Goal: Transaction & Acquisition: Complete application form

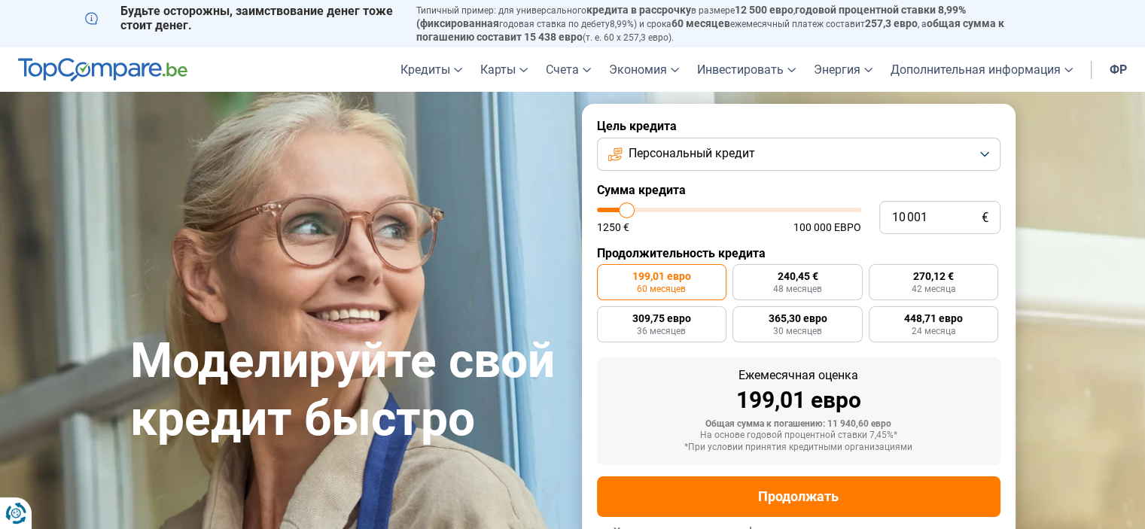
type input "10 500"
type input "10500"
type input "12 000"
type input "12000"
type input "13 000"
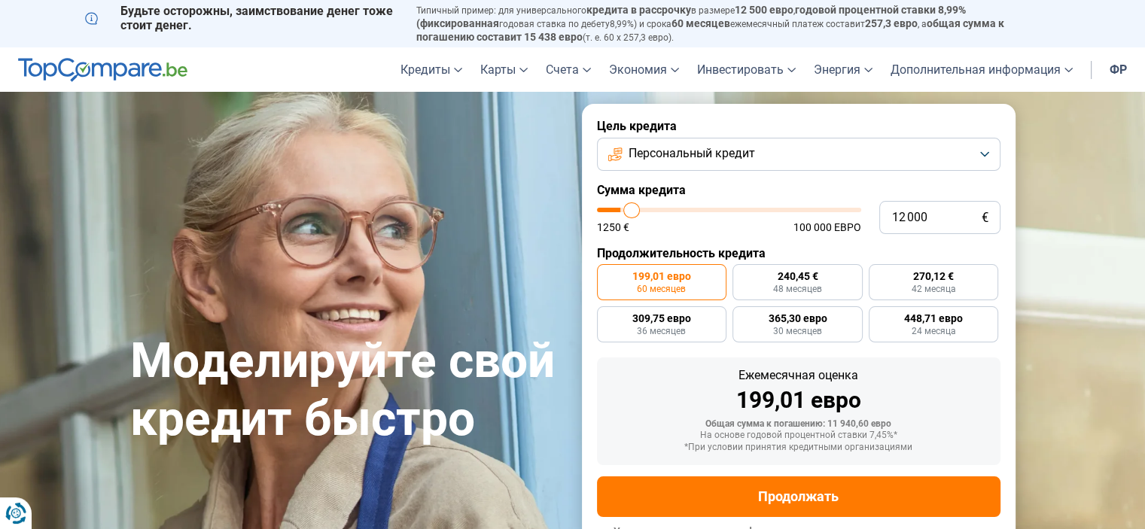
type input "13000"
type input "14 000"
type input "14000"
type input "15 250"
type input "15250"
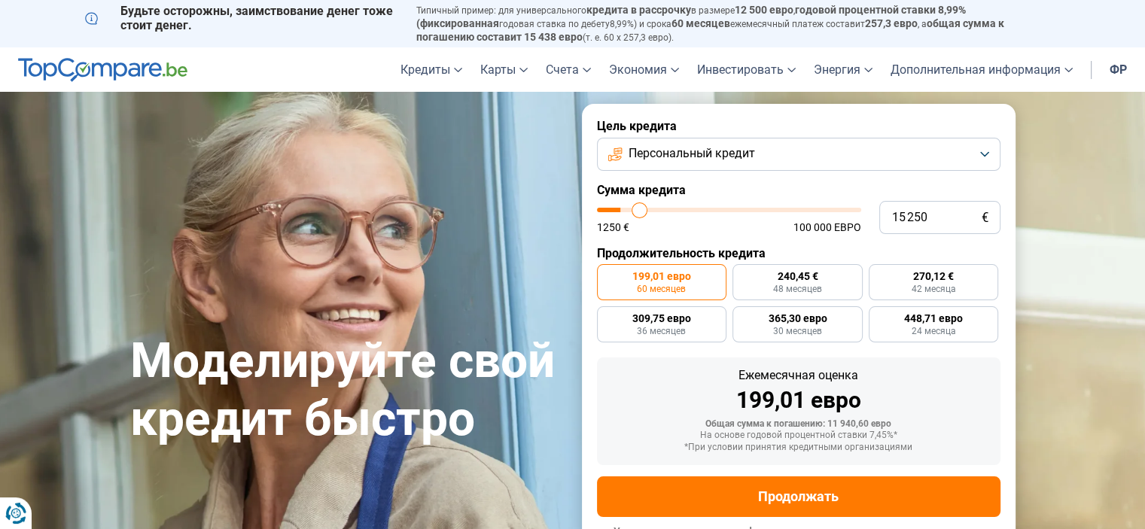
type input "16 250"
type input "16250"
type input "17 000"
type input "17000"
type input "17 500"
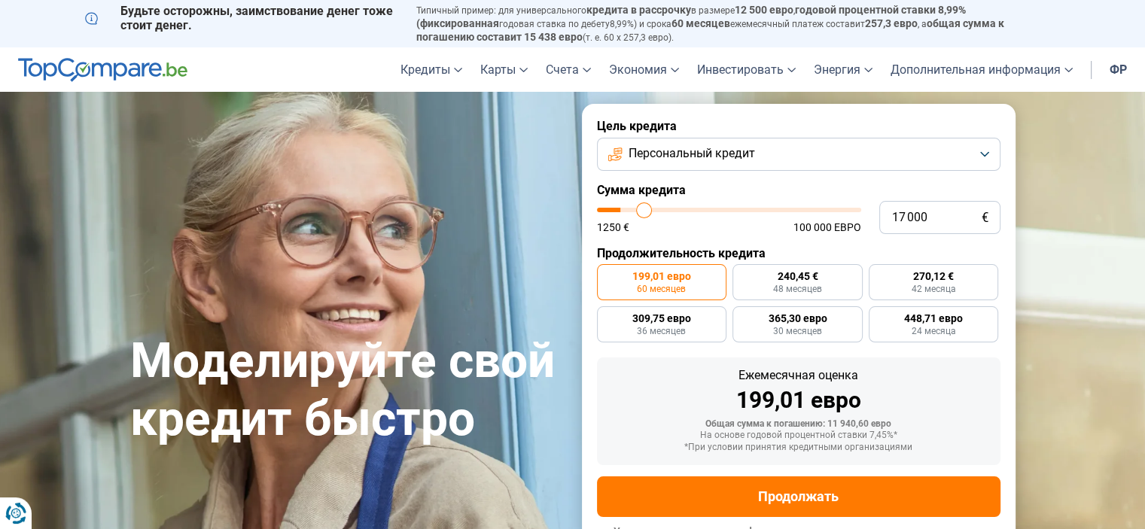
type input "17500"
type input "17 750"
type input "17750"
type input "18 000"
type input "18000"
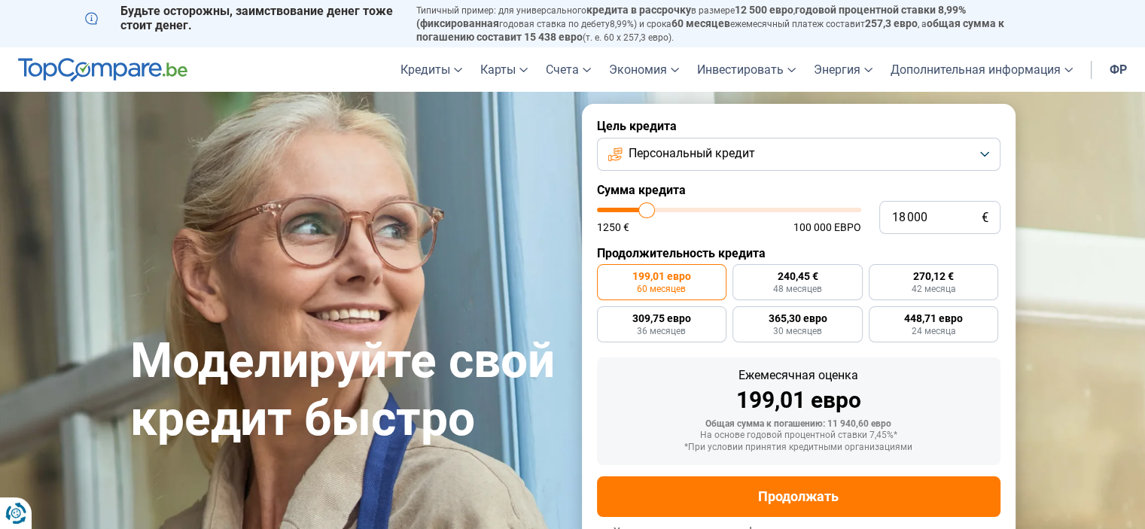
type input "18 250"
type input "18250"
type input "18 750"
type input "18750"
type input "19 250"
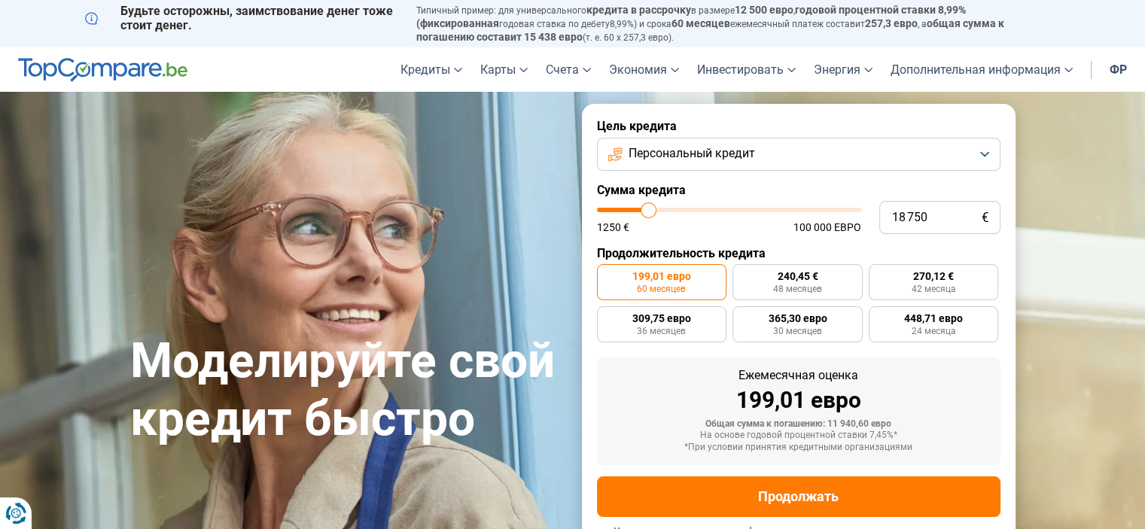
type input "19250"
type input "19 750"
type input "19750"
type input "20 000"
type input "20000"
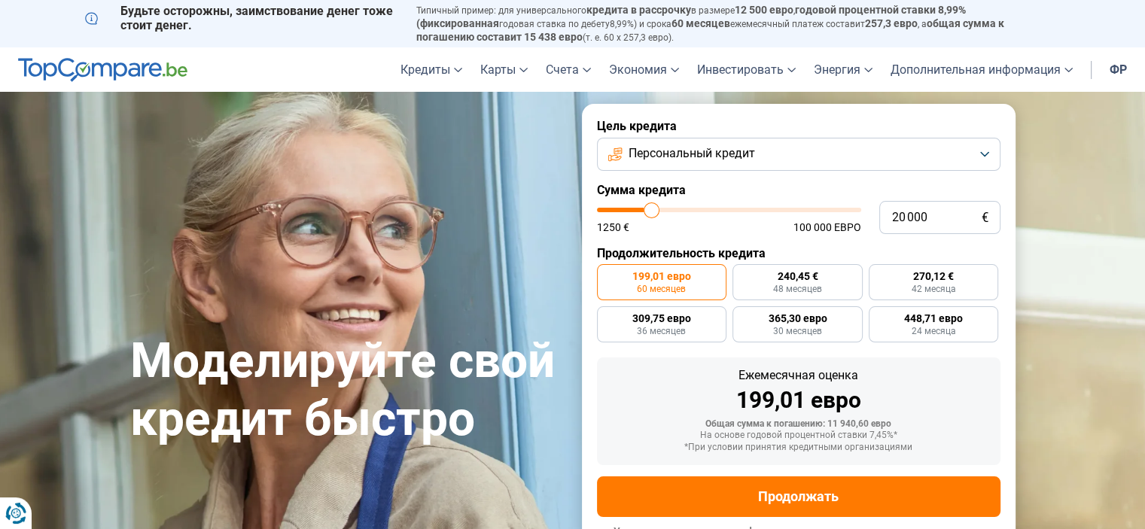
type input "20 250"
drag, startPoint x: 626, startPoint y: 215, endPoint x: 653, endPoint y: 215, distance: 26.4
type input "20250"
click at [653, 212] on input "range" at bounding box center [729, 210] width 264 height 5
radio input "false"
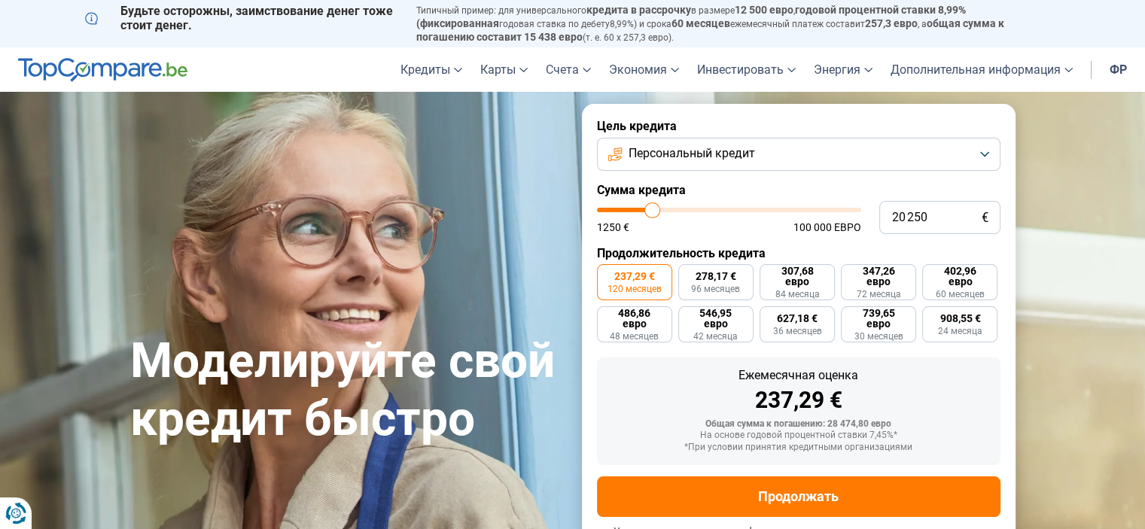
scroll to position [27, 0]
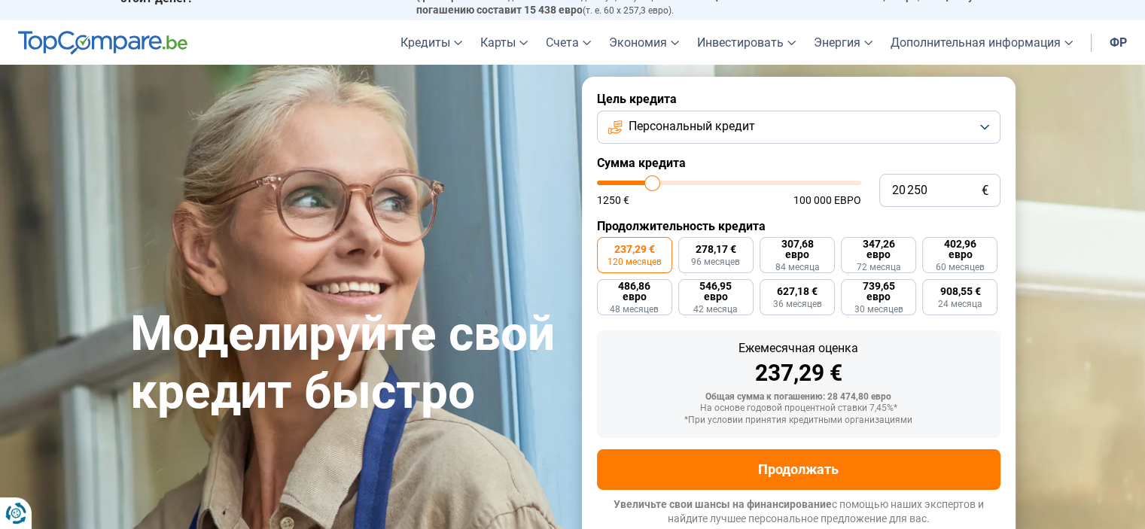
type input "19 750"
type input "19750"
type input "17 250"
type input "17250"
type input "15 250"
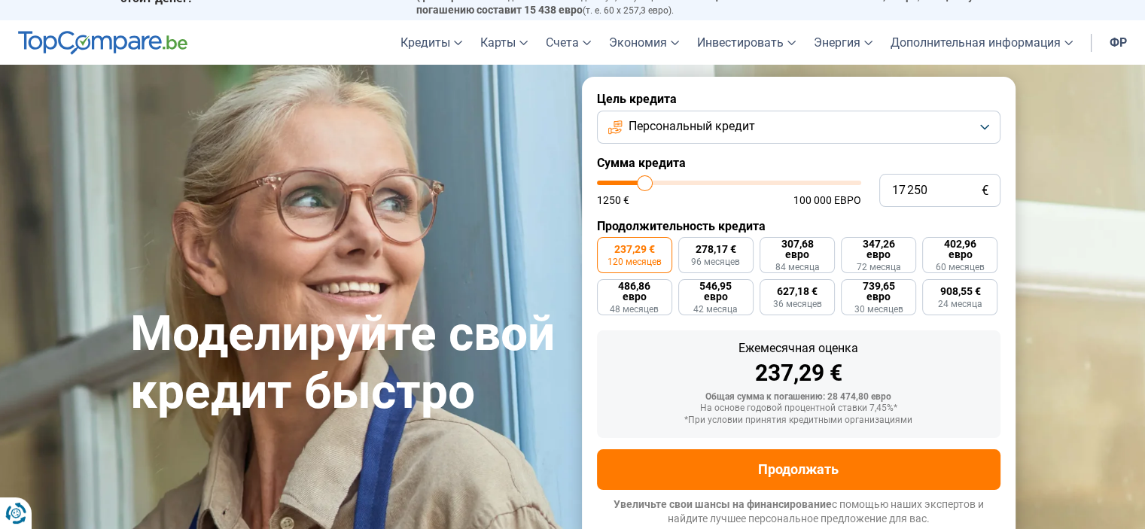
type input "15250"
type input "12 500"
type input "12500"
type input "11 250"
type input "11250"
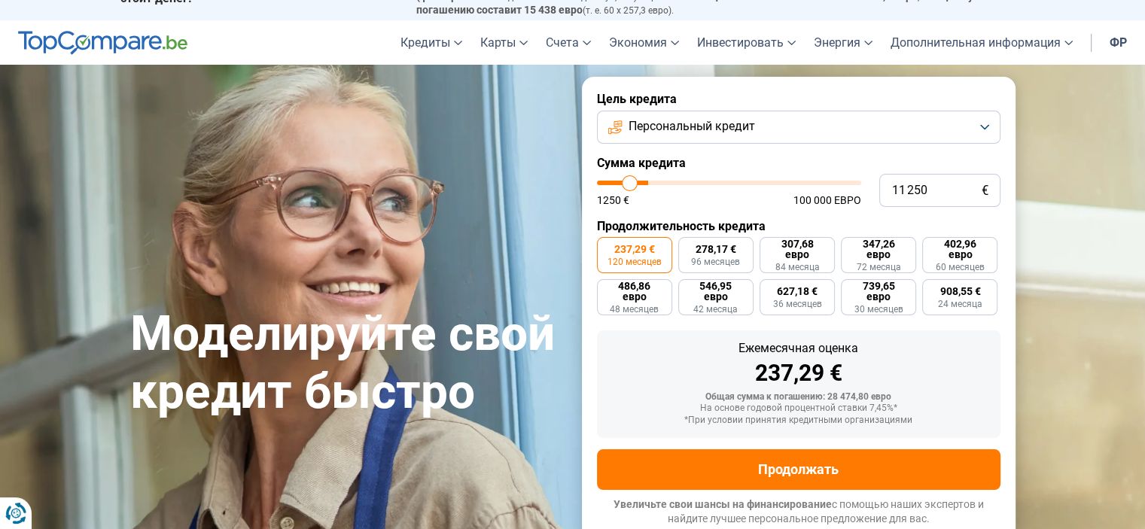
type input "9 000"
type input "9000"
type input "4 750"
type input "4750"
type input "4 250"
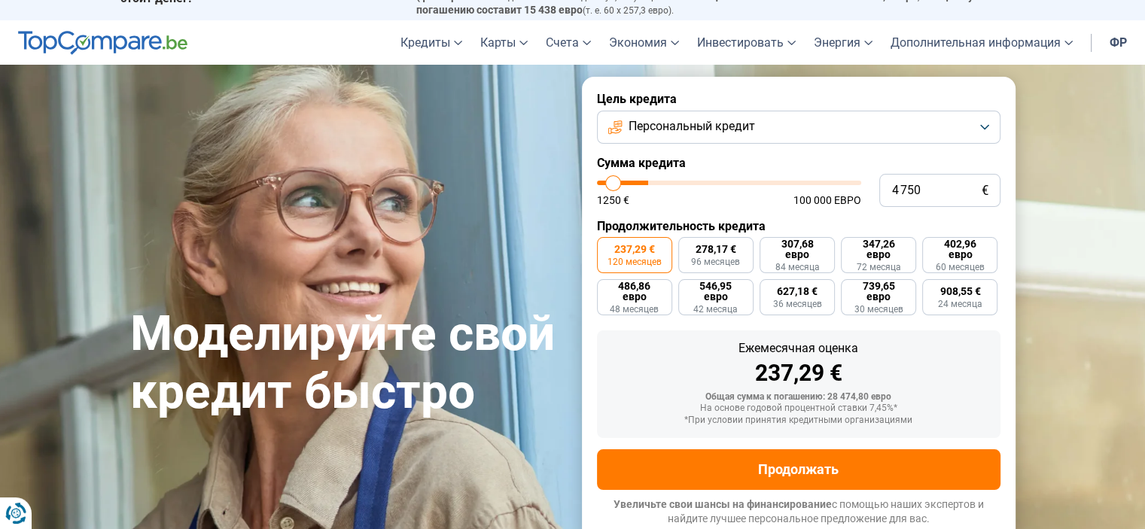
type input "4250"
type input "4 000"
type input "4000"
type input "3 750"
drag, startPoint x: 652, startPoint y: 184, endPoint x: 611, endPoint y: 185, distance: 40.7
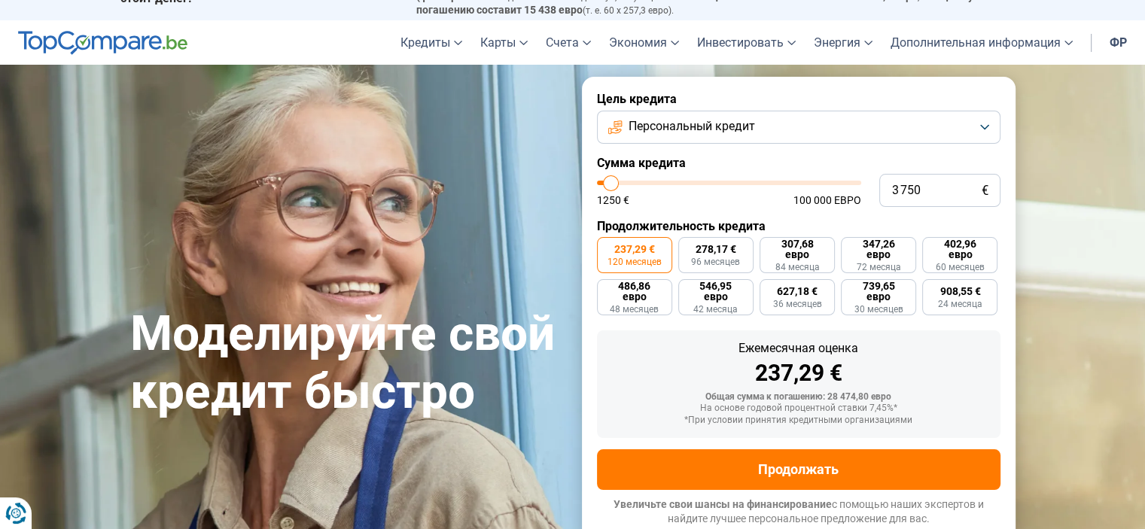
type input "3750"
click at [611, 185] on input "range" at bounding box center [729, 183] width 264 height 5
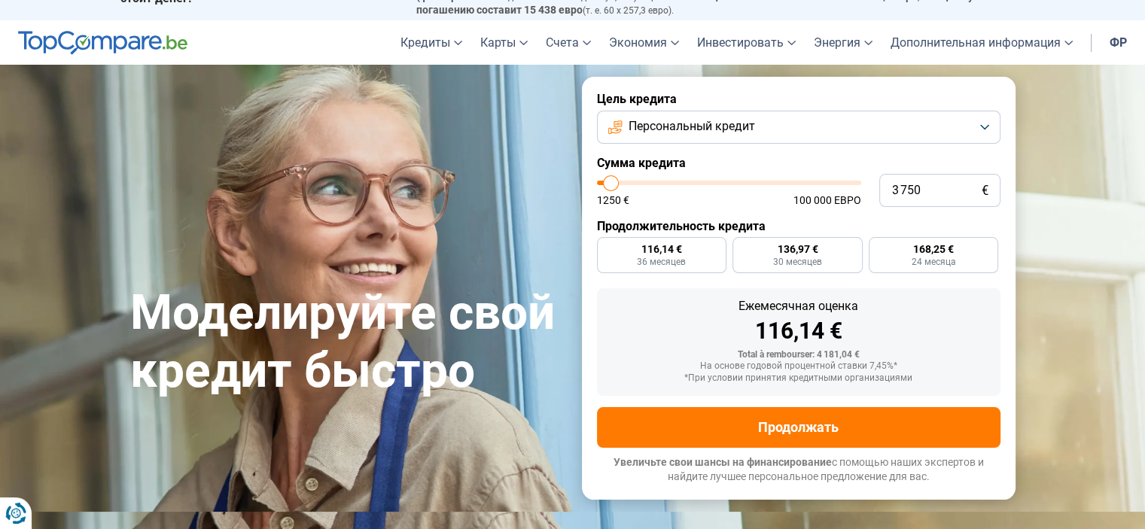
radio input "true"
type input "4 000"
type input "4000"
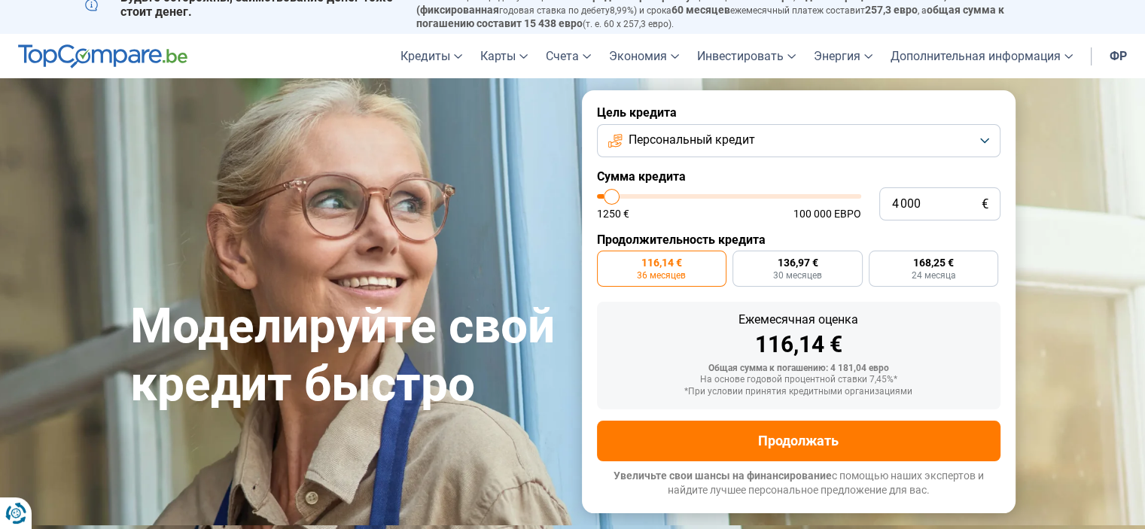
type input "4 250"
type input "4250"
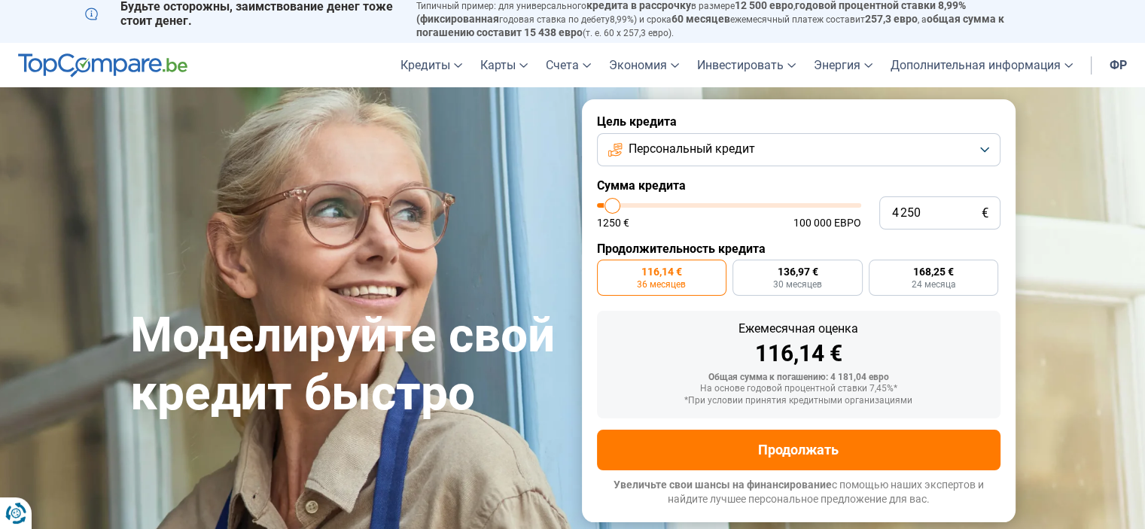
type input "4 500"
type input "4500"
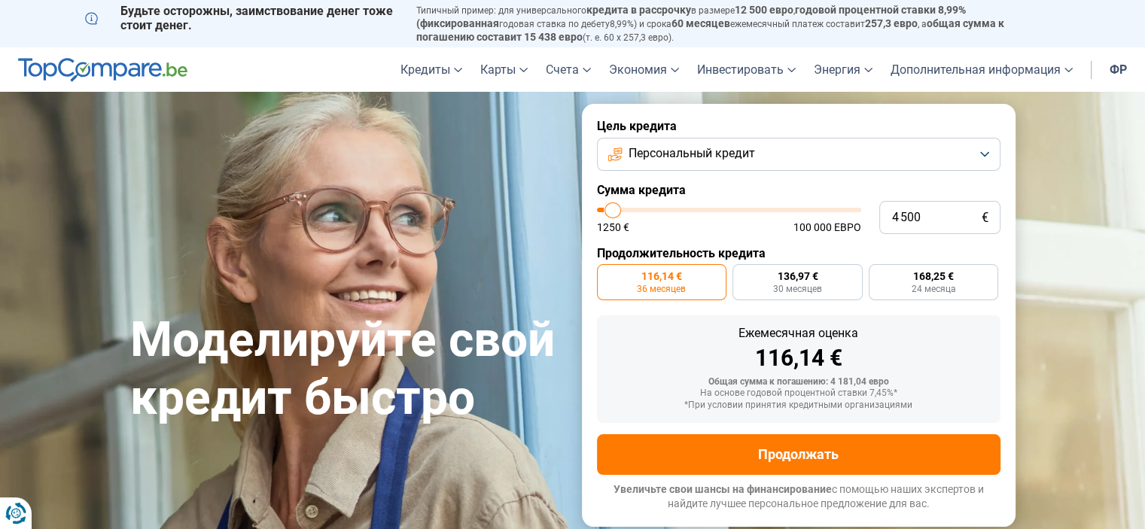
type input "4 750"
type input "4750"
type input "5 000"
type input "5000"
type input "5 250"
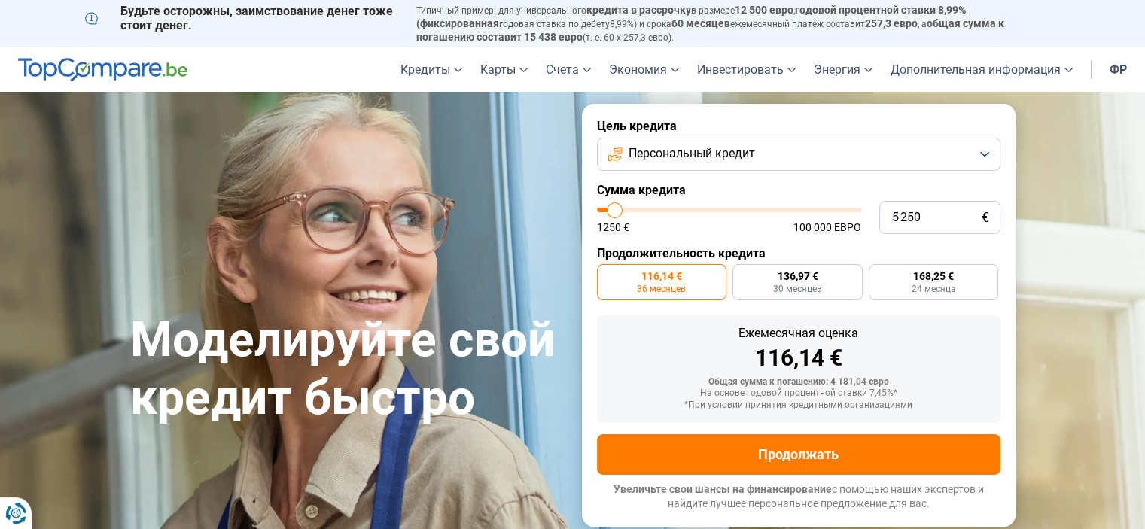
type input "5250"
click at [614, 208] on input "range" at bounding box center [729, 210] width 264 height 5
type input "6 250"
type input "6250"
type input "6 500"
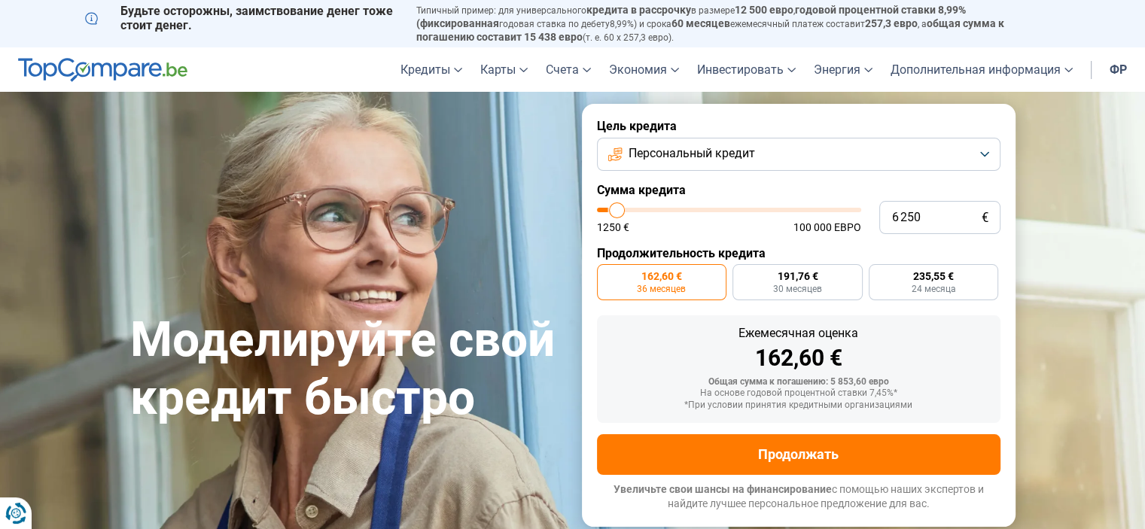
type input "6500"
type input "6 750"
type input "6750"
type input "7 000"
type input "7000"
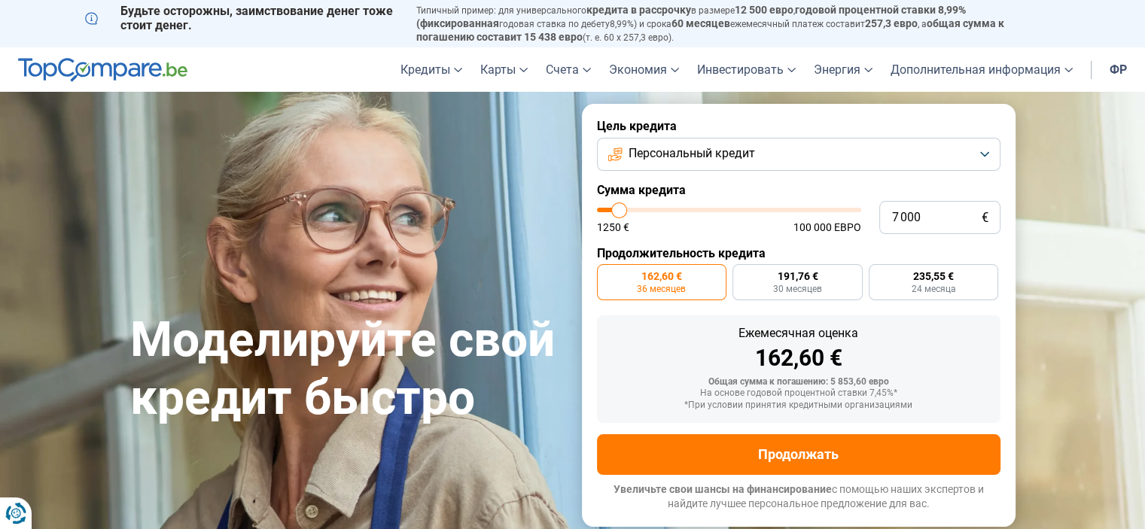
type input "7 250"
type input "7250"
click at [620, 209] on input "range" at bounding box center [729, 210] width 264 height 5
radio input "false"
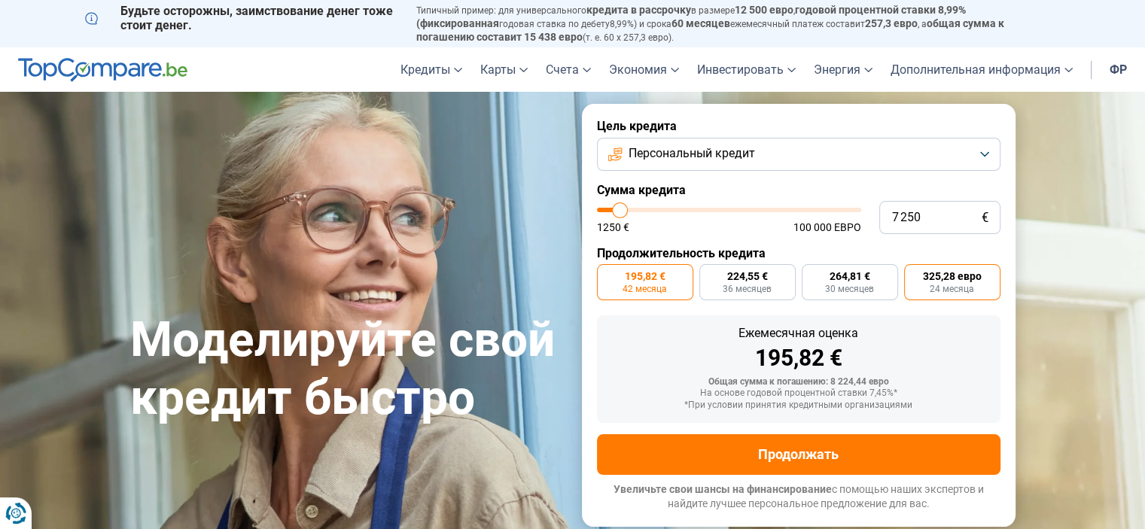
click at [955, 294] on font "24 месяца" at bounding box center [952, 289] width 44 height 11
click at [914, 274] on input "325,28 евро 24 месяца" at bounding box center [909, 269] width 10 height 10
radio input "true"
type input "7 500"
type input "7500"
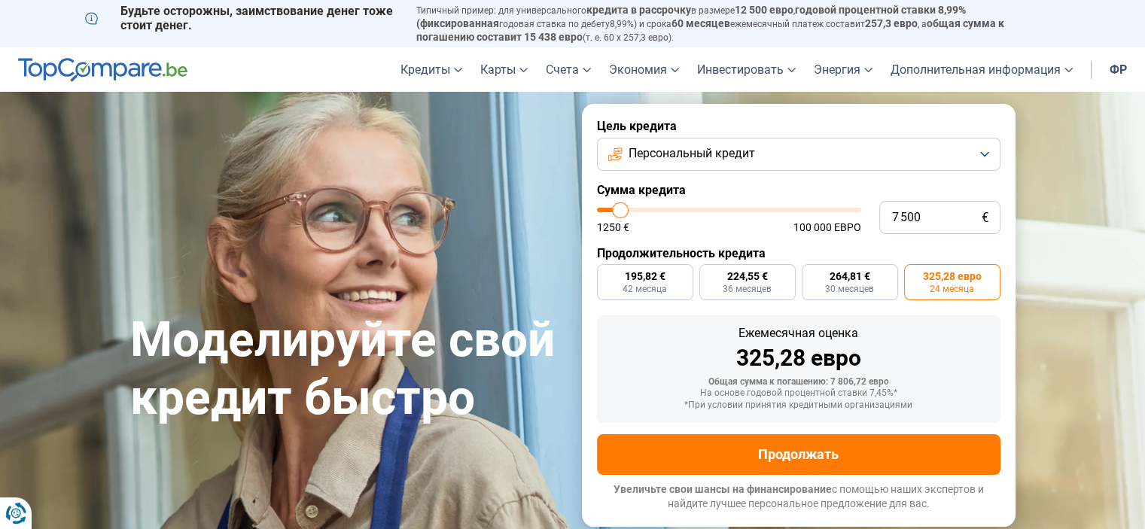
type input "7 000"
type input "7000"
click at [620, 212] on input "range" at bounding box center [729, 210] width 264 height 5
radio input "false"
radio input "true"
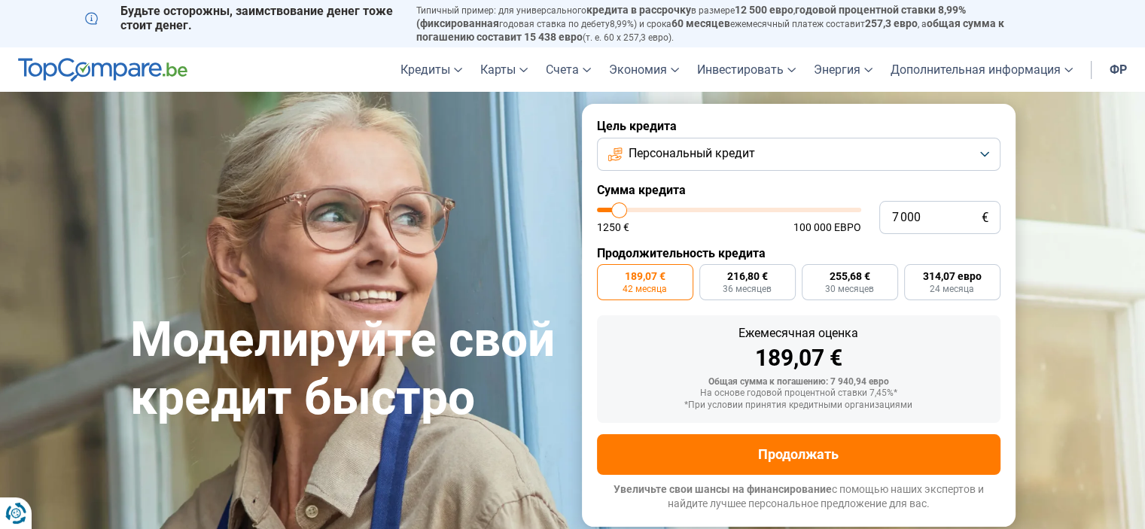
click at [982, 148] on button "Персональный кредит" at bounding box center [799, 154] width 404 height 33
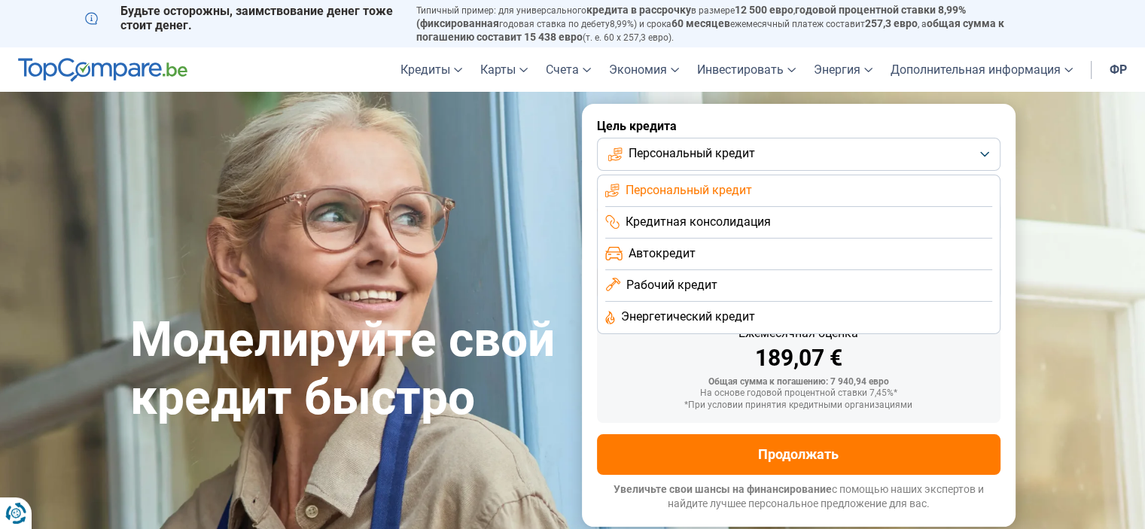
click at [982, 148] on button "Персональный кредит" at bounding box center [799, 154] width 404 height 33
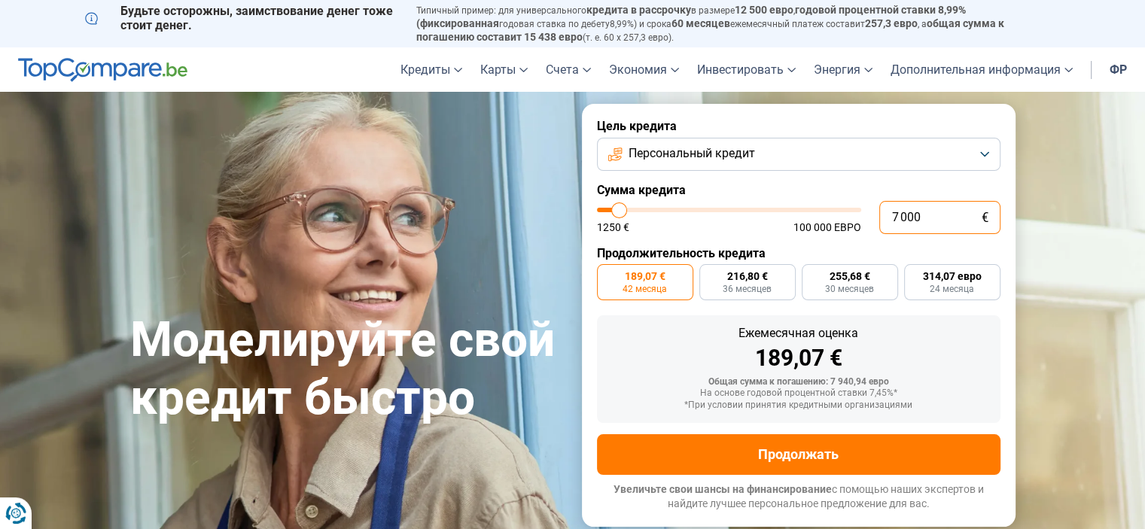
drag, startPoint x: 940, startPoint y: 219, endPoint x: 848, endPoint y: 221, distance: 91.9
click at [848, 221] on div "7 000 € 1250 € 100 000 евро" at bounding box center [799, 217] width 404 height 33
type input "4"
type input "1250"
type input "40"
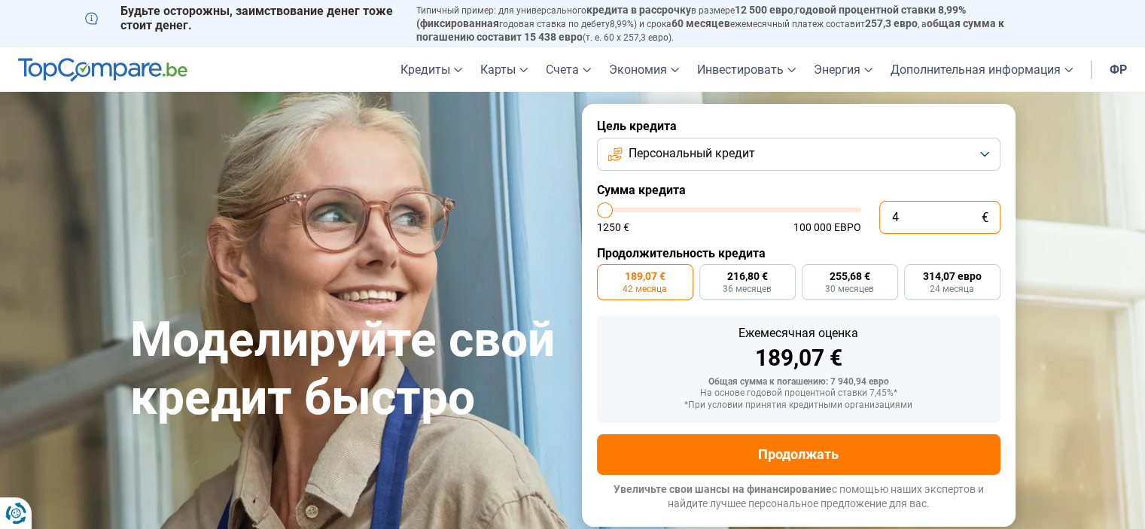
type input "1250"
type input "400"
type input "1250"
type input "4 000"
type input "4000"
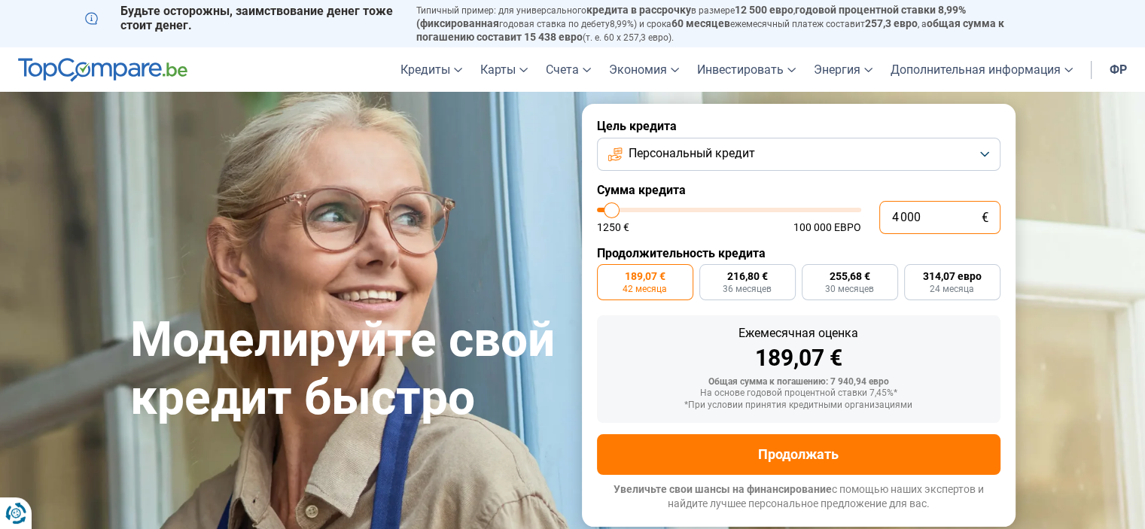
type input "4 000"
radio input "true"
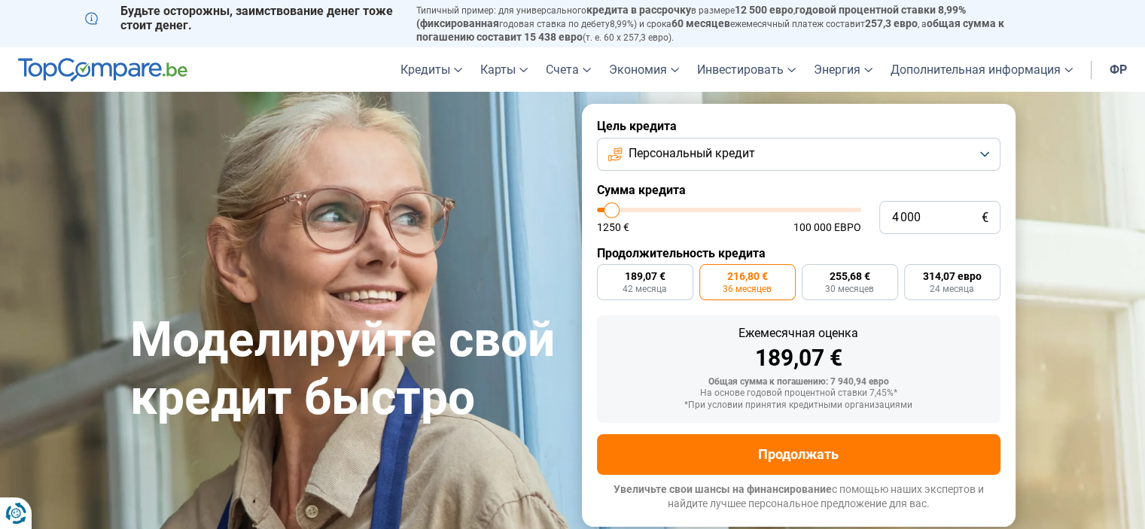
click at [997, 333] on div "Ежемесячная оценка 189,07 € Общая сумма к погашению: 7 940,94 евро На основе го…" at bounding box center [799, 369] width 404 height 108
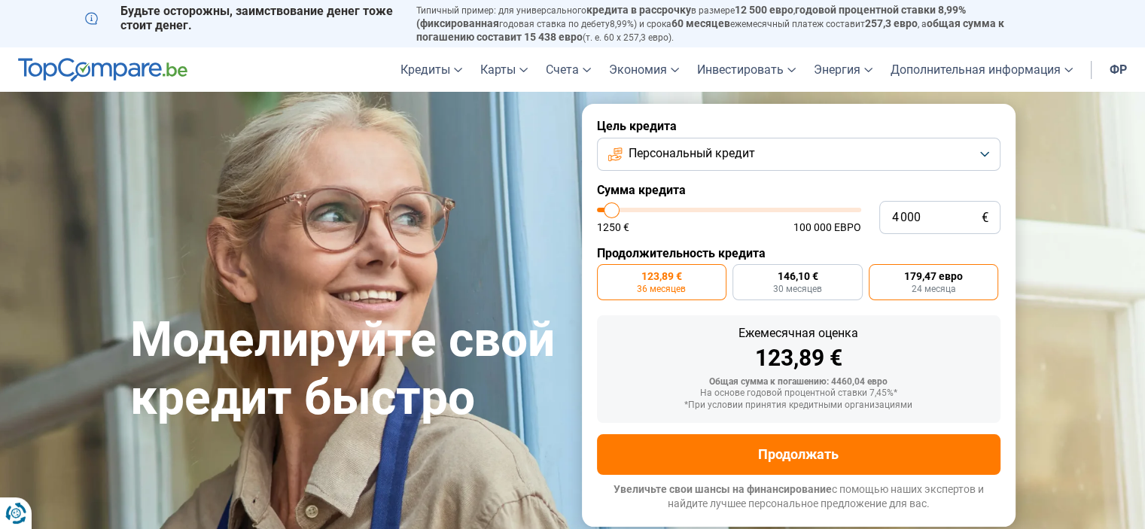
click at [930, 279] on font "179,47 евро" at bounding box center [933, 276] width 59 height 12
click at [879, 274] on input "179,47 евро 24 месяца" at bounding box center [874, 269] width 10 height 10
radio input "true"
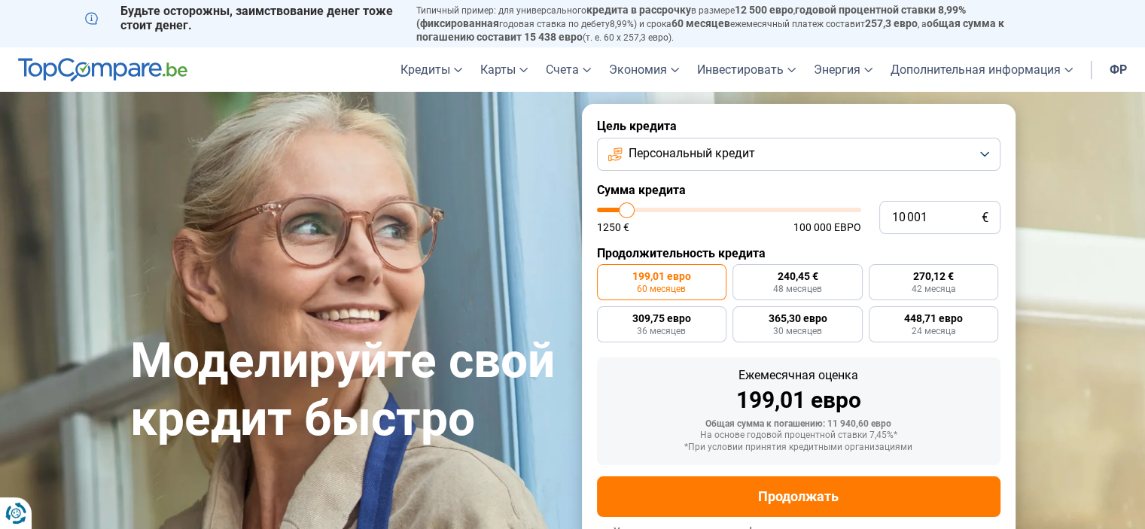
type input "9 750"
type input "9750"
type input "9 500"
type input "9500"
type input "9 250"
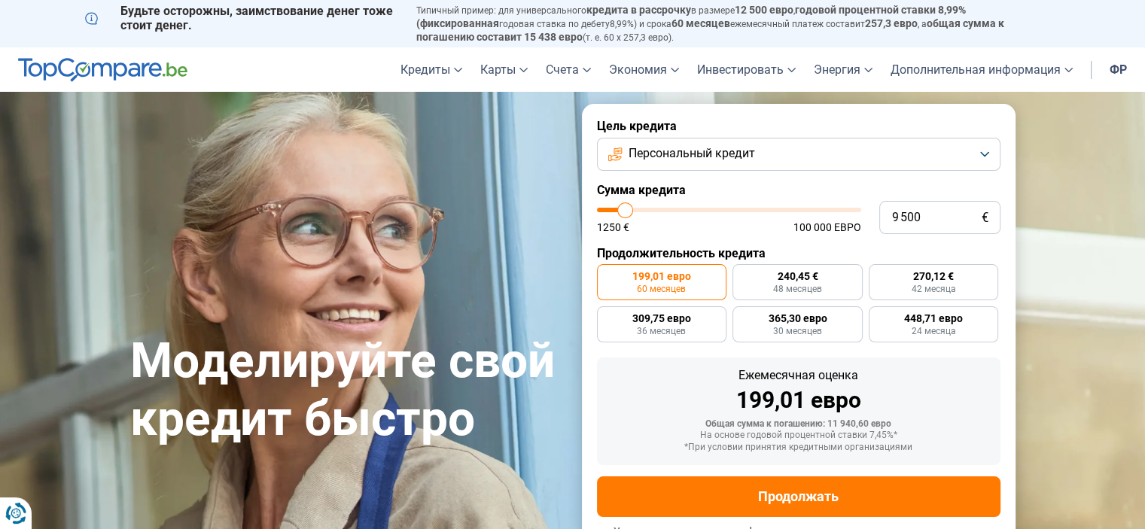
type input "9250"
type input "8 500"
type input "8500"
type input "8 000"
type input "8000"
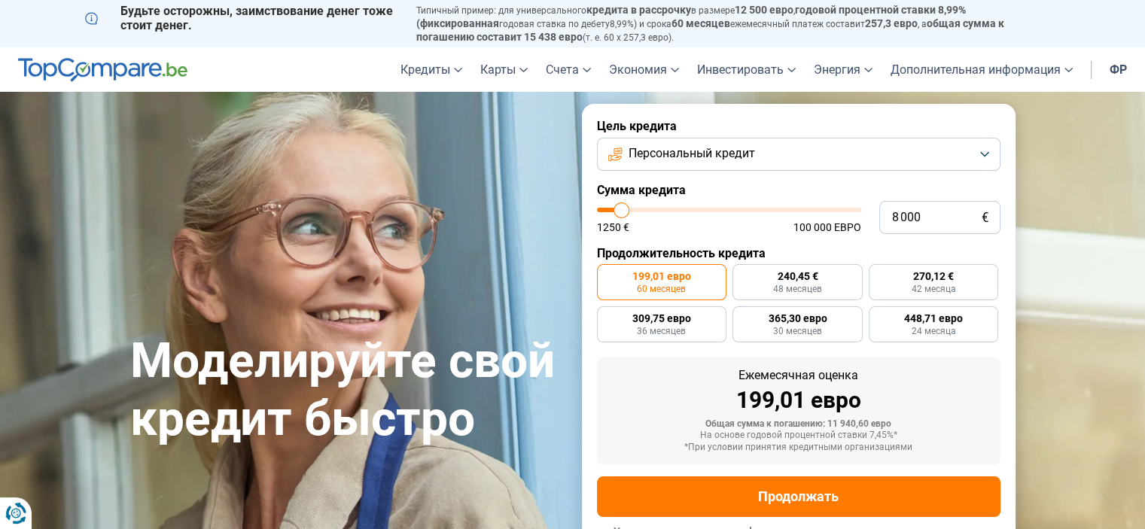
type input "7 500"
type input "7500"
type input "7 000"
type input "7000"
type input "6 500"
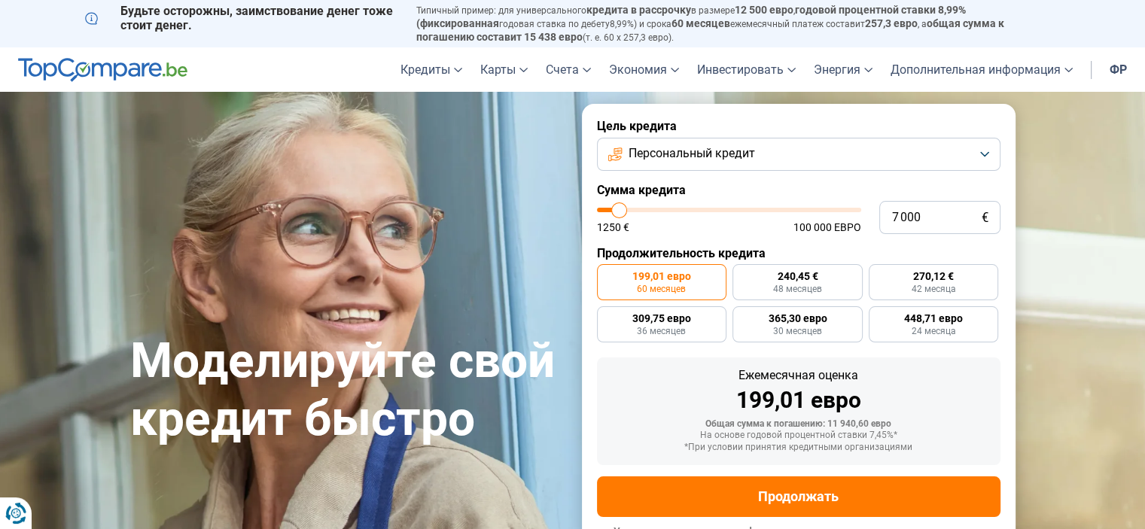
type input "6500"
type input "6 250"
type input "6250"
type input "6 000"
type input "6000"
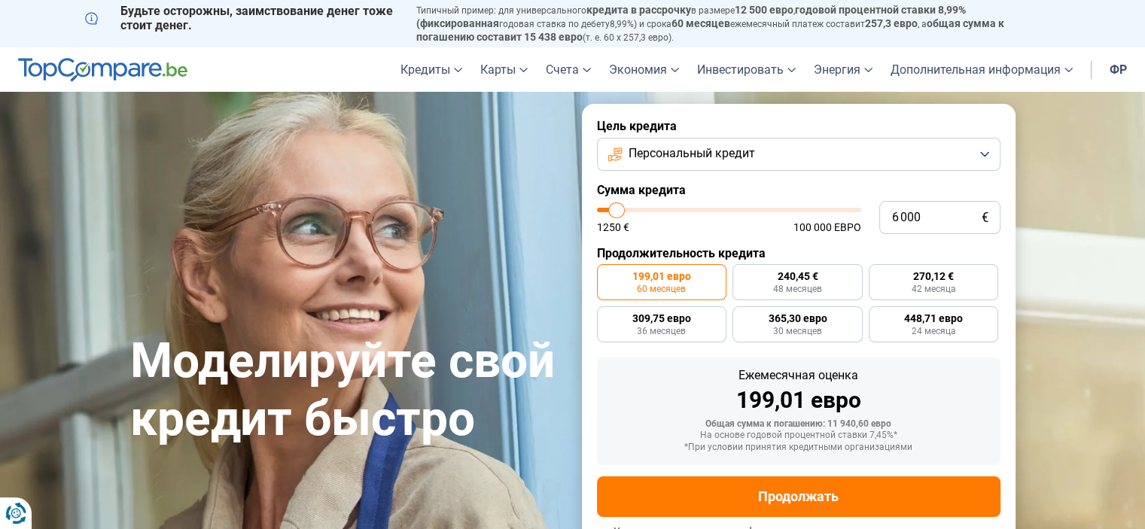
type input "5 750"
type input "5750"
type input "5 250"
type input "5250"
type input "3 500"
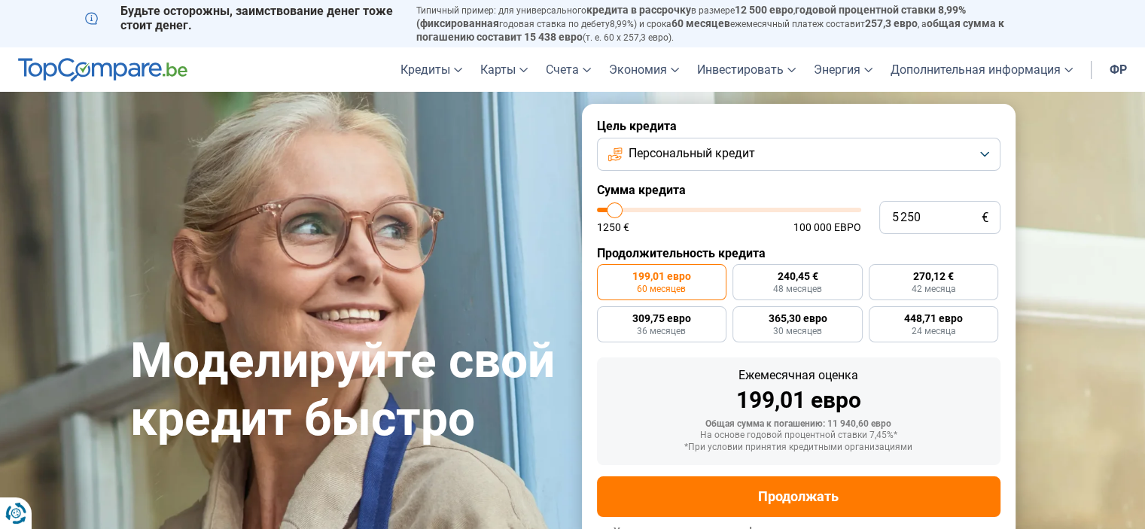
type input "3500"
type input "1 250"
drag, startPoint x: 0, startPoint y: 0, endPoint x: 560, endPoint y: 211, distance: 598.4
type input "1250"
click at [597, 211] on input "range" at bounding box center [729, 210] width 264 height 5
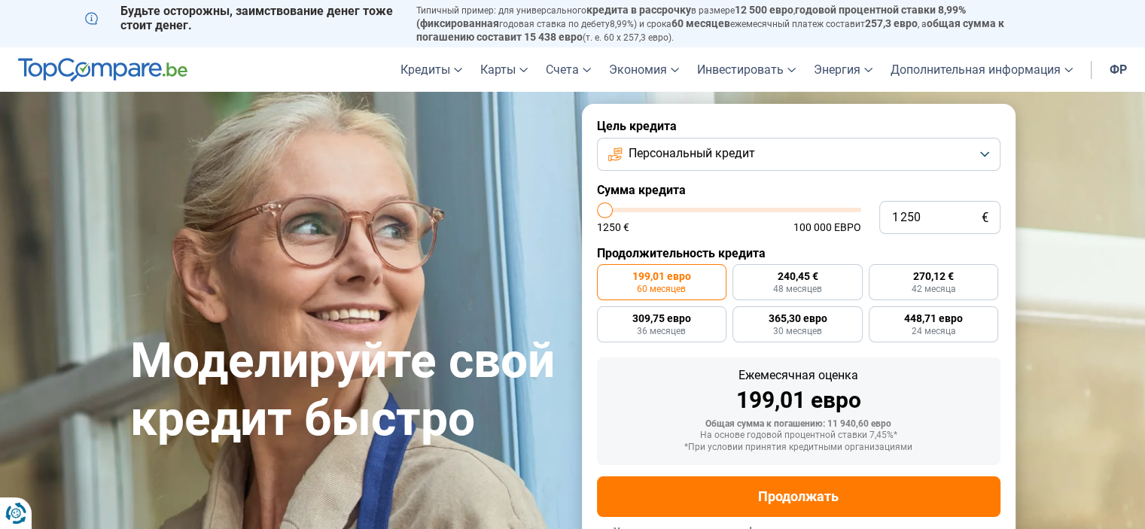
radio input "true"
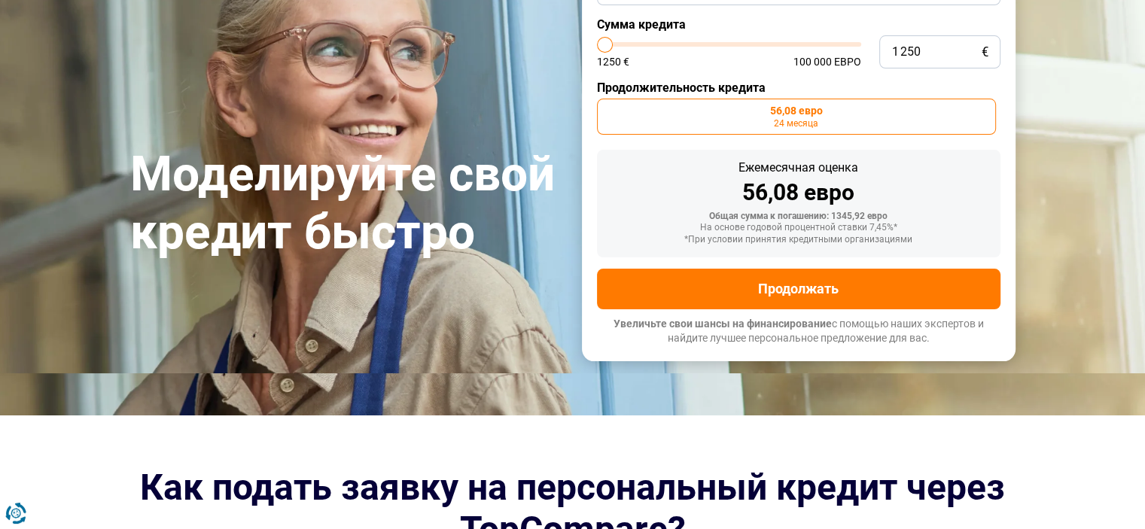
scroll to position [75, 0]
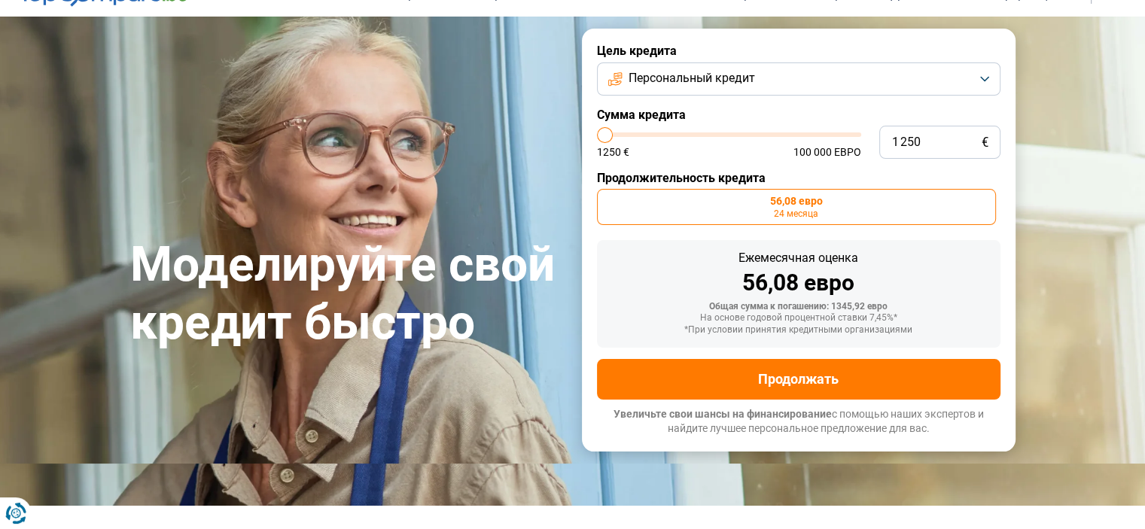
click at [788, 213] on font "24 месяца" at bounding box center [796, 214] width 44 height 11
click at [607, 199] on input "56,08 евро 24 месяца" at bounding box center [602, 194] width 10 height 10
type input "3 750"
type input "3750"
type input "4 500"
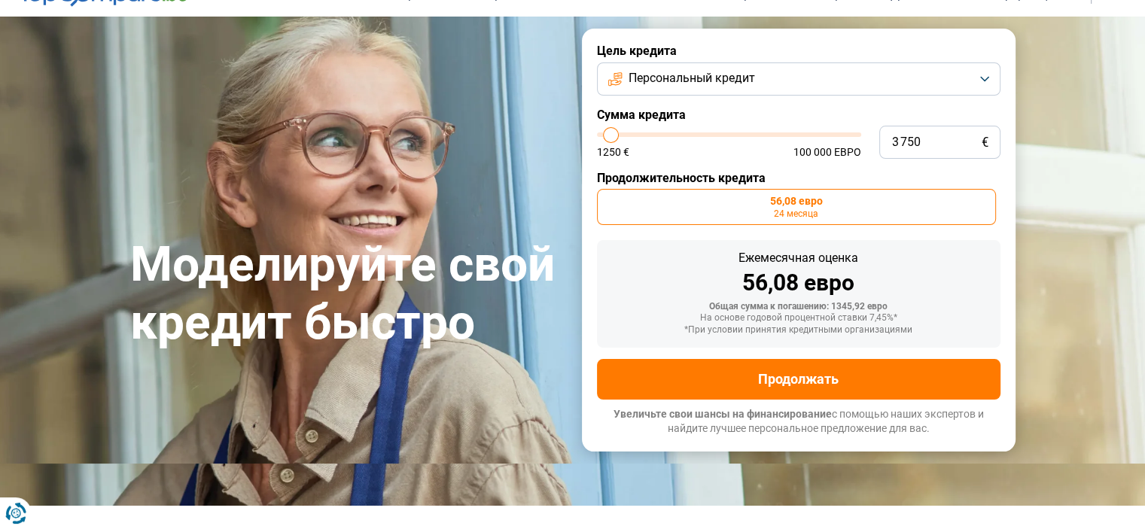
type input "4500"
type input "4 750"
type input "4750"
type input "5 000"
type input "5000"
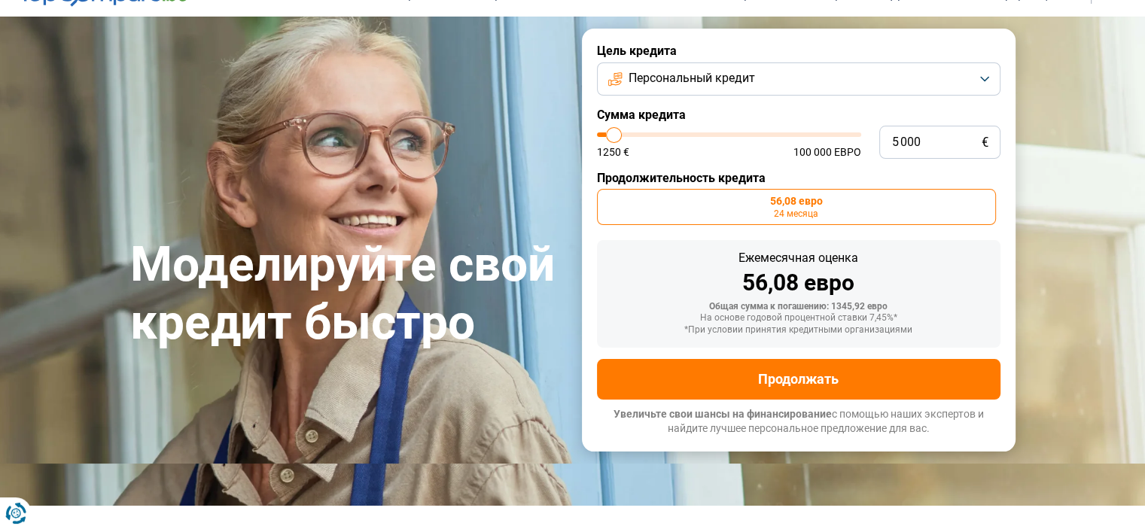
type input "5 250"
type input "5250"
type input "5 750"
type input "5750"
type input "6 000"
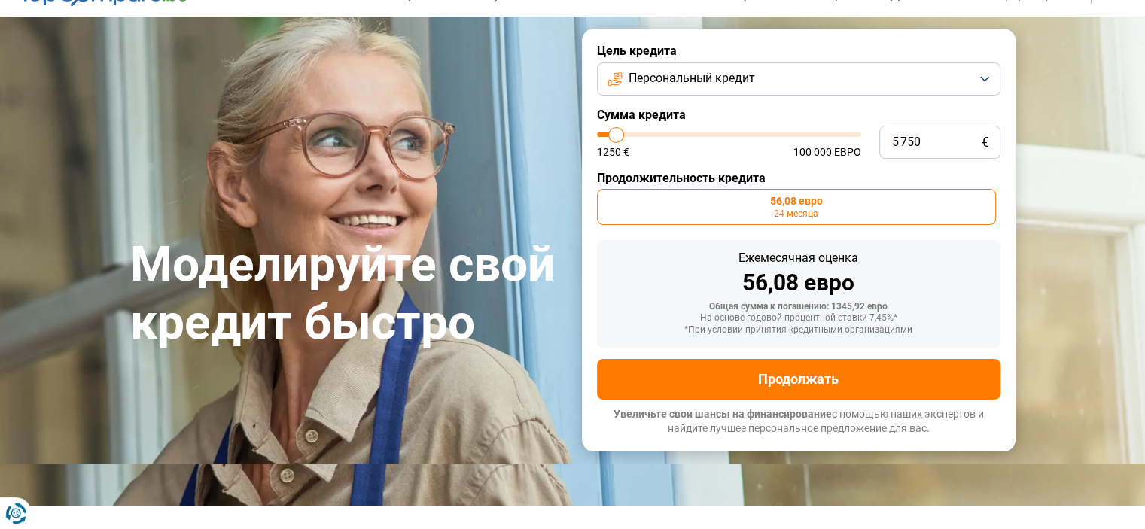
type input "6000"
type input "6 250"
type input "6250"
type input "6 500"
type input "6500"
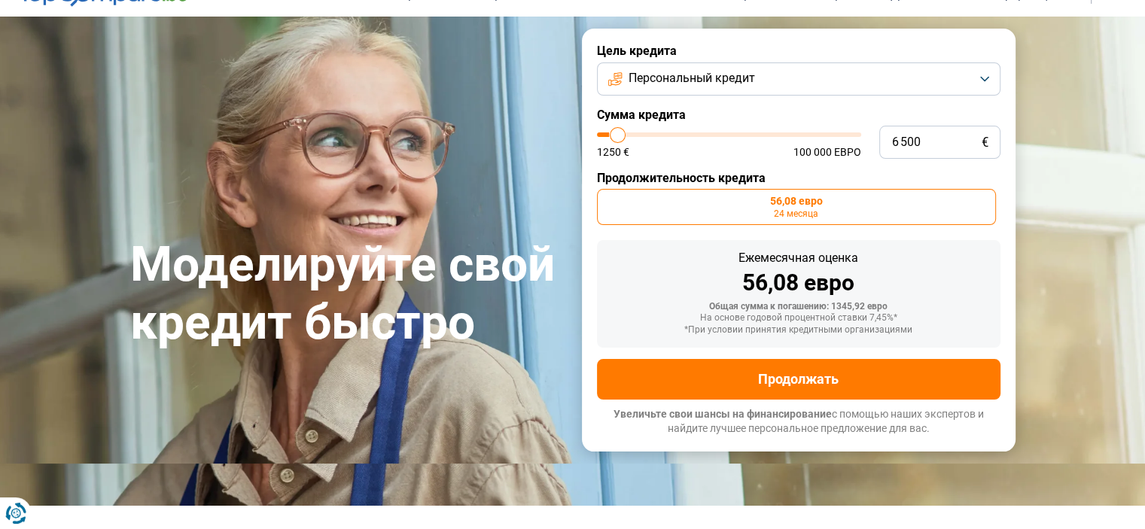
type input "6 750"
type input "6750"
type input "6 500"
type input "6500"
type input "6 250"
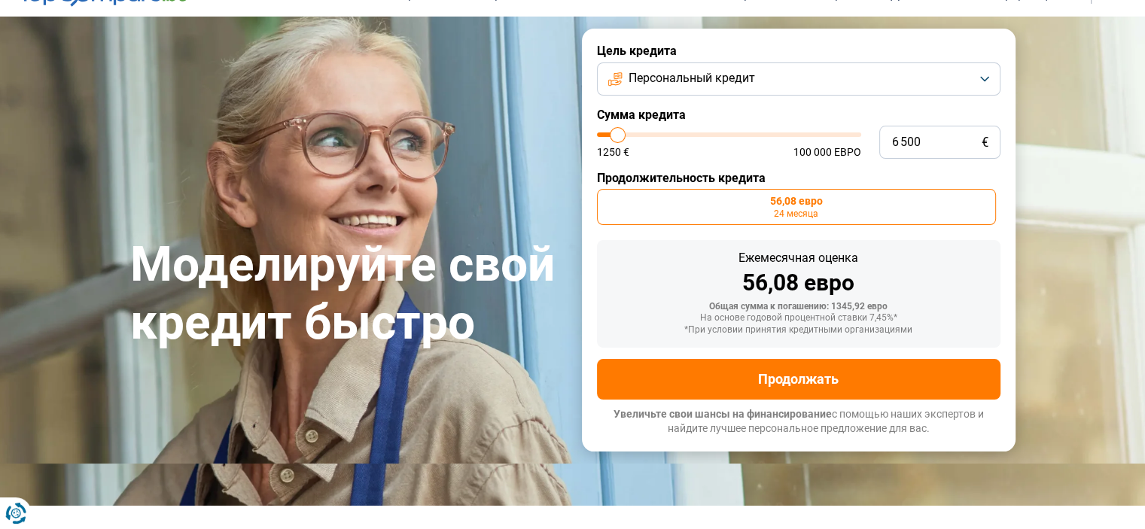
type input "6250"
type input "6 000"
type input "6000"
click at [617, 137] on input "range" at bounding box center [729, 134] width 264 height 5
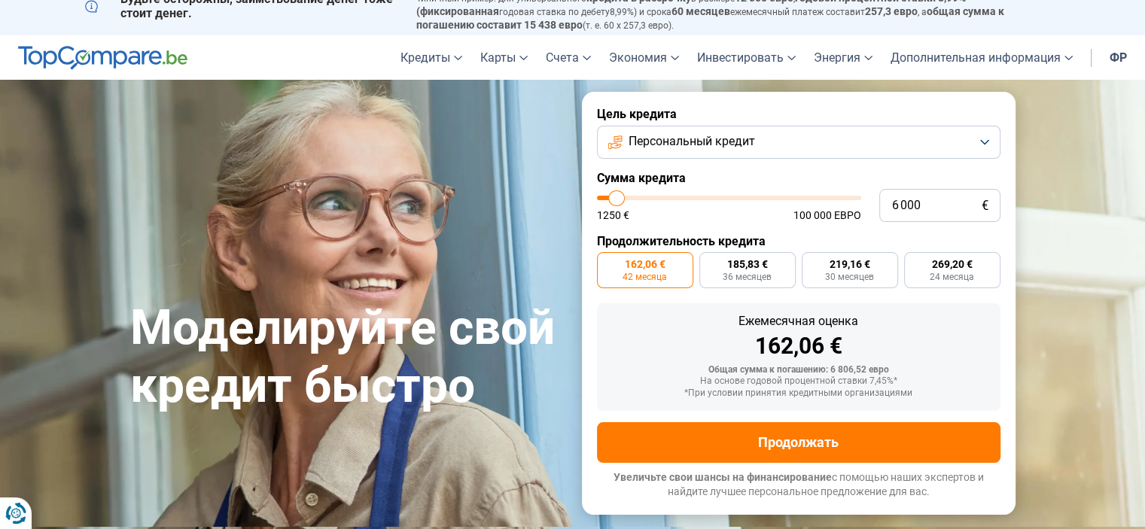
scroll to position [0, 0]
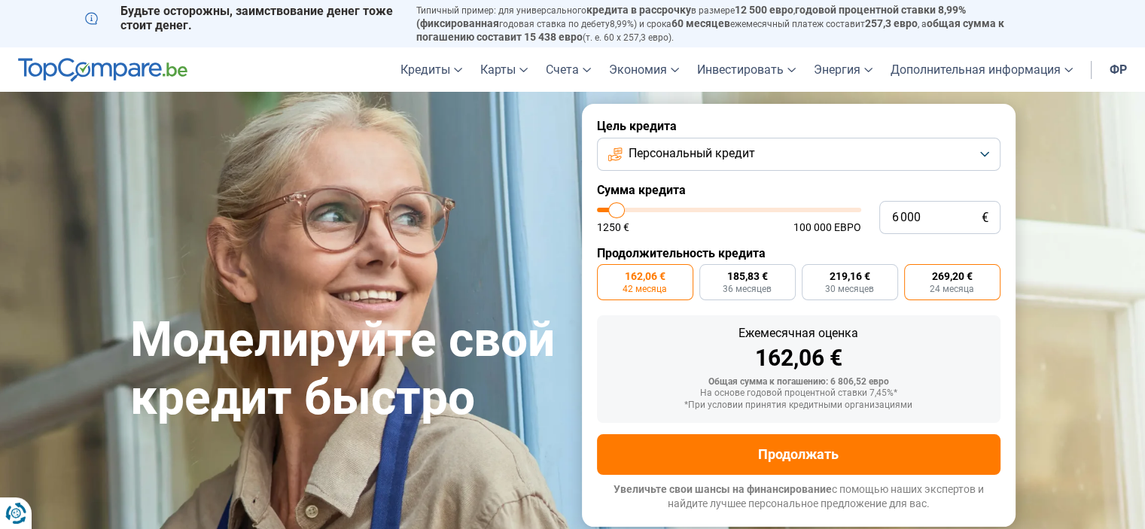
click at [961, 294] on font "24 месяца" at bounding box center [952, 289] width 44 height 11
click at [914, 274] on input "269,20 € 24 месяца" at bounding box center [909, 269] width 10 height 10
radio input "true"
click at [964, 157] on button "Персональный кредит" at bounding box center [799, 154] width 404 height 33
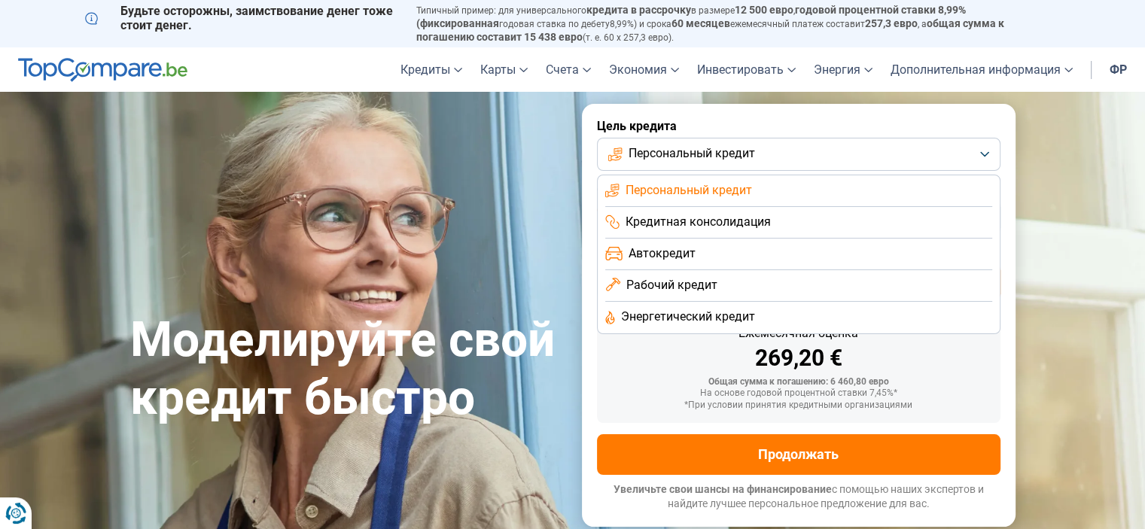
click at [706, 291] on font "Рабочий кредит" at bounding box center [671, 285] width 91 height 14
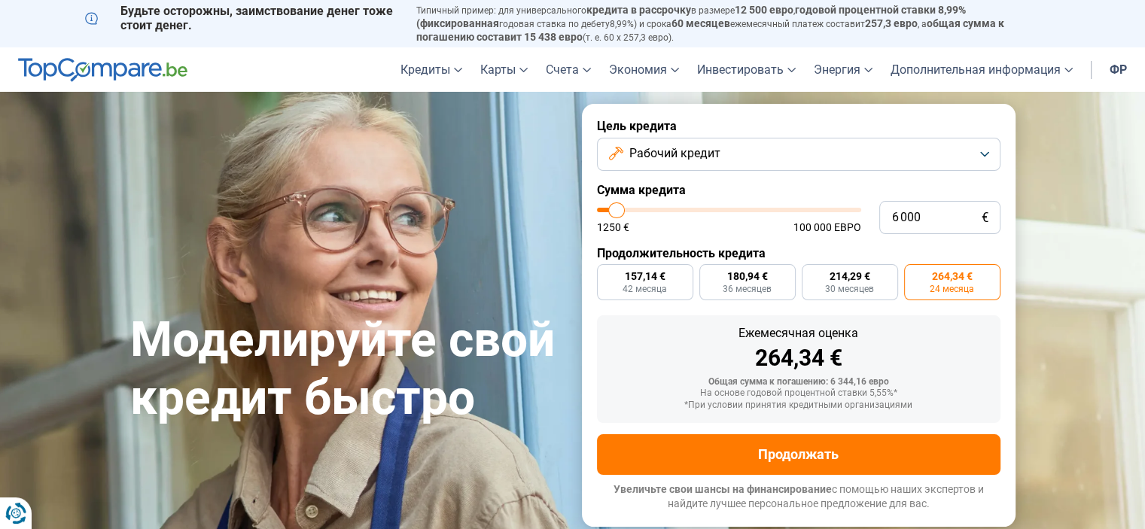
click at [915, 155] on button "Рабочий кредит" at bounding box center [799, 154] width 404 height 33
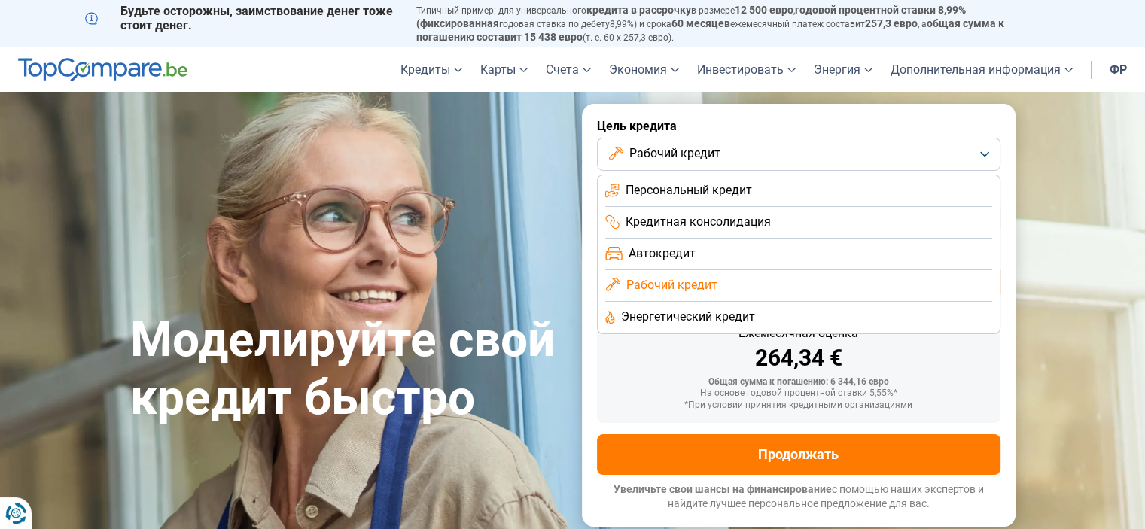
click at [681, 321] on font "Энергетический кредит" at bounding box center [688, 316] width 134 height 14
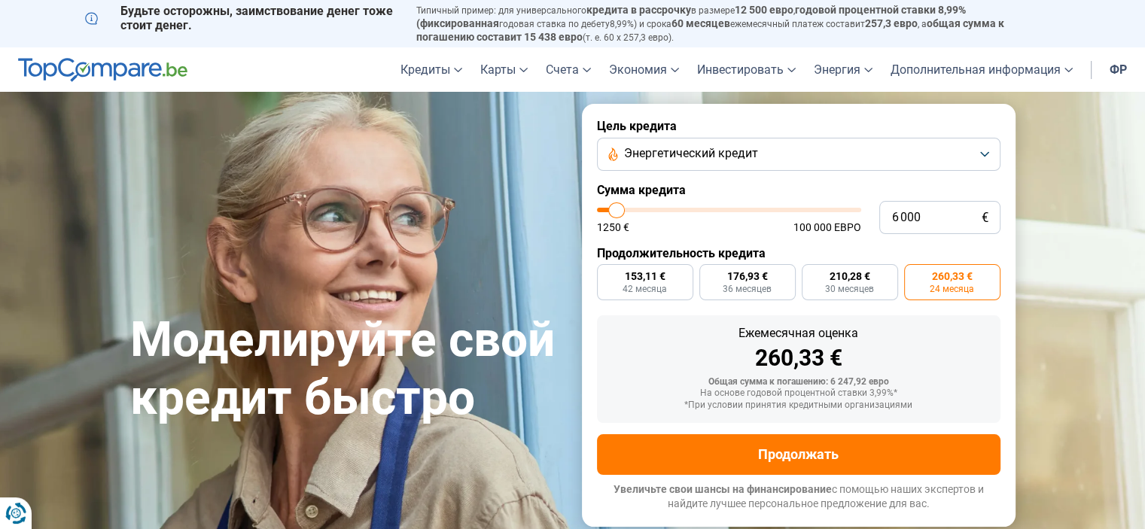
click at [908, 151] on button "Энергетический кредит" at bounding box center [799, 154] width 404 height 33
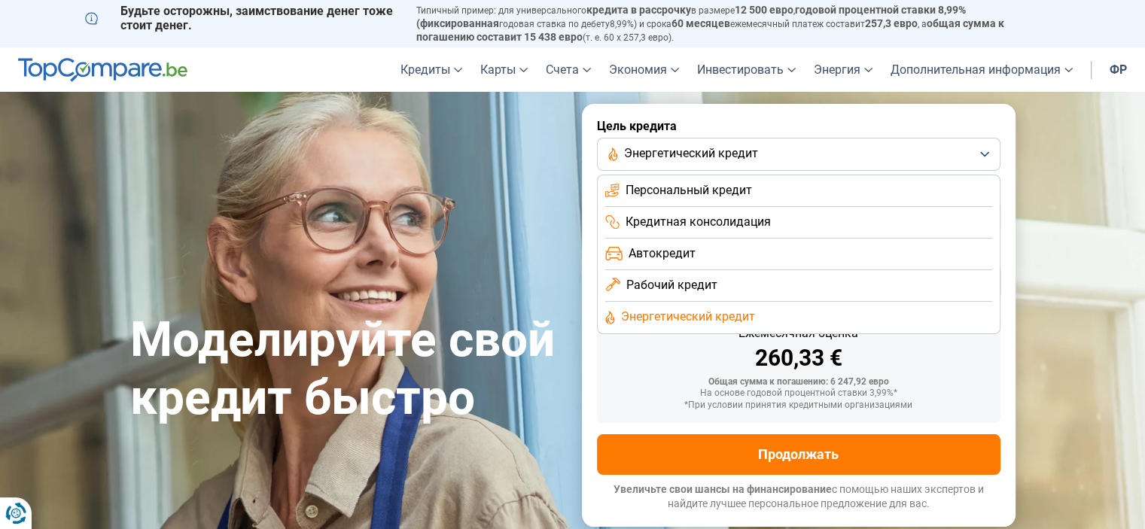
click at [736, 226] on font "Кредитная консолидация" at bounding box center [698, 222] width 145 height 14
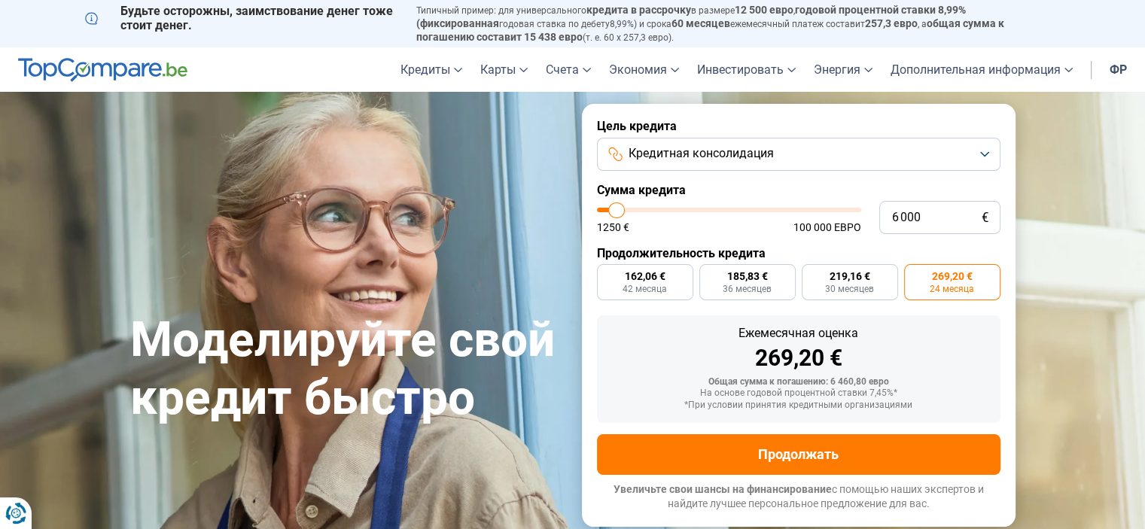
click at [826, 158] on button "Кредитная консолидация" at bounding box center [799, 154] width 404 height 33
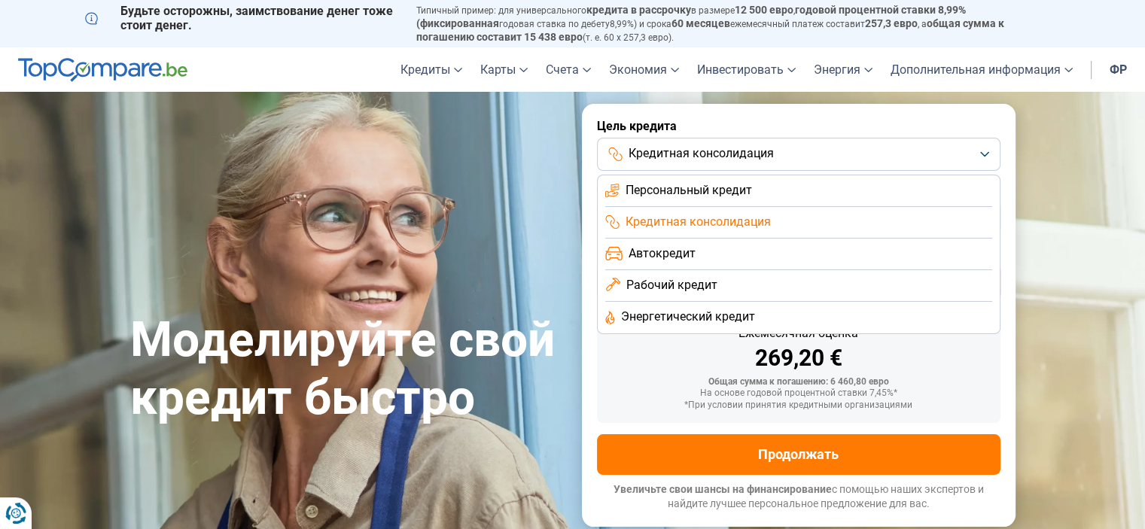
click at [695, 245] on li "Автокредит" at bounding box center [798, 255] width 387 height 32
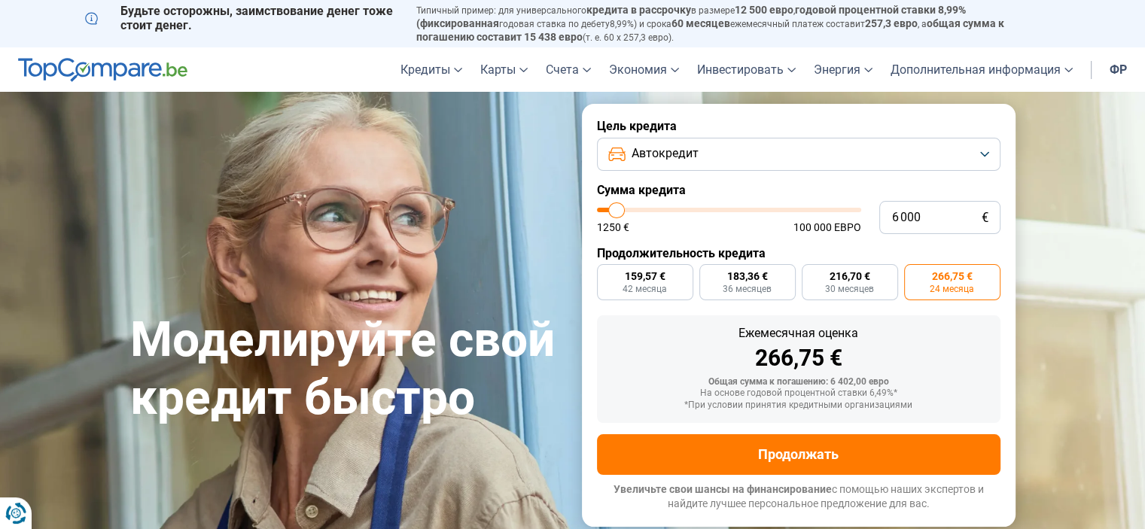
click at [762, 150] on button "Автокредит" at bounding box center [799, 154] width 404 height 33
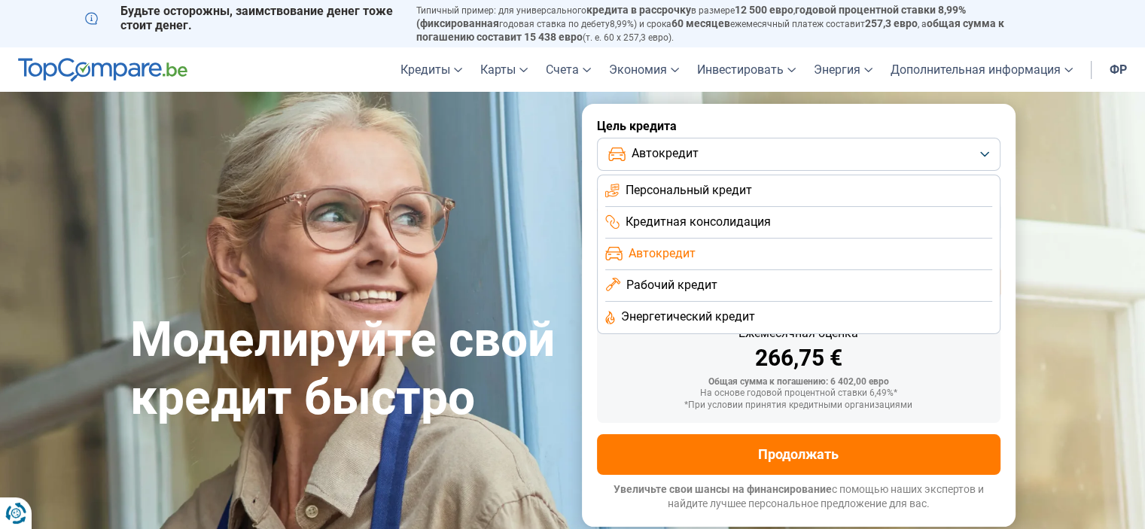
click at [711, 197] on font "Персональный кредит" at bounding box center [689, 190] width 126 height 14
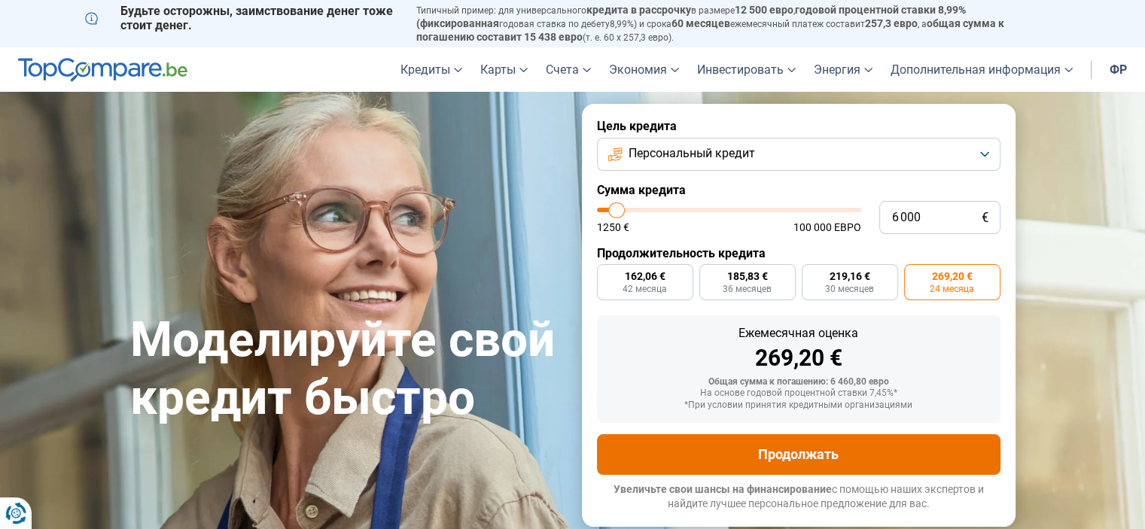
click at [731, 444] on button "Продолжать" at bounding box center [799, 454] width 404 height 41
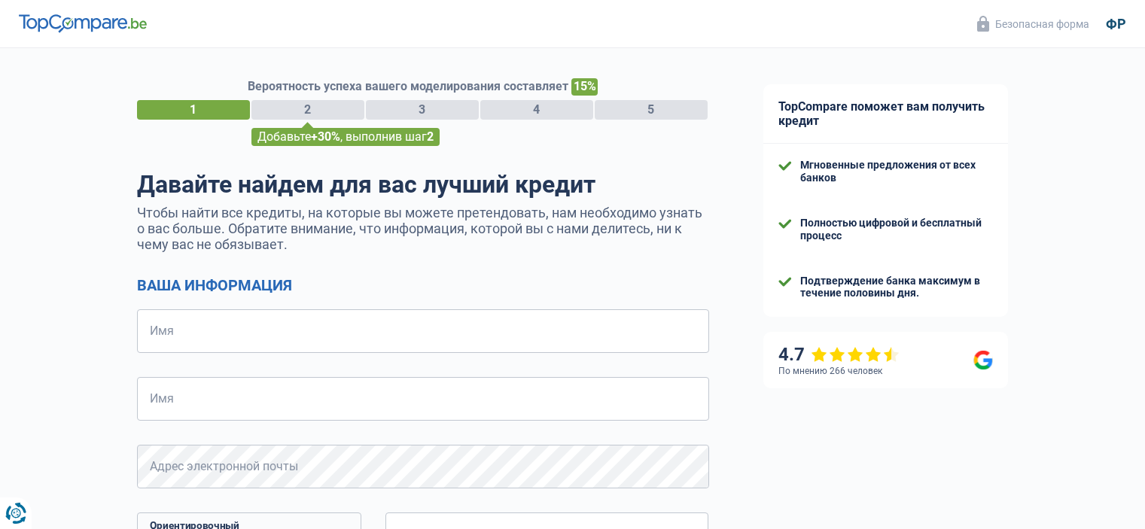
select select "32"
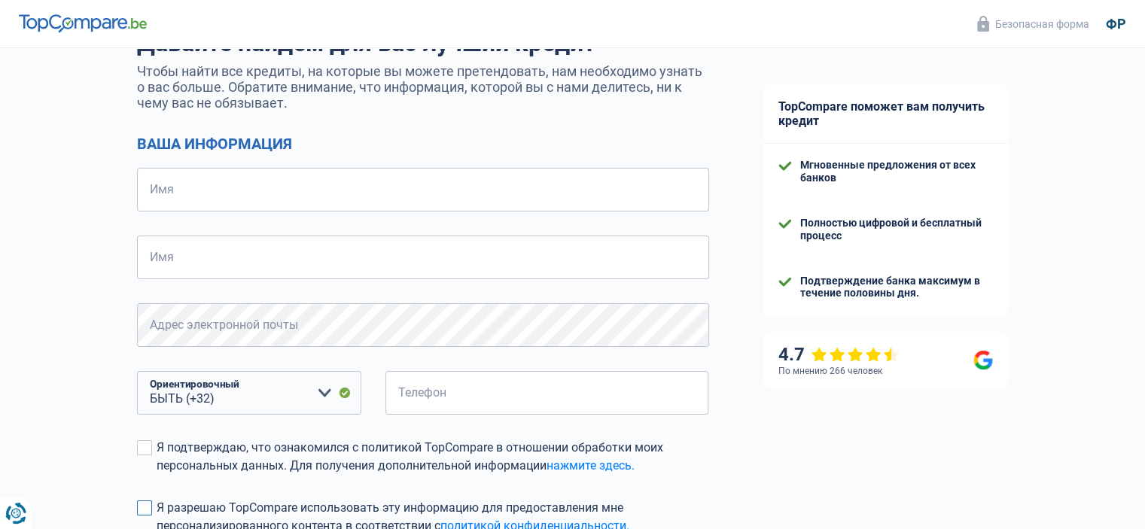
scroll to position [12, 0]
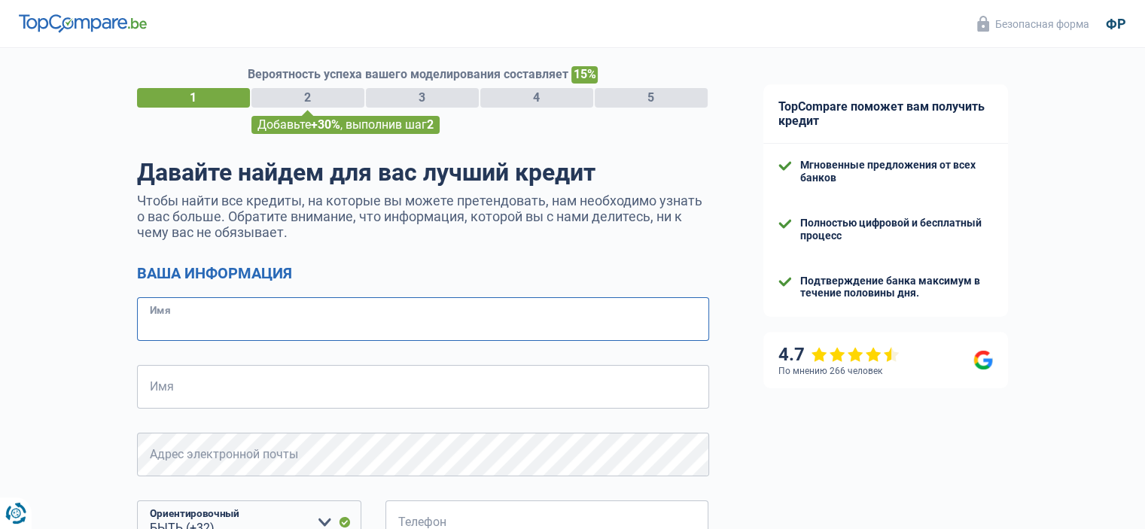
click at [203, 321] on input "Имя" at bounding box center [423, 319] width 572 height 44
type input "Lytvynenko"
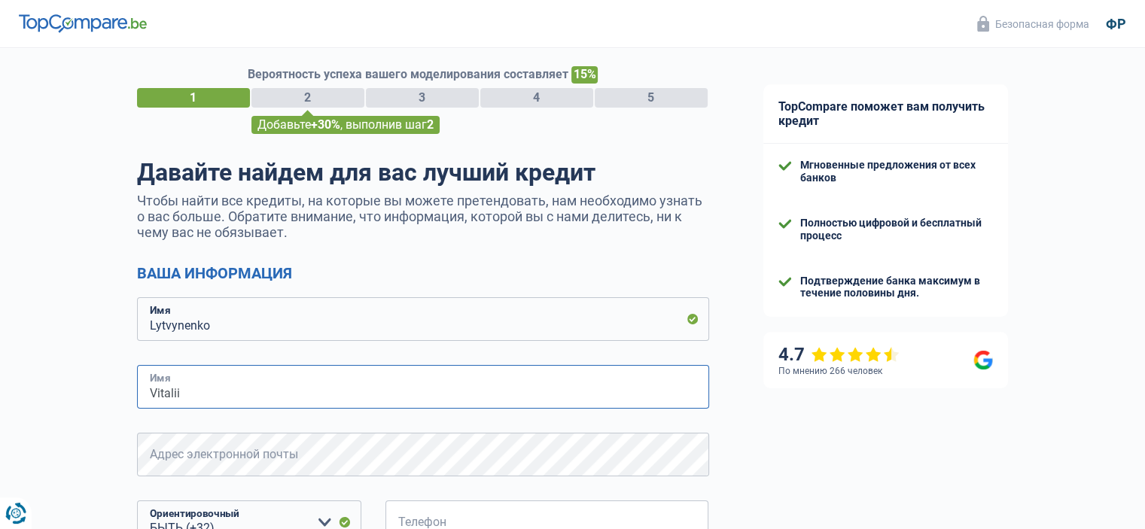
type input "Vitalii"
click at [92, 347] on div "Вероятность успеха вашего моделирования составляет 15% 1 2 3 4 5 Добавьте +30% …" at bounding box center [368, 419] width 736 height 779
click at [40, 257] on div "Вероятность успеха вашего моделирования составляет 15% 1 2 3 4 5 Добавьте +30% …" at bounding box center [368, 419] width 736 height 779
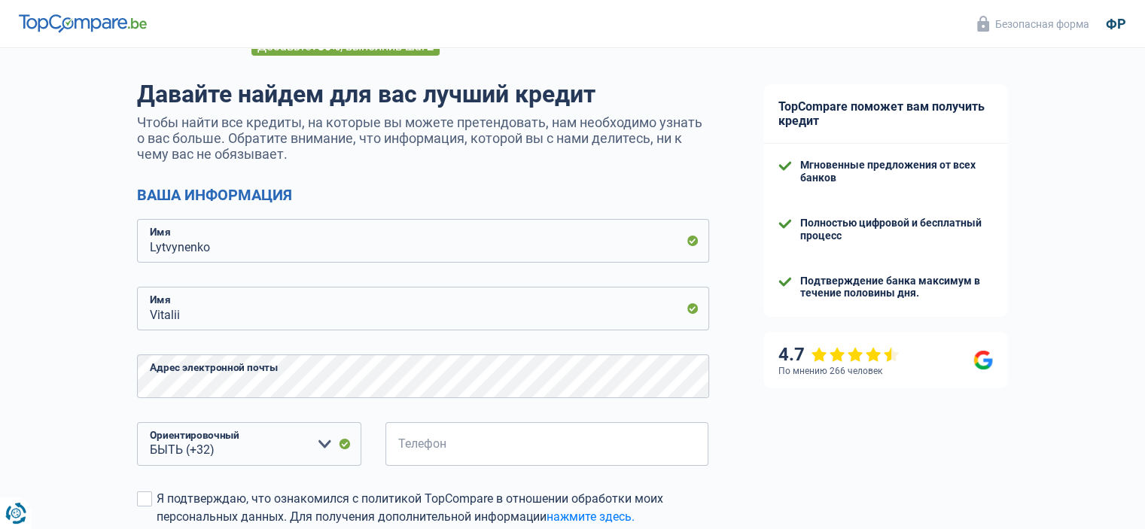
scroll to position [163, 0]
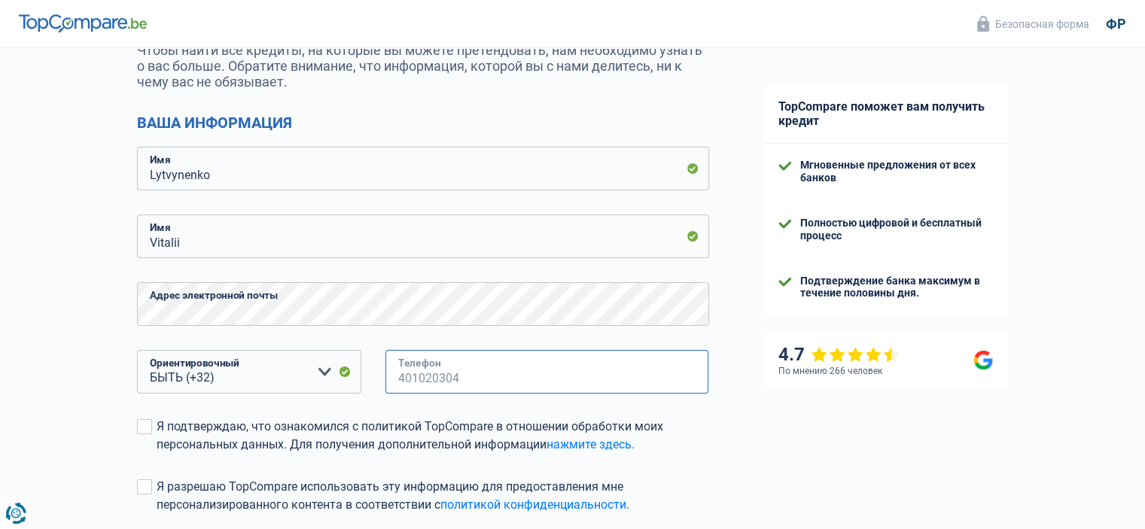
click at [466, 371] on input "Телефон" at bounding box center [547, 372] width 324 height 44
drag, startPoint x: 494, startPoint y: 375, endPoint x: 249, endPoint y: 375, distance: 244.7
click at [249, 375] on div "БЫТЬ (+32) ЛУ (+352) Veuillez sélectionner une option Ориентировочный Телефон T…" at bounding box center [423, 384] width 595 height 68
type input "477024689"
click at [143, 430] on span at bounding box center [144, 426] width 15 height 15
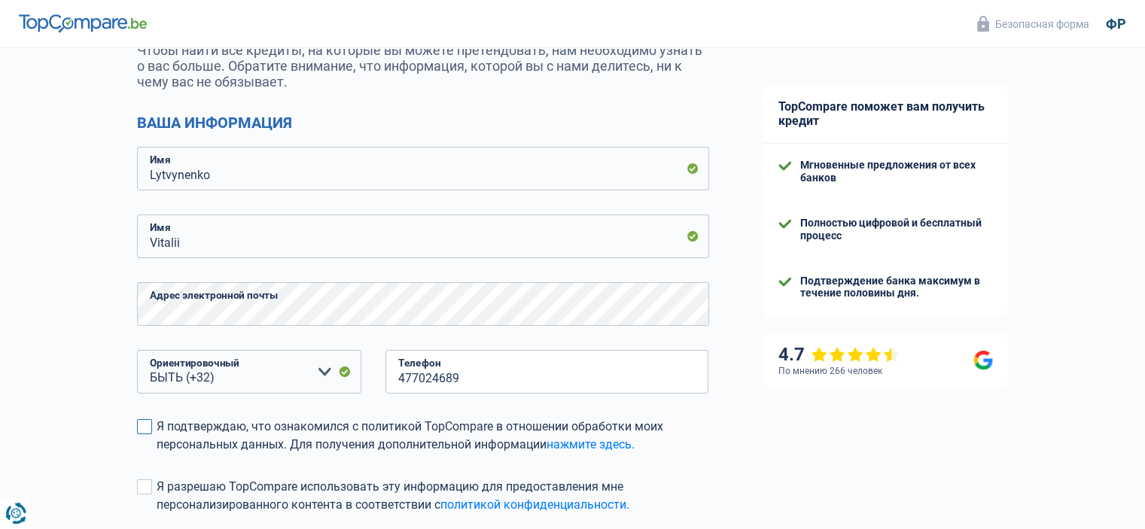
click at [157, 454] on input "Я подтверждаю, что ознакомился с политикой TopCompare в отношении обработки мои…" at bounding box center [157, 454] width 0 height 0
click at [151, 495] on label "Я разрешаю TopCompare использовать эту информацию для предоставления мне персон…" at bounding box center [423, 496] width 572 height 36
click at [157, 514] on input "Я разрешаю TopCompare использовать эту информацию для предоставления мне персон…" at bounding box center [157, 514] width 0 height 0
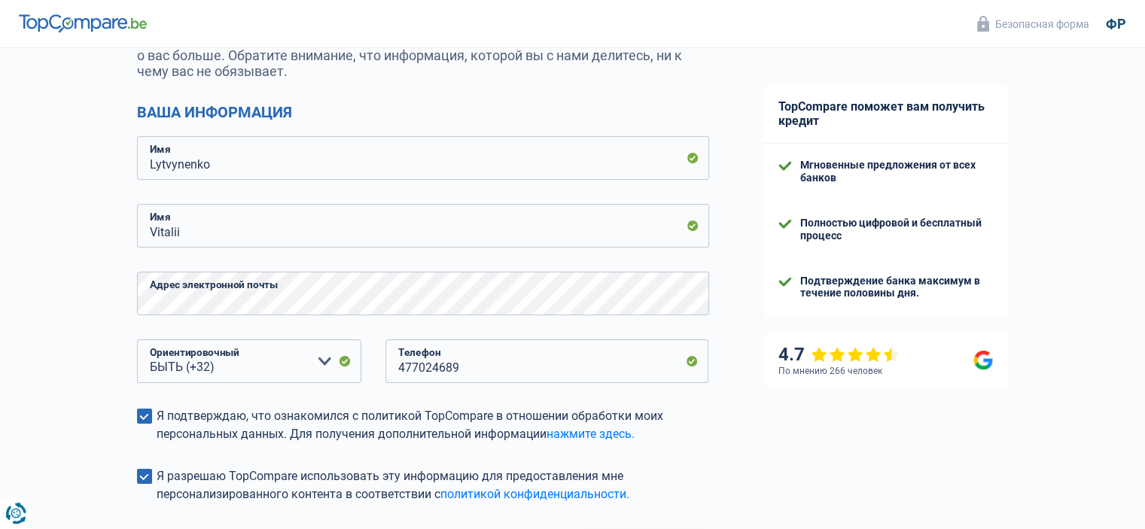
scroll to position [313, 0]
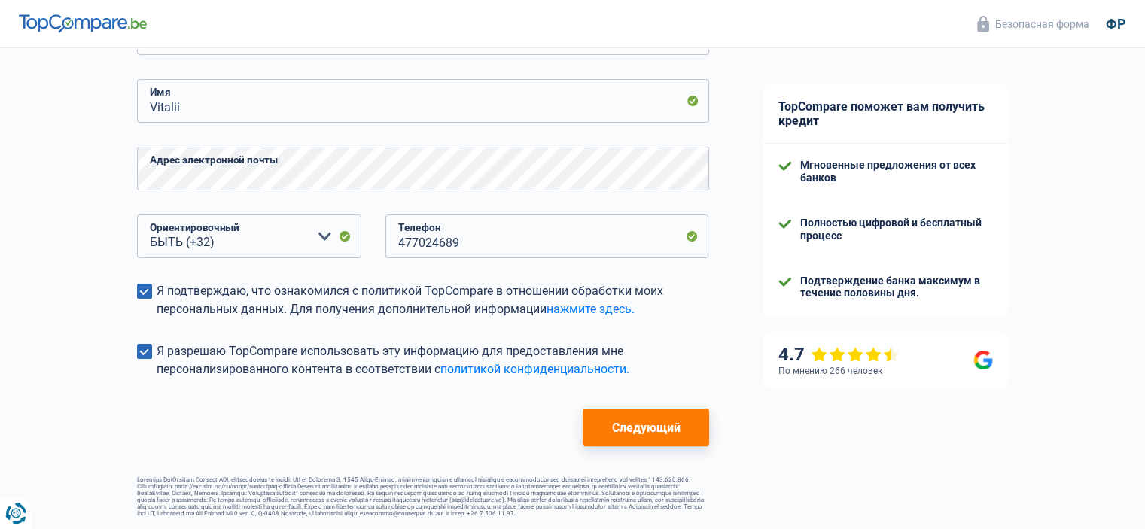
drag, startPoint x: 668, startPoint y: 423, endPoint x: 343, endPoint y: 396, distance: 325.6
click at [665, 422] on button "Следующий" at bounding box center [646, 428] width 126 height 38
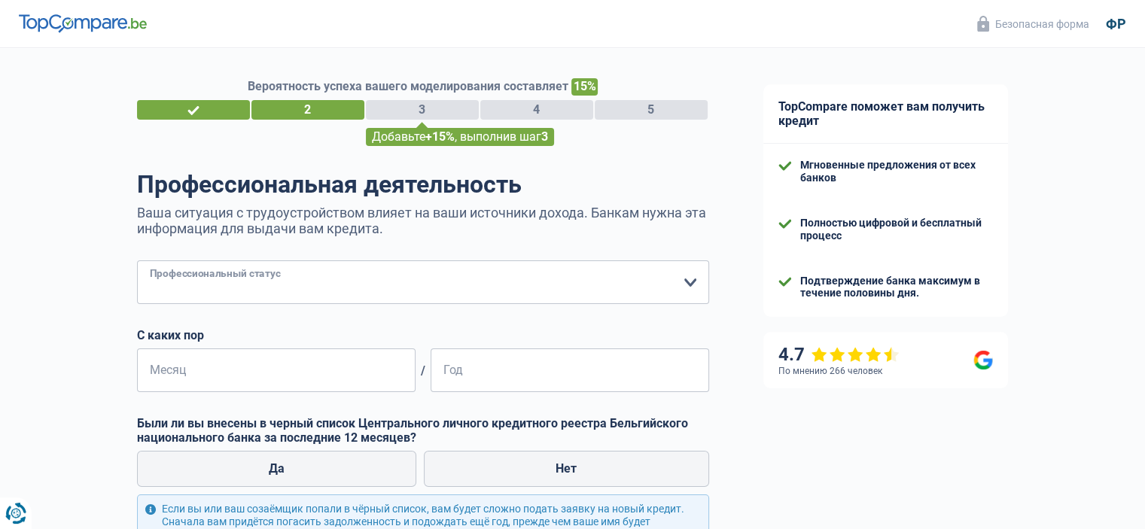
click at [403, 291] on select "Рабочий Частный служащий Государственный служащий Неверный Независимый Ушедший …" at bounding box center [423, 282] width 572 height 44
select select "worker"
click at [137, 261] on select "Рабочий Частный служащий Государственный служащий Неверный Независимый Ушедший …" at bounding box center [423, 282] width 572 height 44
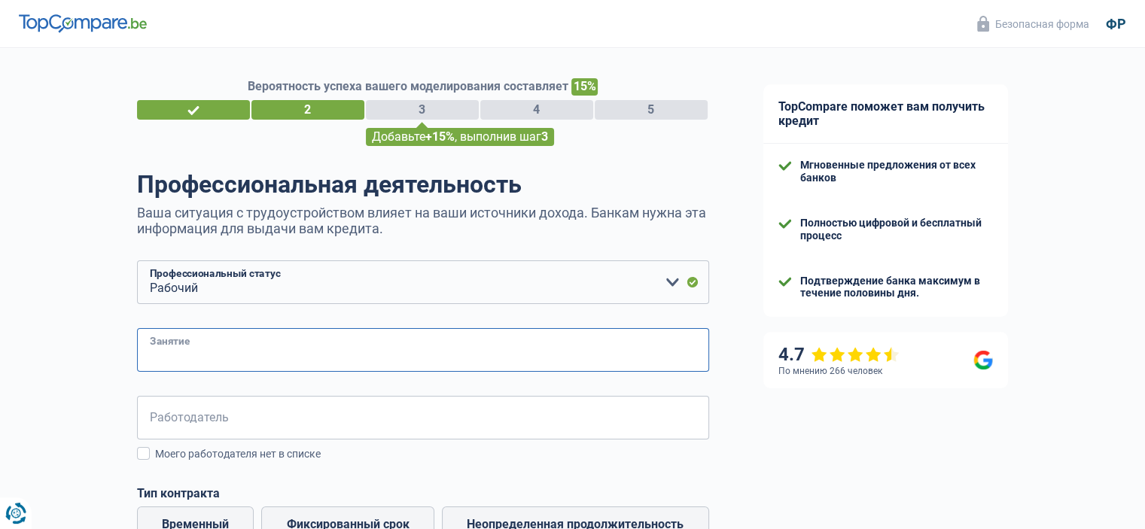
click at [250, 340] on input "Занятие" at bounding box center [423, 350] width 572 height 44
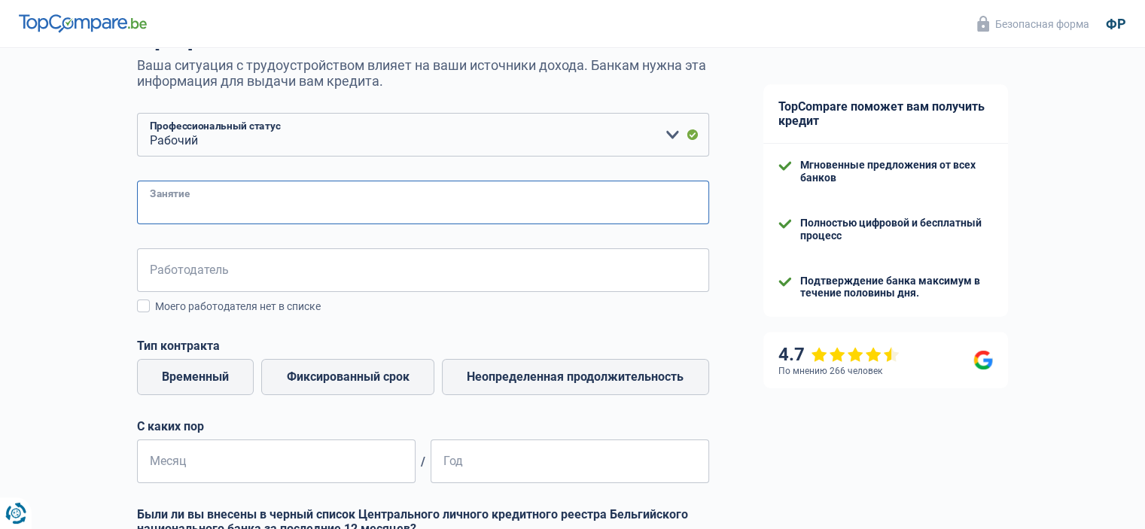
scroll to position [151, 0]
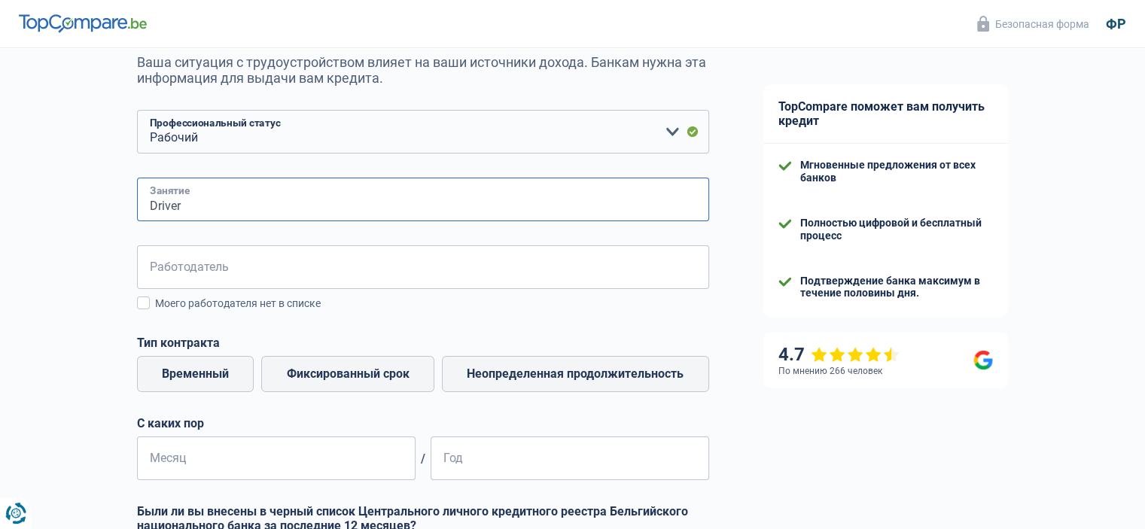
type input "Driver"
click at [321, 281] on input "Работодатель" at bounding box center [423, 267] width 572 height 44
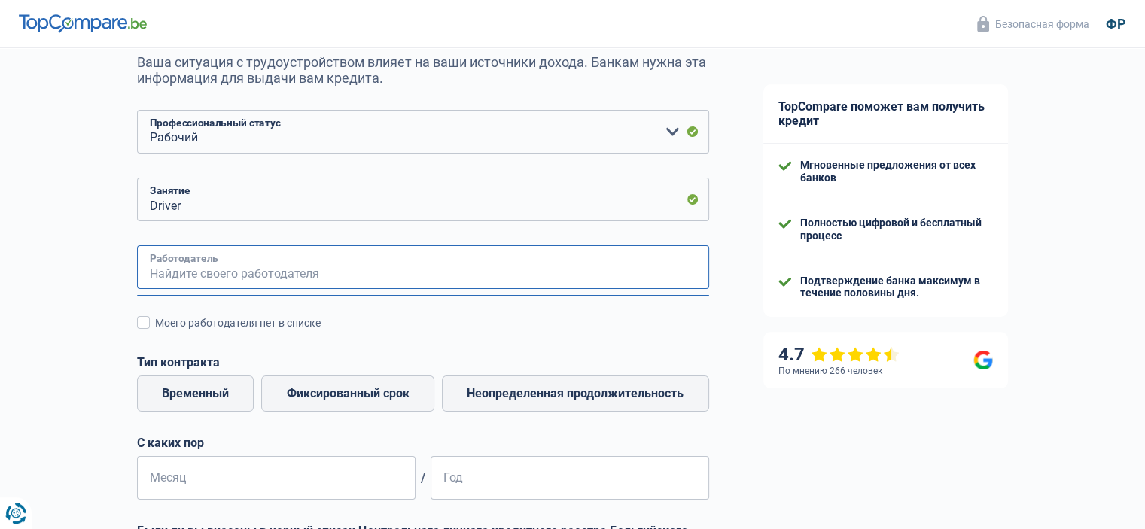
type input "K"
type input "D"
type input "BKD"
click at [117, 303] on div "Вероятность успеха вашего моделирования составляет 15% 1 2 3 4 5 Добавьте +15% …" at bounding box center [368, 347] width 736 height 910
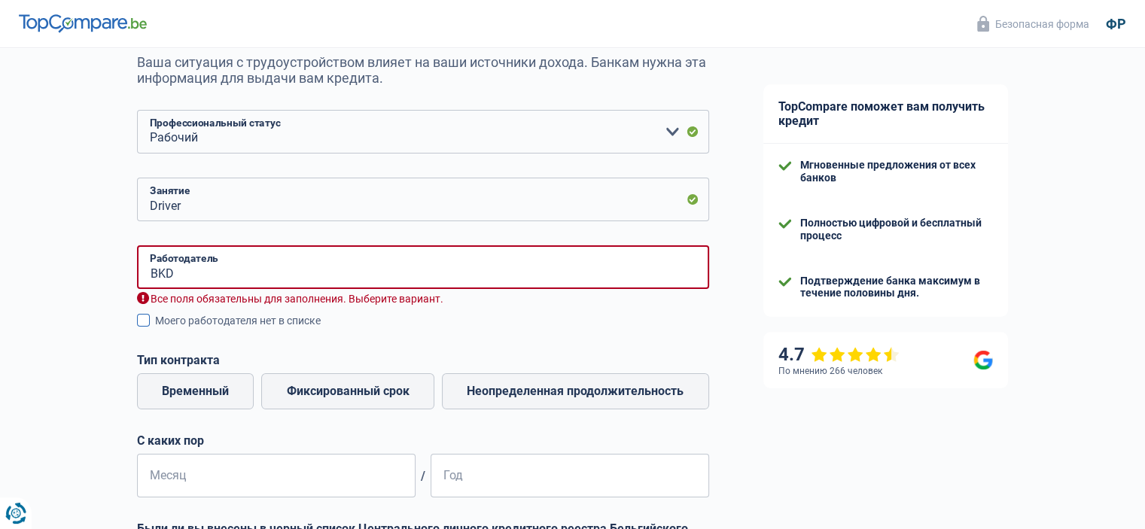
click at [256, 323] on font "Моего работодателя нет в списке" at bounding box center [238, 321] width 166 height 12
click at [155, 329] on input "Моего работодателя нет в списке" at bounding box center [155, 329] width 0 height 0
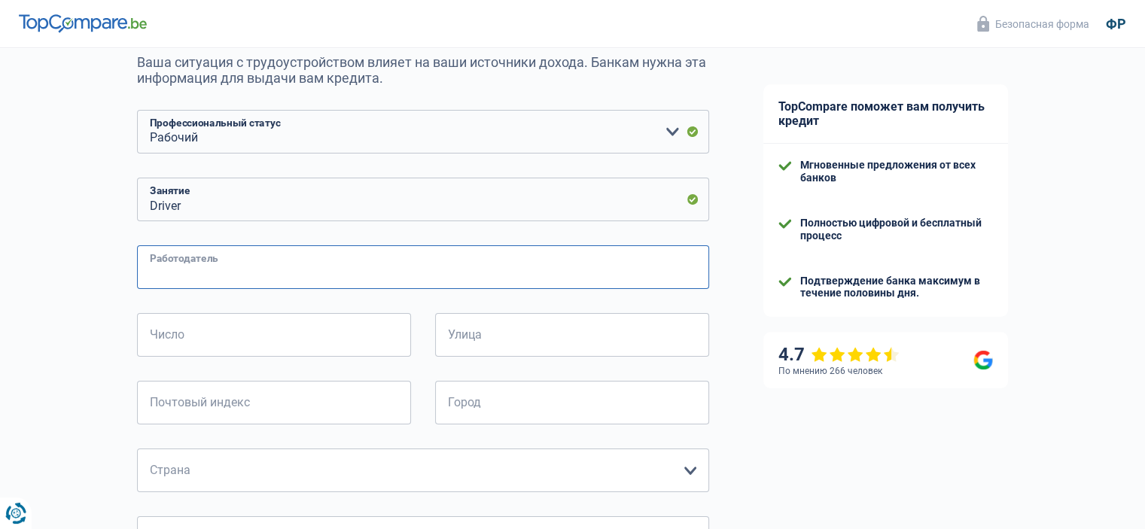
click at [175, 273] on input "Работодатель" at bounding box center [423, 267] width 572 height 44
click at [63, 309] on div "Вероятность успеха вашего моделирования составляет 15% 1 2 3 4 5 Добавьте +15% …" at bounding box center [368, 461] width 736 height 1139
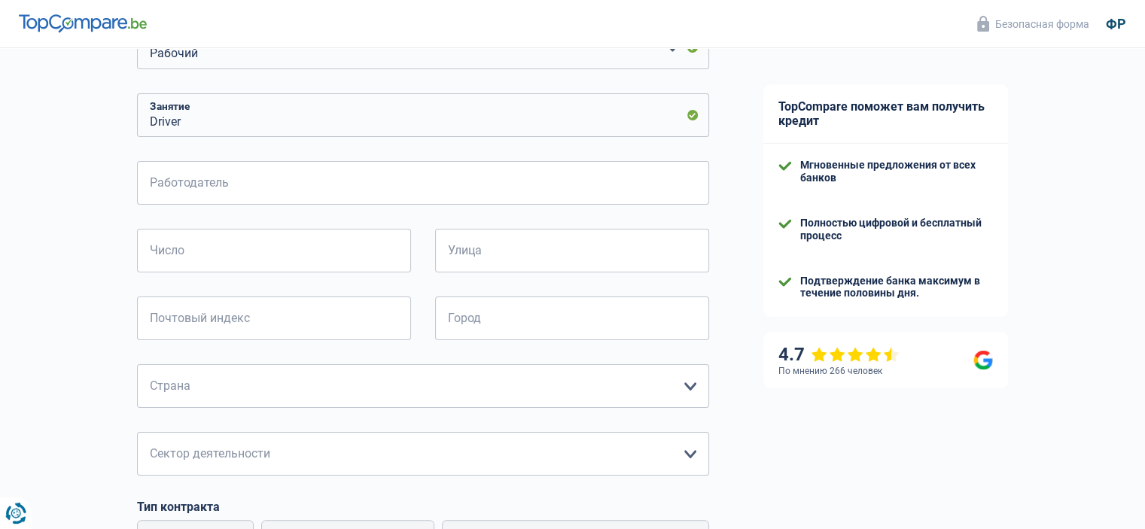
scroll to position [145, 0]
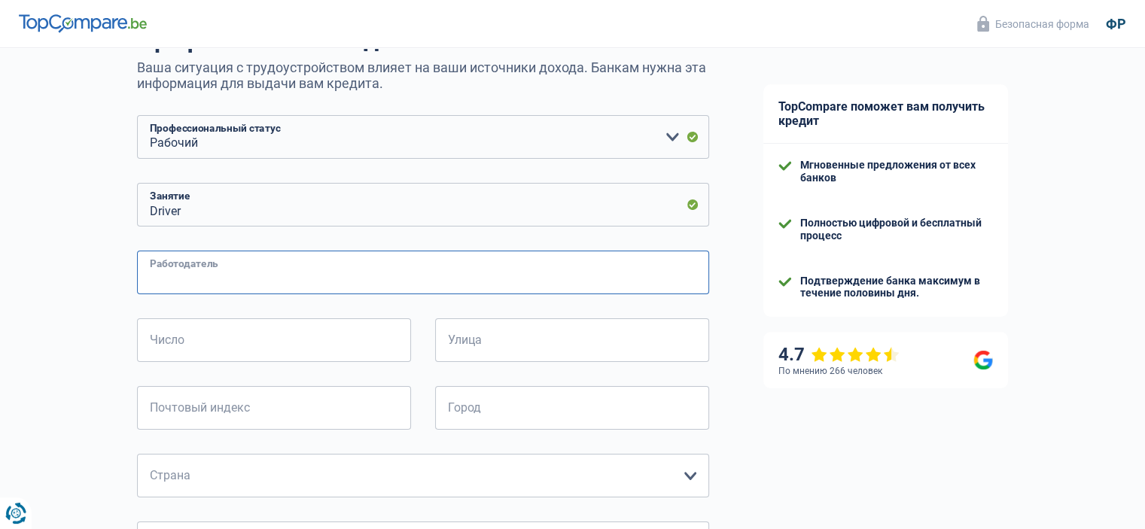
click at [306, 276] on input "Работодатель" at bounding box center [423, 273] width 572 height 44
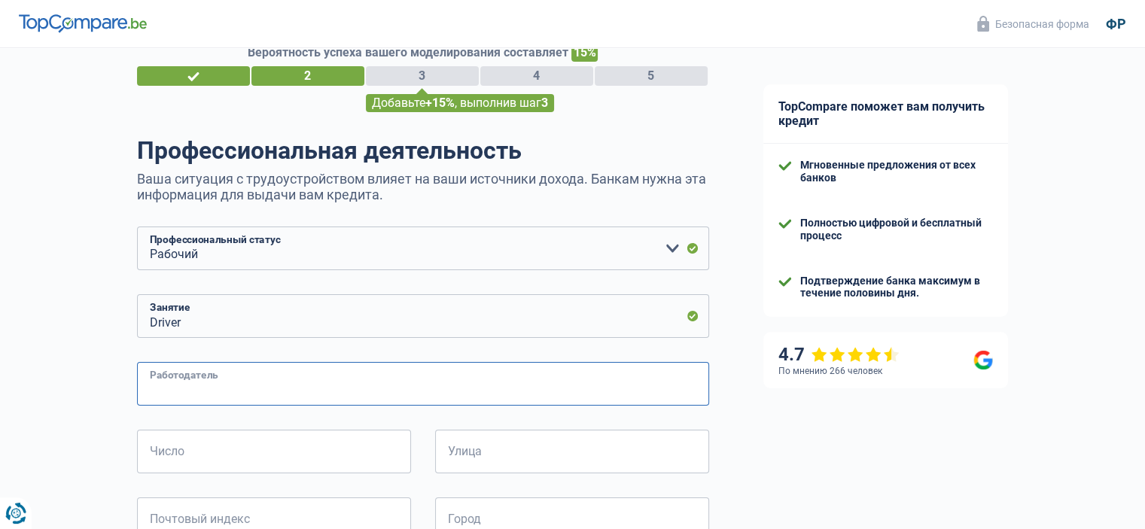
scroll to position [0, 0]
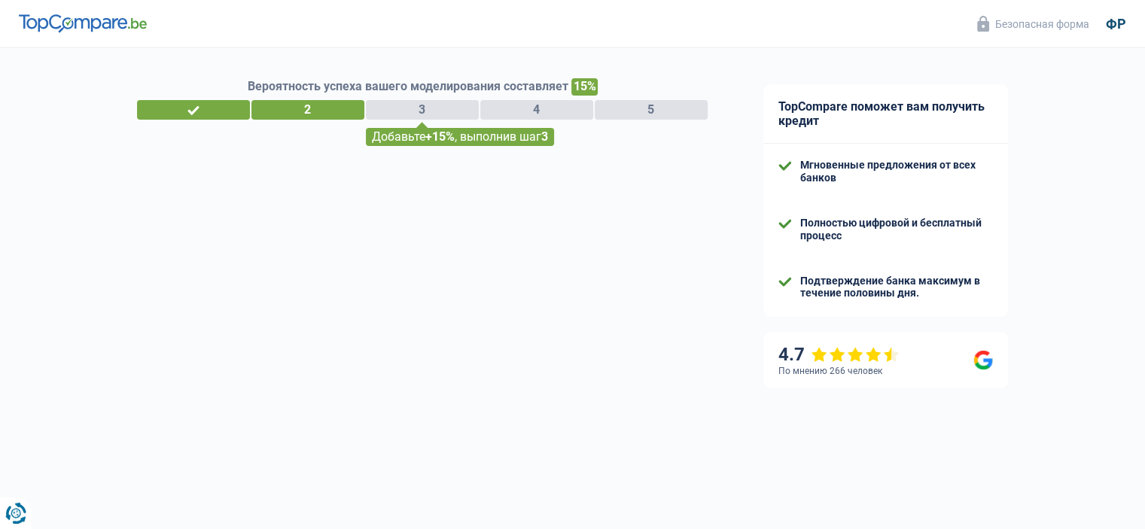
select select "32"
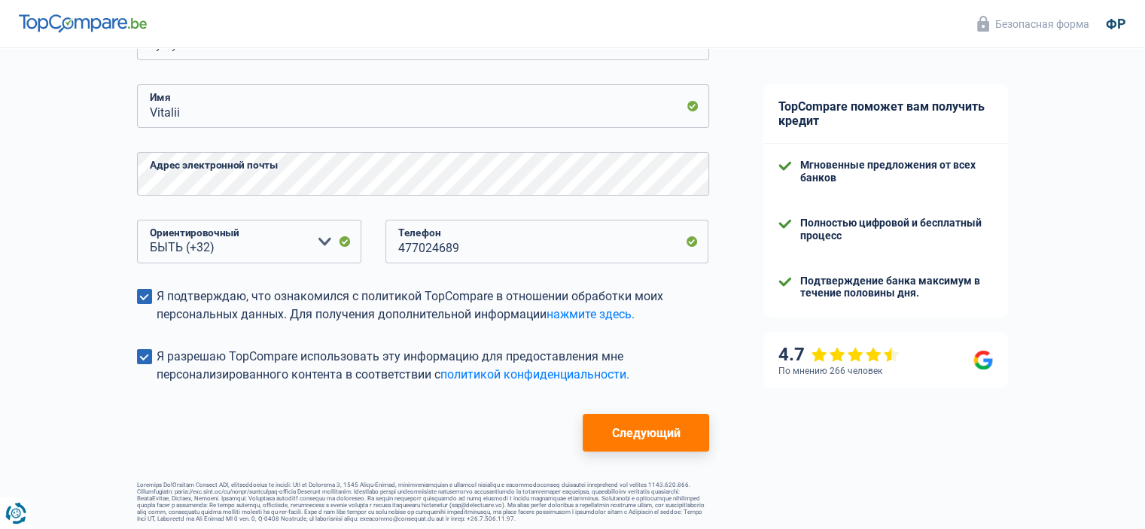
scroll to position [301, 0]
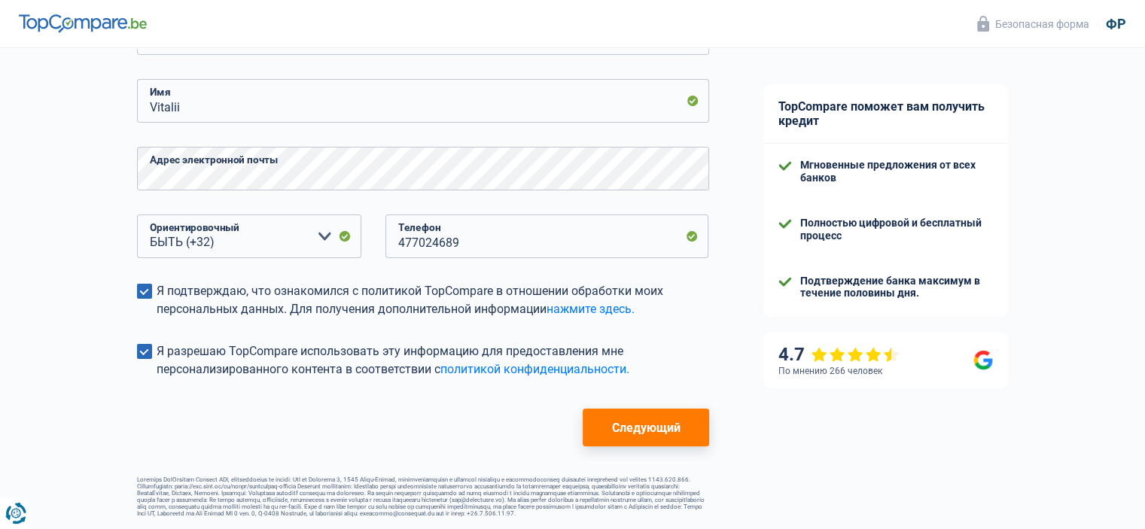
click at [615, 428] on font "Следующий" at bounding box center [645, 428] width 69 height 14
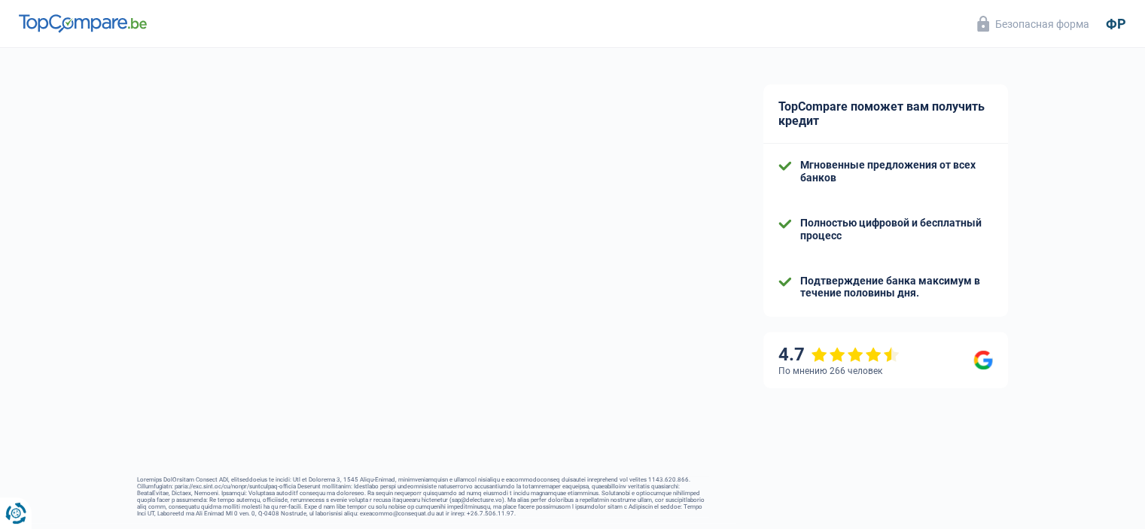
select select "worker"
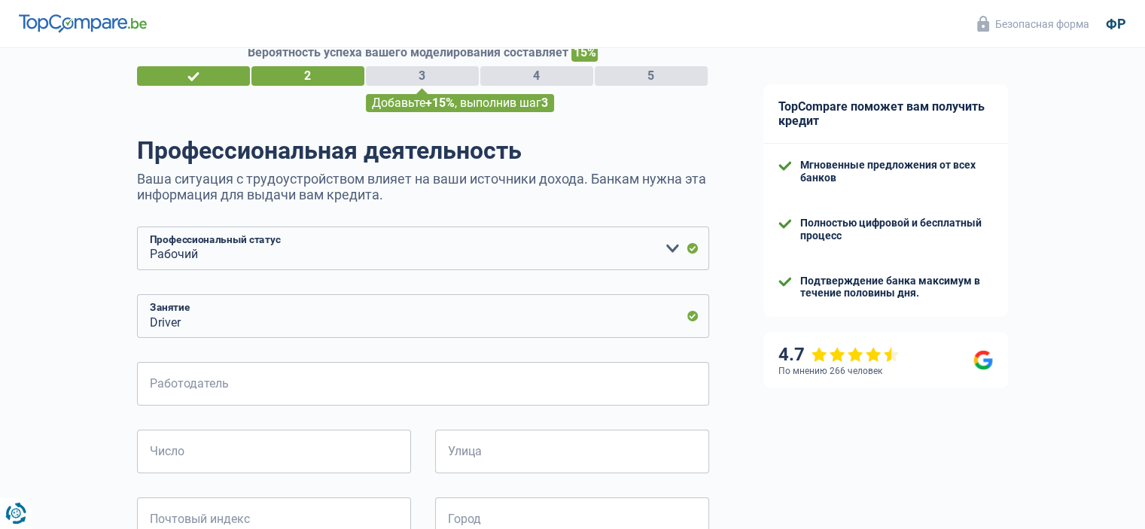
scroll to position [75, 0]
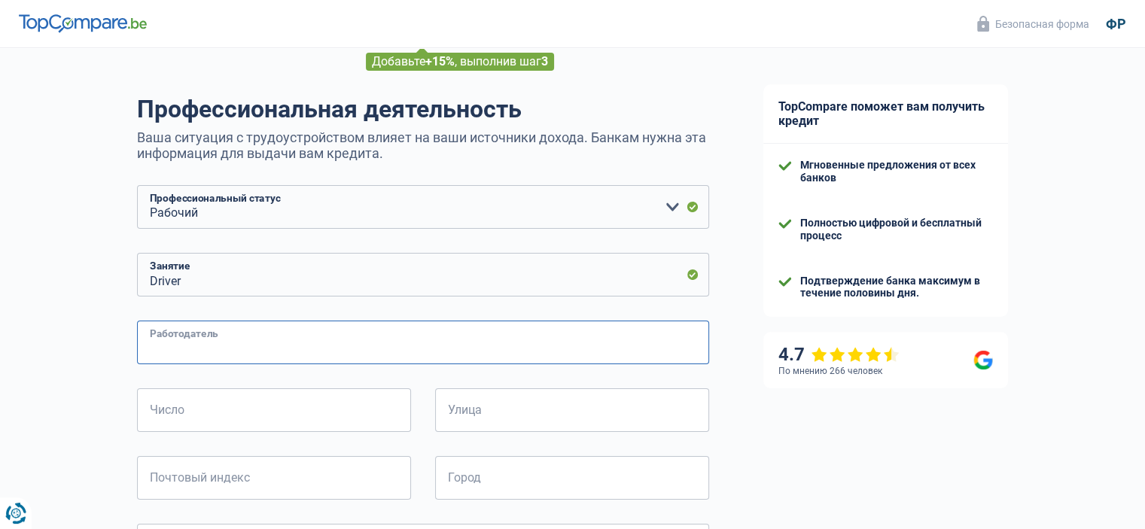
click at [239, 339] on input "Работодатель" at bounding box center [423, 343] width 572 height 44
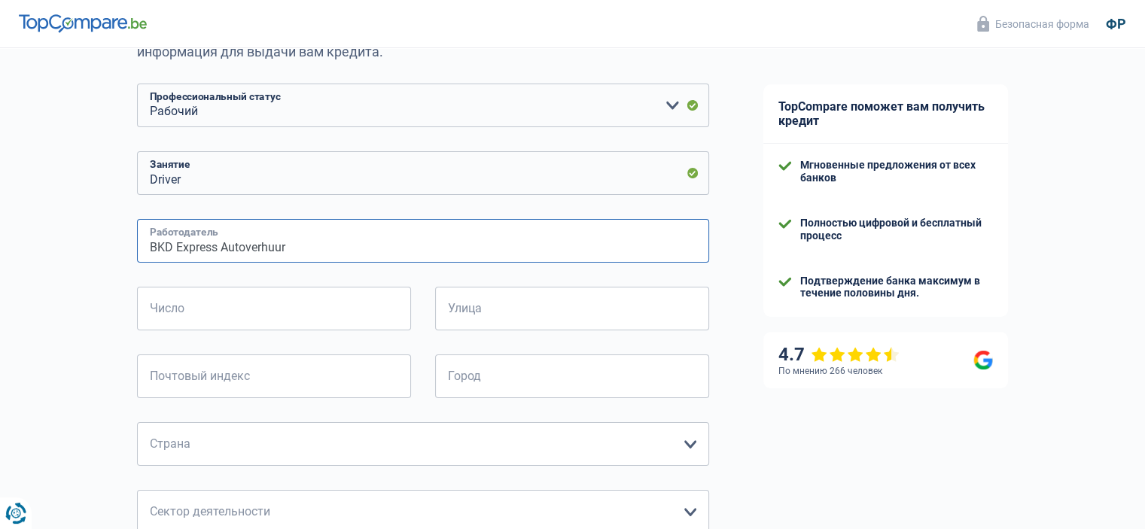
scroll to position [301, 0]
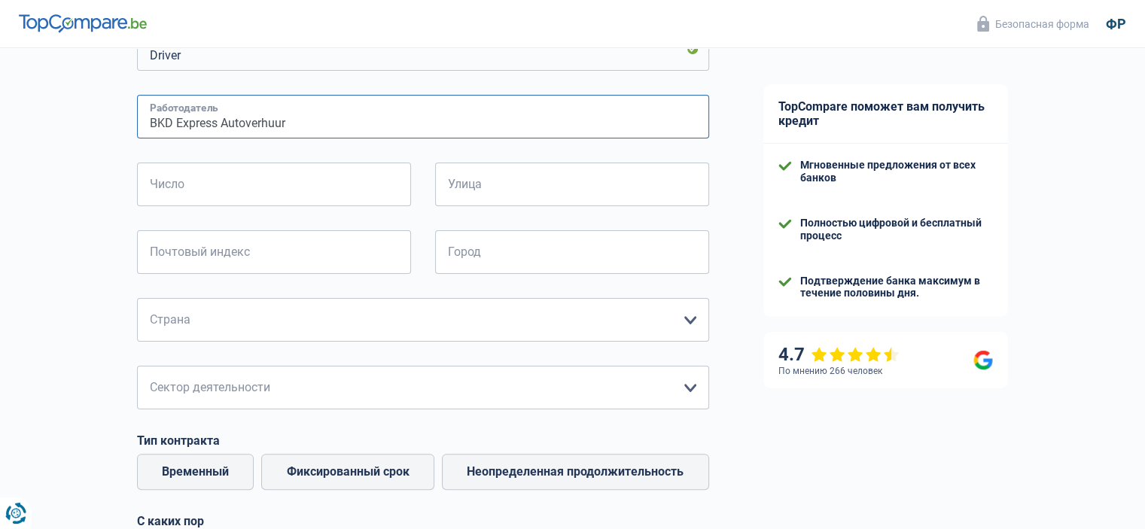
type input "BKD Express Autoverhuur"
click at [349, 165] on input "Число" at bounding box center [274, 185] width 274 height 44
click at [81, 207] on div "Вероятность успеха вашего моделирования составляет 15% 1 2 3 4 5 Добавьте +15% …" at bounding box center [368, 310] width 736 height 1139
click at [364, 188] on input "Число" at bounding box center [274, 185] width 274 height 44
click at [518, 195] on input "Улица" at bounding box center [572, 185] width 274 height 44
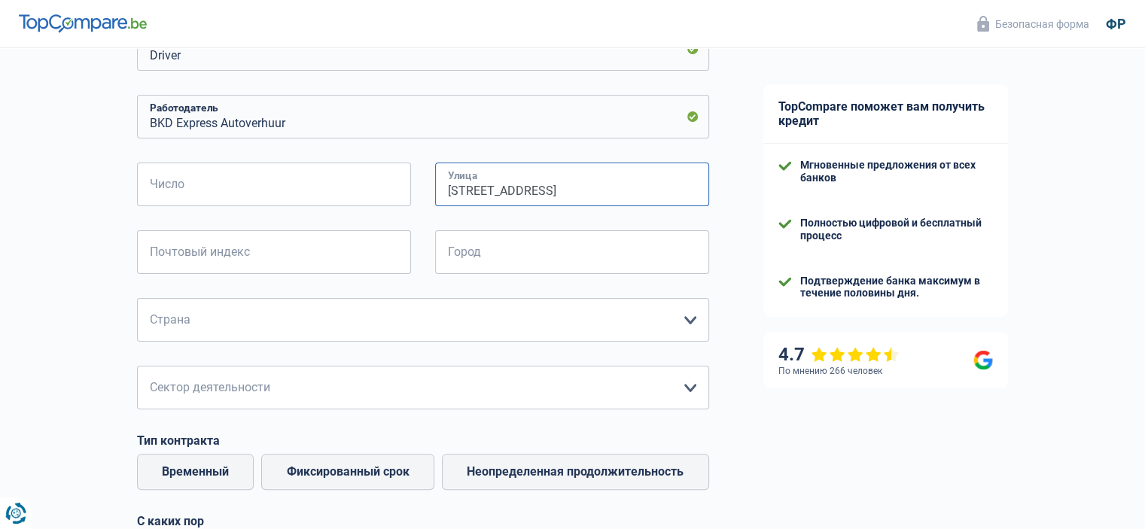
type input "[STREET_ADDRESS]"
click at [524, 260] on input "Город" at bounding box center [572, 252] width 274 height 44
type input "Boechout"
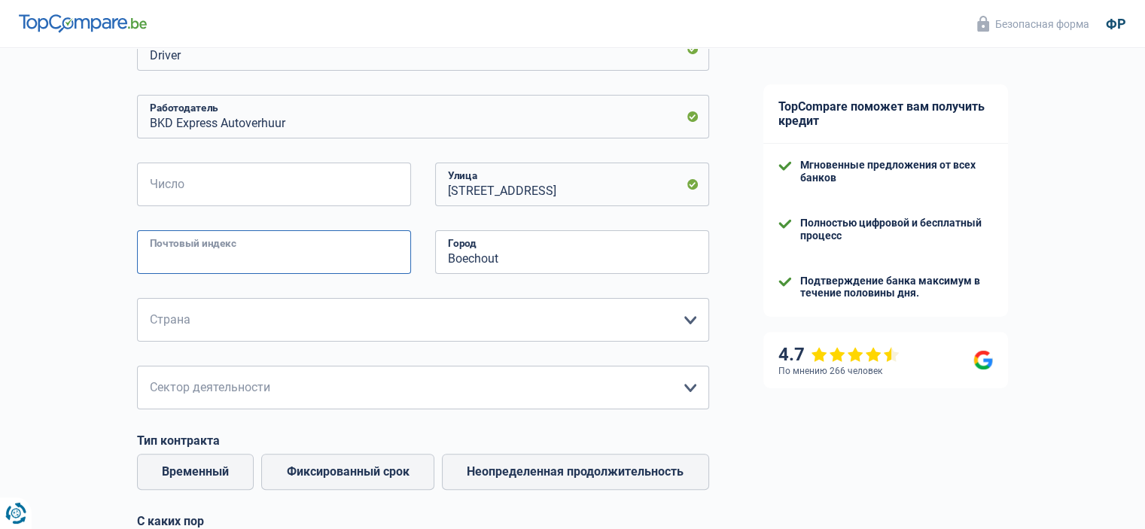
click at [290, 258] on input "Почтовый индекс" at bounding box center [274, 252] width 274 height 44
type input "2530"
click at [209, 187] on input "Число" at bounding box center [274, 185] width 274 height 44
click at [73, 215] on div "Вероятность успеха вашего моделирования составляет 15% 1 2 3 4 5 Добавьте +15% …" at bounding box center [368, 310] width 736 height 1139
click at [227, 189] on input "Число" at bounding box center [274, 185] width 274 height 44
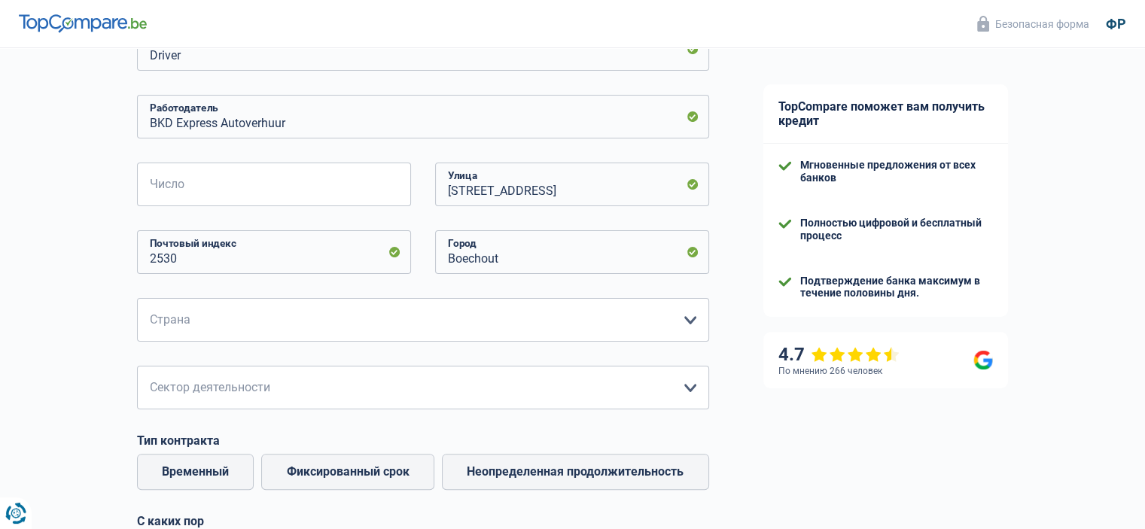
drag, startPoint x: 34, startPoint y: 207, endPoint x: 134, endPoint y: 253, distance: 110.2
click at [34, 208] on div "Вероятность успеха вашего моделирования составляет 15% 1 2 3 4 5 Добавьте +15% …" at bounding box center [368, 310] width 736 height 1139
click at [690, 319] on select "Бельгия [GEOGRAPHIC_DATA] [GEOGRAPHIC_DATA] [GEOGRAPHIC_DATA] Люксембург Нидерл…" at bounding box center [423, 320] width 572 height 44
select select "BE"
click at [137, 299] on select "Бельгия [GEOGRAPHIC_DATA] [GEOGRAPHIC_DATA] [GEOGRAPHIC_DATA] Люксембург Нидерл…" at bounding box center [423, 320] width 572 height 44
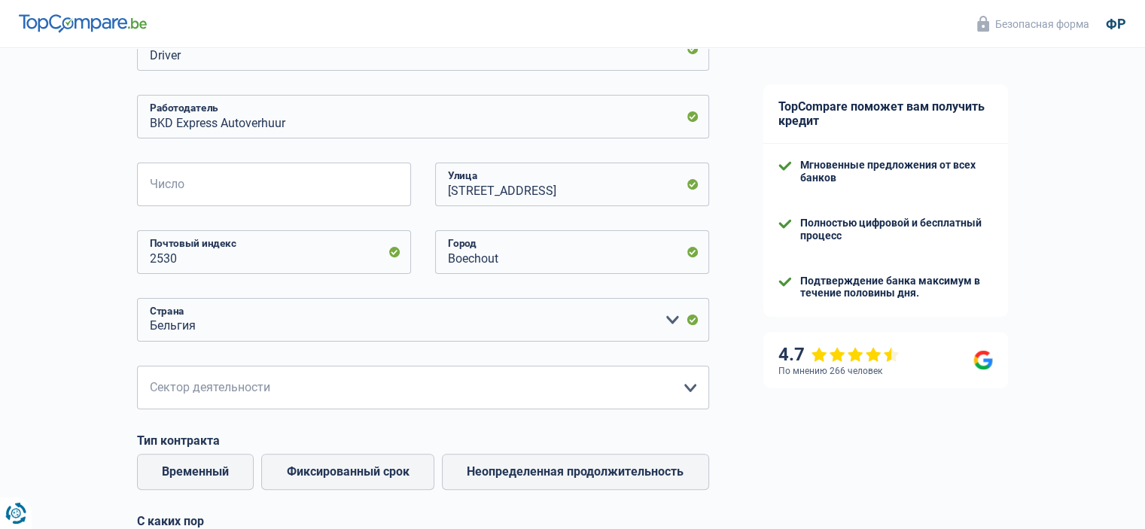
click at [29, 343] on div "Вероятность успеха вашего моделирования составляет 15% 1 2 3 4 5 Добавьте +15% …" at bounding box center [368, 310] width 736 height 1139
click at [443, 398] on select "Сельское хозяйство/Рыболовство Промышленность Хорека Курьер/Фитнес/Такси Строит…" at bounding box center [423, 388] width 572 height 44
select select "courierFitnessTaxi"
click at [137, 367] on select "Сельское хозяйство/Рыболовство Промышленность Хорека Курьер/Фитнес/Такси Строит…" at bounding box center [423, 388] width 572 height 44
click at [49, 276] on div "Вероятность успеха вашего моделирования составляет 15% 1 2 3 4 5 Добавьте +15% …" at bounding box center [368, 310] width 736 height 1139
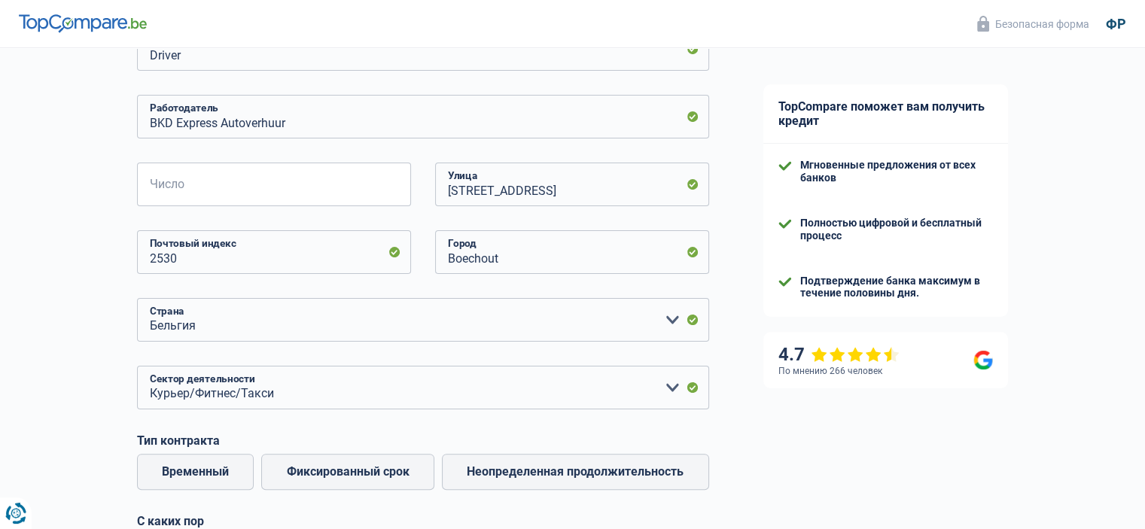
scroll to position [527, 0]
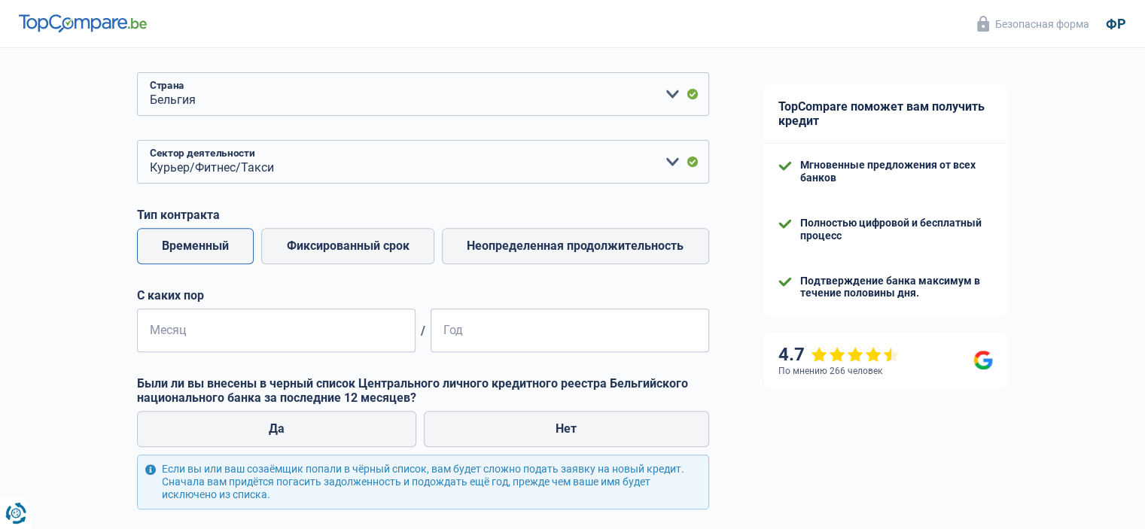
click at [192, 264] on label "Временный" at bounding box center [195, 246] width 117 height 36
click at [192, 264] on input "Временный" at bounding box center [195, 246] width 117 height 36
radio input "true"
click at [402, 346] on input "Месяц" at bounding box center [276, 331] width 279 height 44
type input "03"
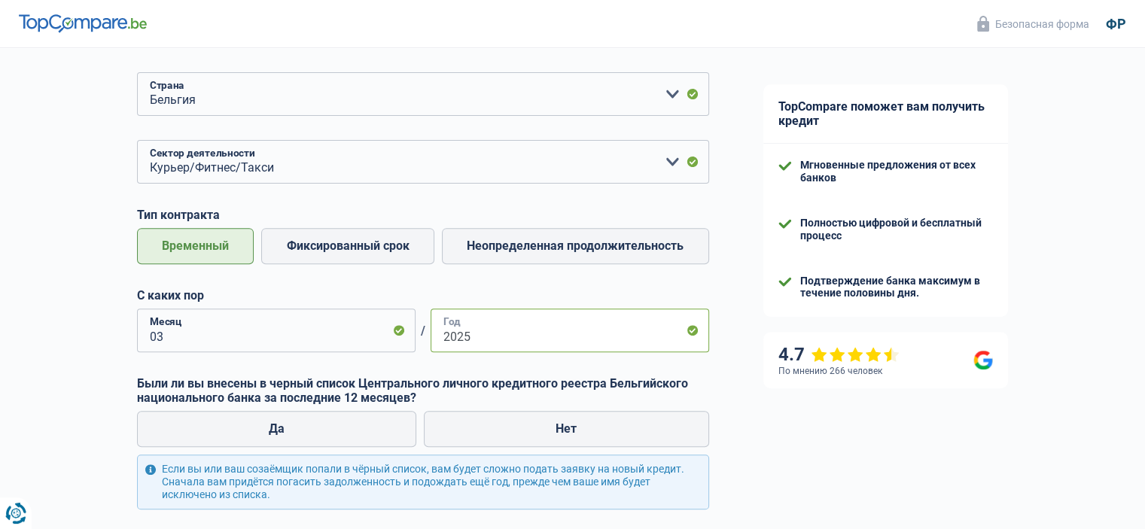
type input "2025"
click at [72, 333] on div "Вероятность успеха вашего моделирования составляет 15% 1 2 3 4 5 Добавьте +15% …" at bounding box center [368, 84] width 736 height 1139
click at [592, 417] on label "Нет" at bounding box center [566, 429] width 285 height 36
click at [592, 417] on input "Нет" at bounding box center [566, 429] width 285 height 36
radio input "true"
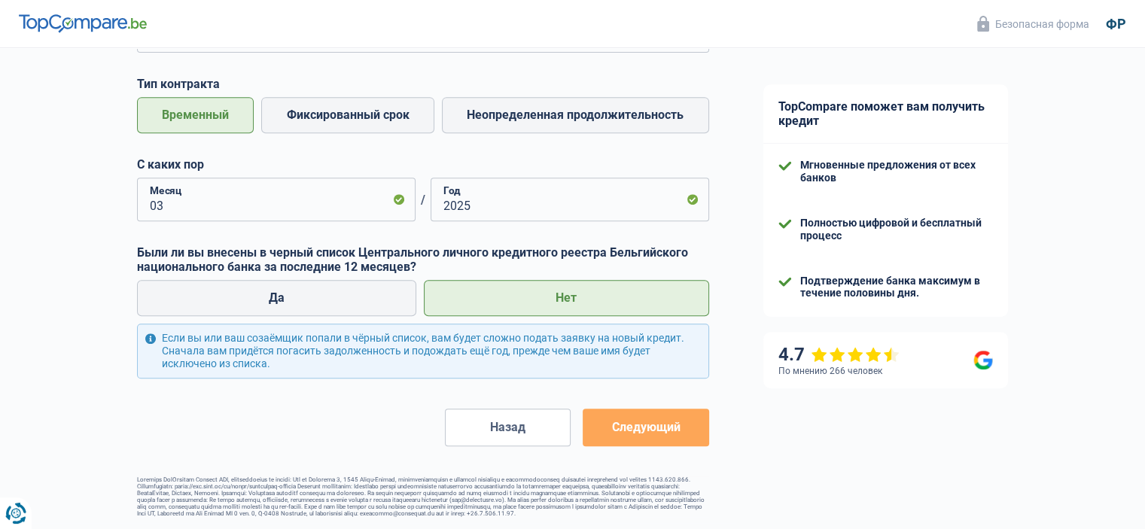
click at [662, 420] on font "Следующий" at bounding box center [645, 427] width 69 height 14
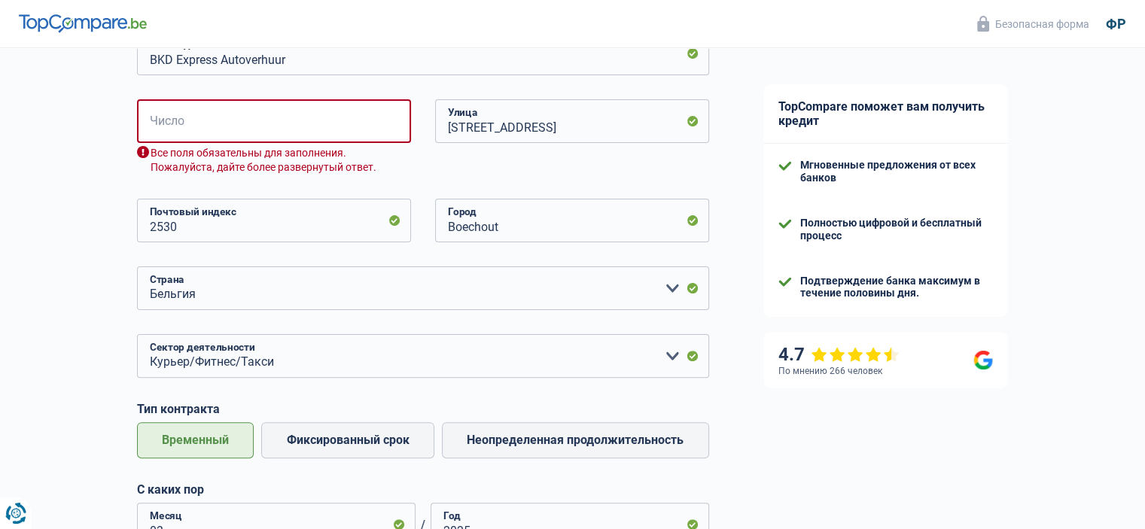
scroll to position [338, 0]
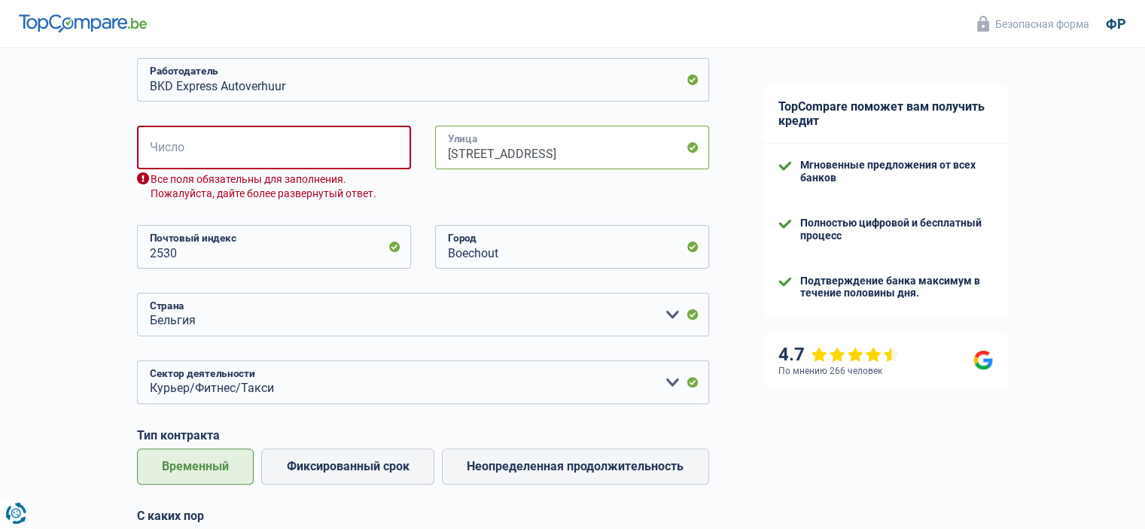
drag, startPoint x: 575, startPoint y: 156, endPoint x: 553, endPoint y: 151, distance: 22.3
click at [553, 151] on input "[STREET_ADDRESS]" at bounding box center [572, 148] width 274 height 44
click at [328, 148] on input "Число" at bounding box center [274, 148] width 274 height 44
paste input "660"
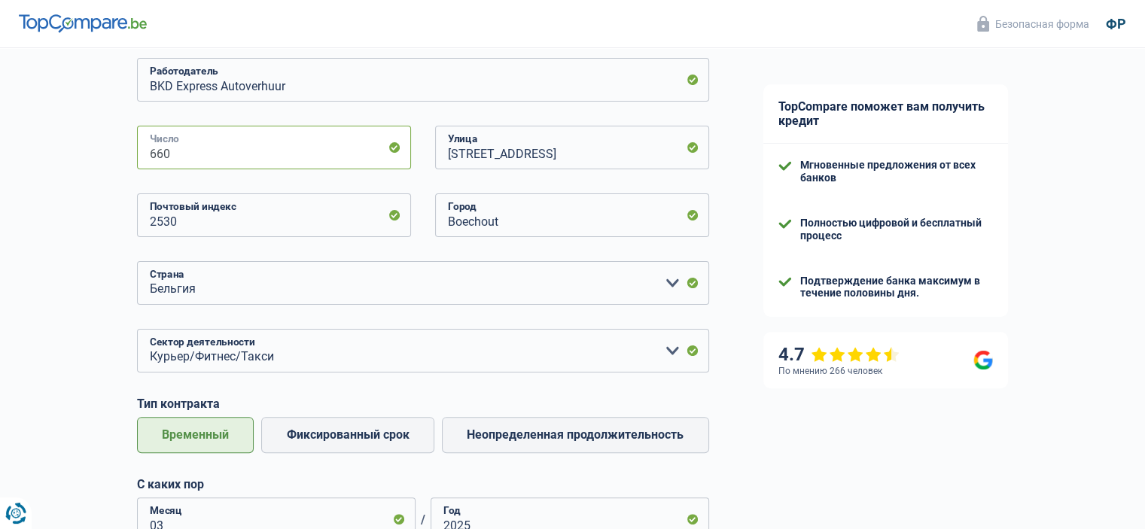
type input "660"
click at [628, 155] on input "[STREET_ADDRESS]" at bounding box center [572, 148] width 274 height 44
type input "Provinciesteenweg"
click at [1086, 142] on div "TopCompare поможет вам получить кредит Мгновенные предложения от всех банков По…" at bounding box center [941, 279] width 410 height 1139
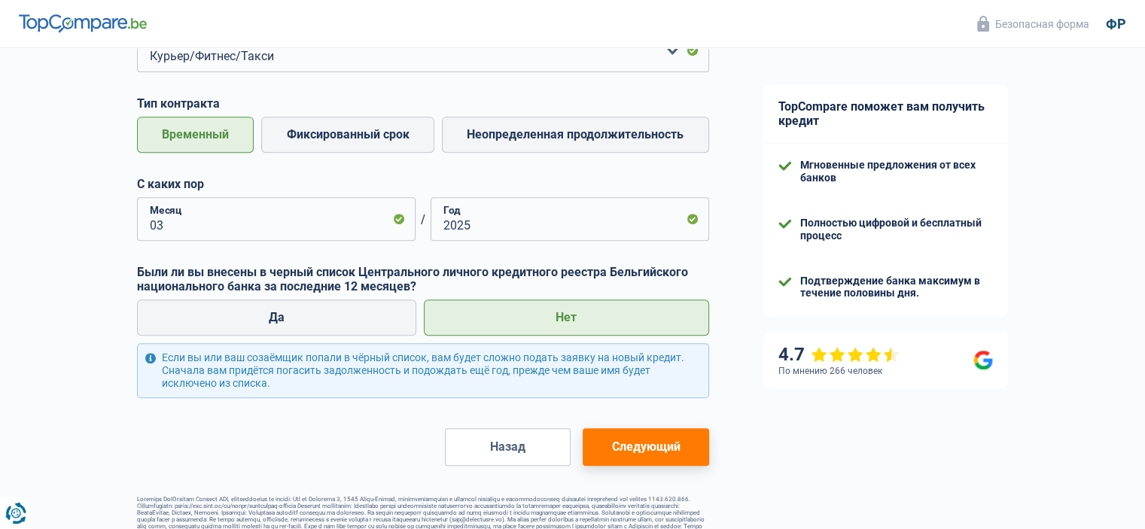
scroll to position [639, 0]
click at [629, 458] on button "Следующий" at bounding box center [646, 447] width 126 height 38
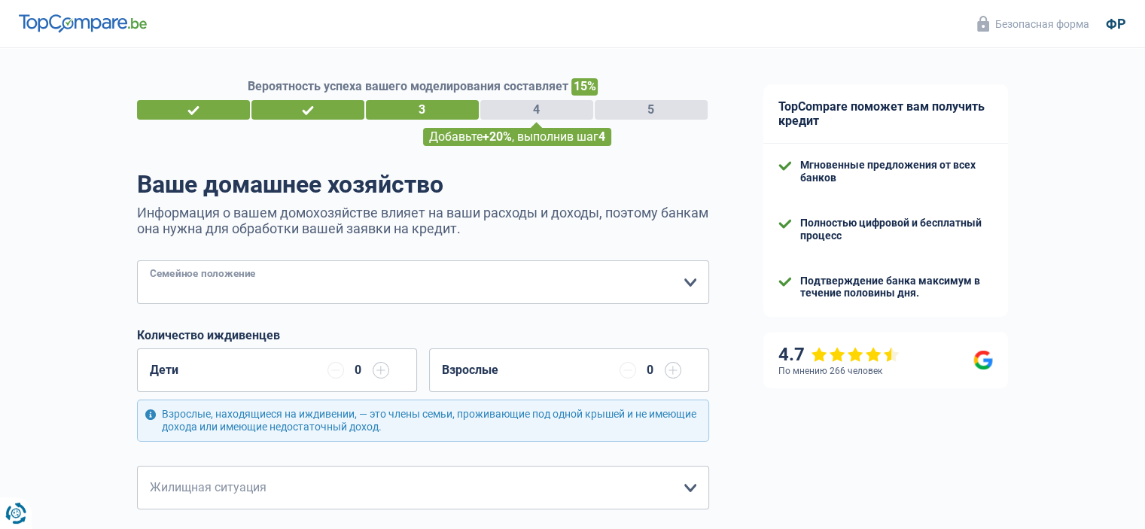
click at [587, 279] on select "Холостяк Невеста) Законный сожитель (разведена) Вдовец Разделены (фактически) П…" at bounding box center [423, 282] width 572 height 44
select select "single"
click at [137, 261] on select "Холостяк Невеста) Законный сожитель (разведена) Вдовец Разделены (фактически) П…" at bounding box center [423, 282] width 572 height 44
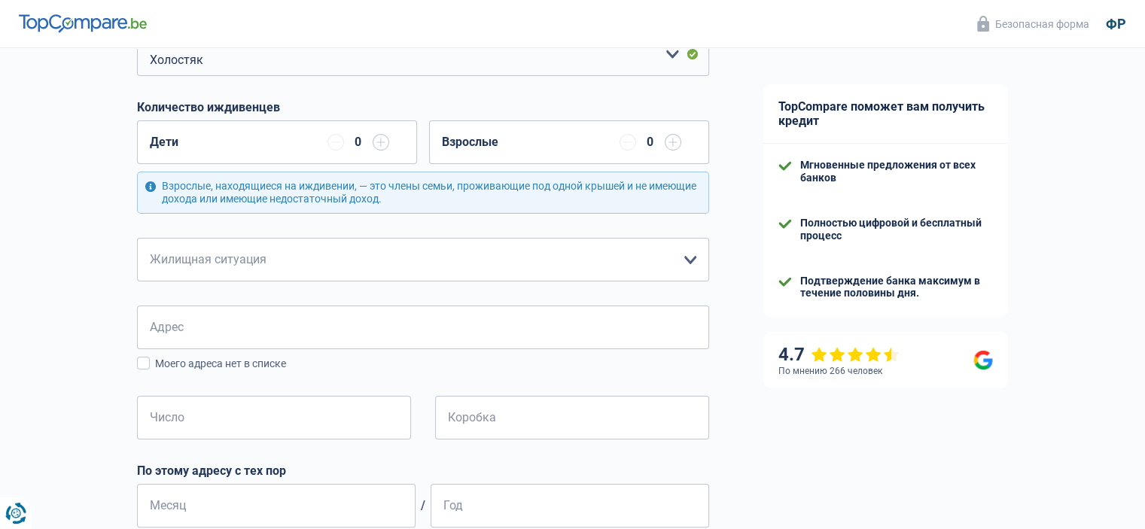
scroll to position [301, 0]
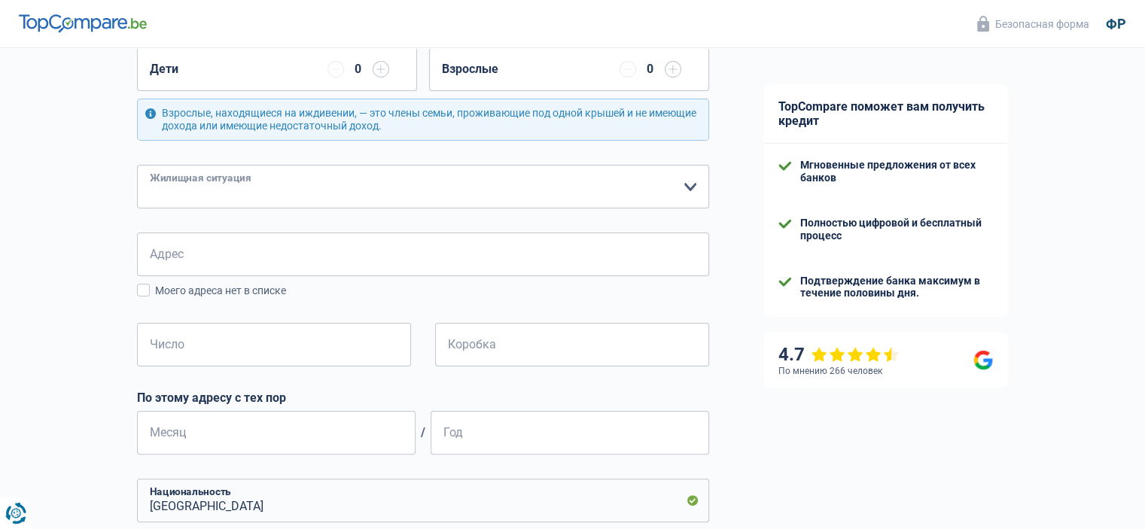
click at [686, 183] on select "[PERSON_NAME] Владелец с ипотекой Владелец дома без ипотеки Проживание с семьей…" at bounding box center [423, 187] width 572 height 44
select select "rents"
click at [137, 165] on select "[PERSON_NAME] Владелец с ипотекой Владелец дома без ипотеки Проживание с семьей…" at bounding box center [423, 187] width 572 height 44
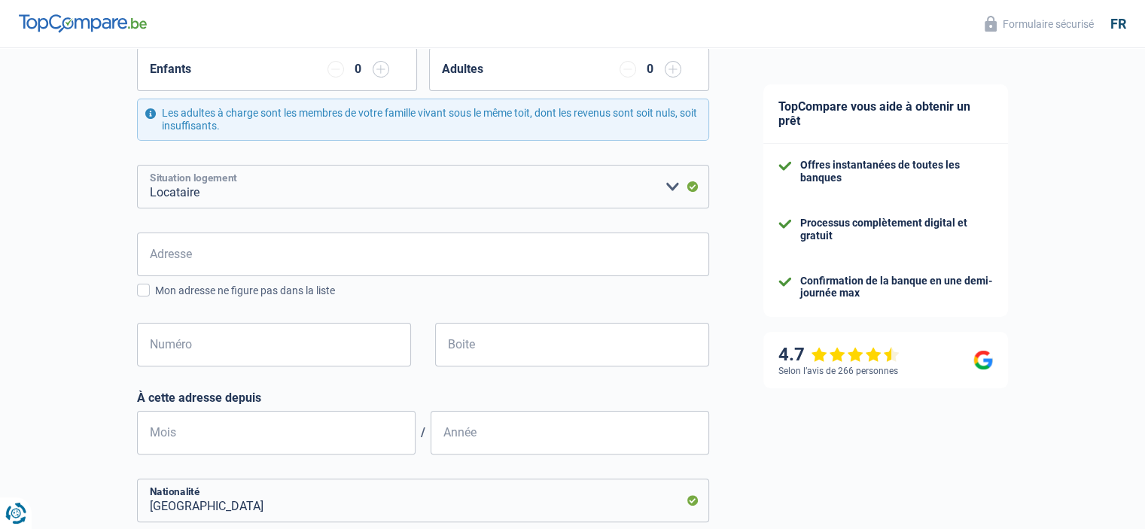
click at [217, 189] on select "Locataire Propriétaire avec prêt hypothécaire Propriétaire sans prêt hypothécai…" at bounding box center [423, 187] width 572 height 44
click at [137, 165] on select "Locataire Propriétaire avec prêt hypothécaire Propriétaire sans prêt hypothécai…" at bounding box center [423, 187] width 572 height 44
click at [1079, 105] on div "TopCompare vous aide à obtenir un prêt Offres instantanées de toutes les banque…" at bounding box center [941, 315] width 410 height 1136
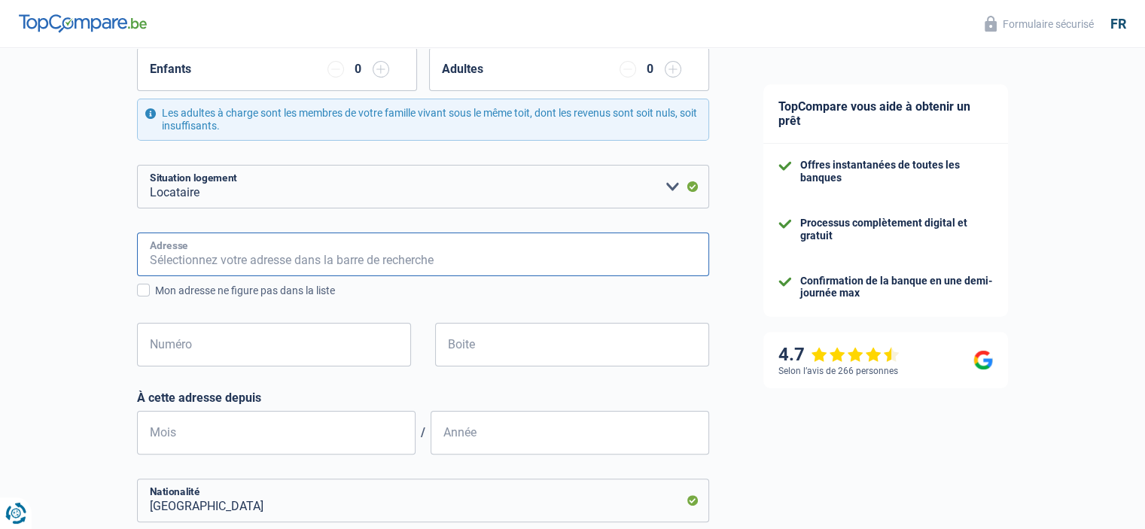
click at [262, 248] on input "Adresse" at bounding box center [423, 255] width 572 height 44
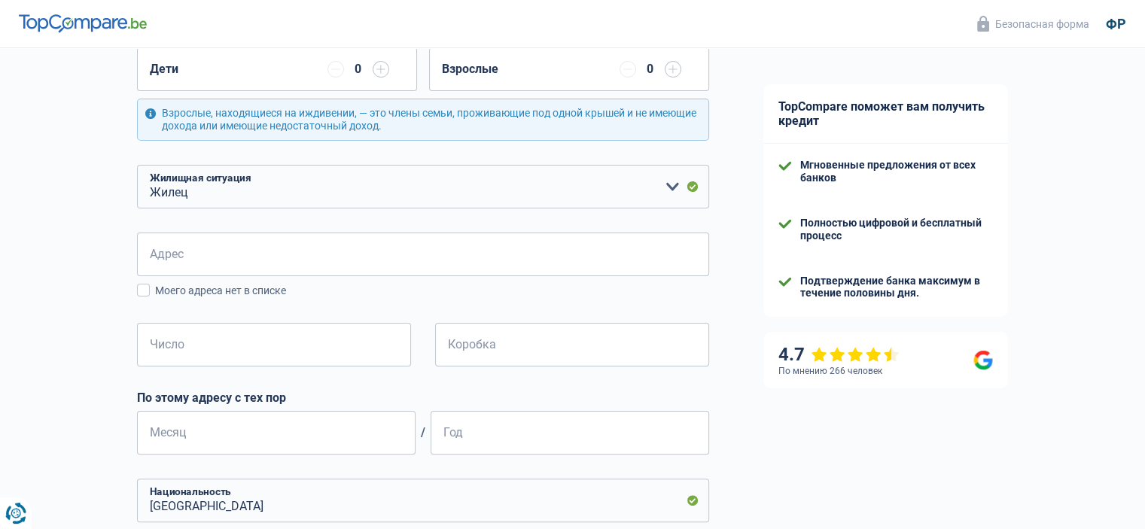
click at [730, 217] on div "Вероятность успеха вашего моделирования составляет 15% 1 2 3 4 5 Добавьте +20% …" at bounding box center [368, 305] width 736 height 1129
click at [558, 172] on select "[PERSON_NAME] Владелец с ипотекой Владелец дома без ипотеки Проживание с семьей…" at bounding box center [423, 187] width 572 height 44
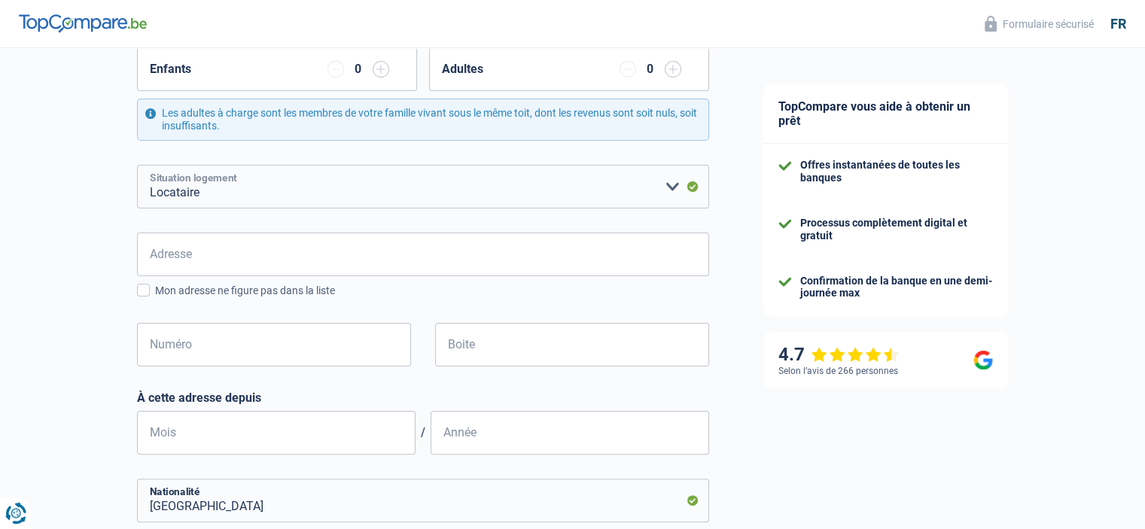
click at [678, 193] on select "Locataire Propriétaire avec prêt hypothécaire Propriétaire sans prêt hypothécai…" at bounding box center [423, 187] width 572 height 44
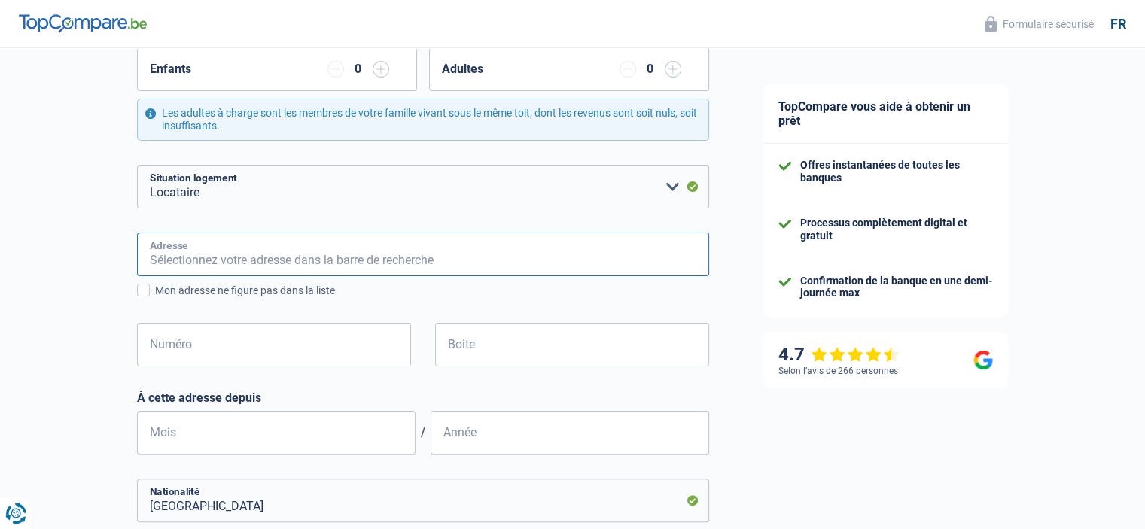
click at [270, 261] on input "Adresse" at bounding box center [423, 255] width 572 height 44
click at [480, 309] on div "Adresse Tous les champs sont obligatoires. Veuillez introduire votre adresse et…" at bounding box center [423, 312] width 572 height 158
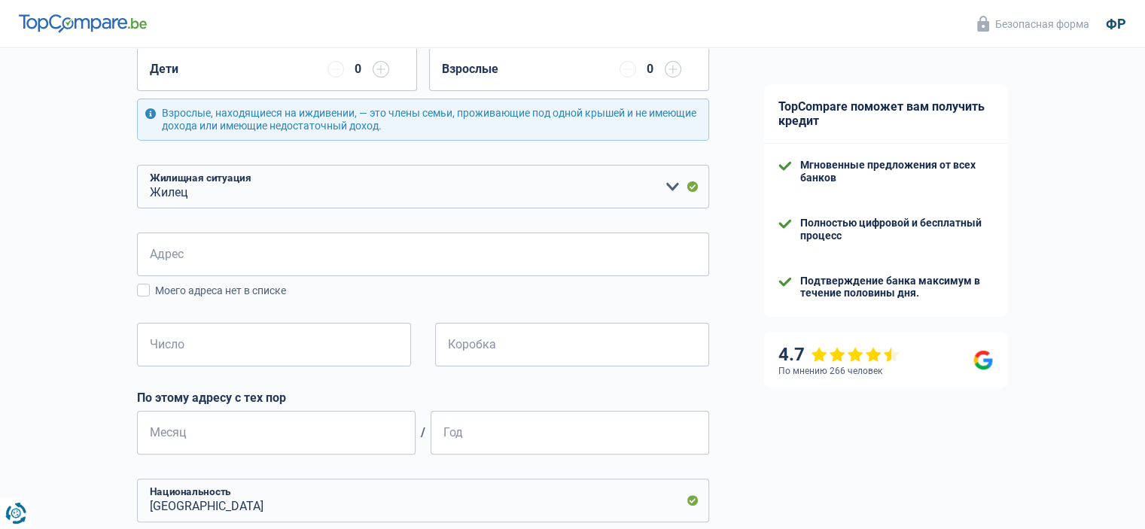
click at [44, 224] on div "Вероятность успеха вашего моделирования составляет 15% 1 2 3 4 5 Добавьте +20% …" at bounding box center [368, 305] width 736 height 1129
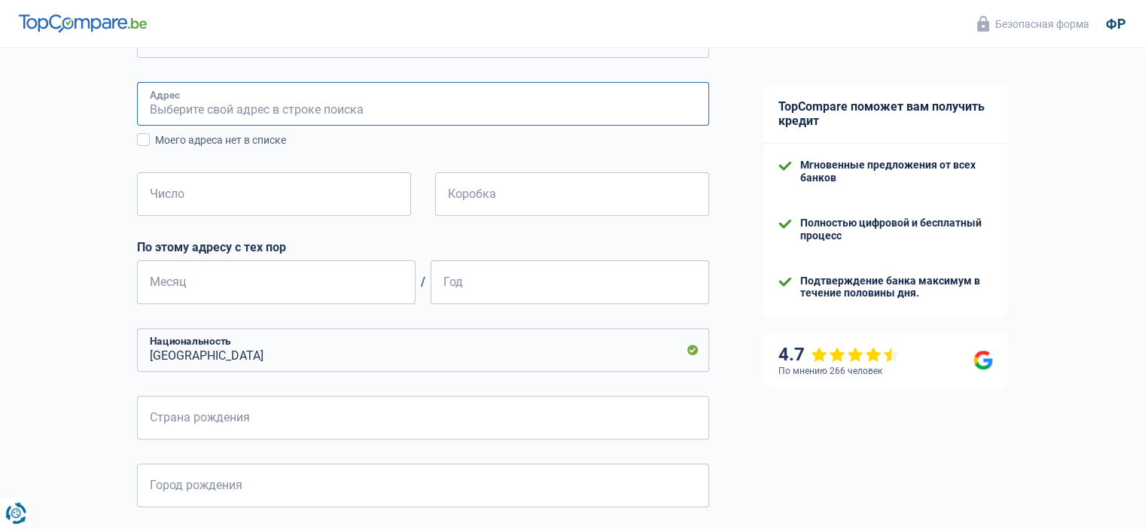
click at [256, 96] on input "Адрес" at bounding box center [423, 104] width 572 height 44
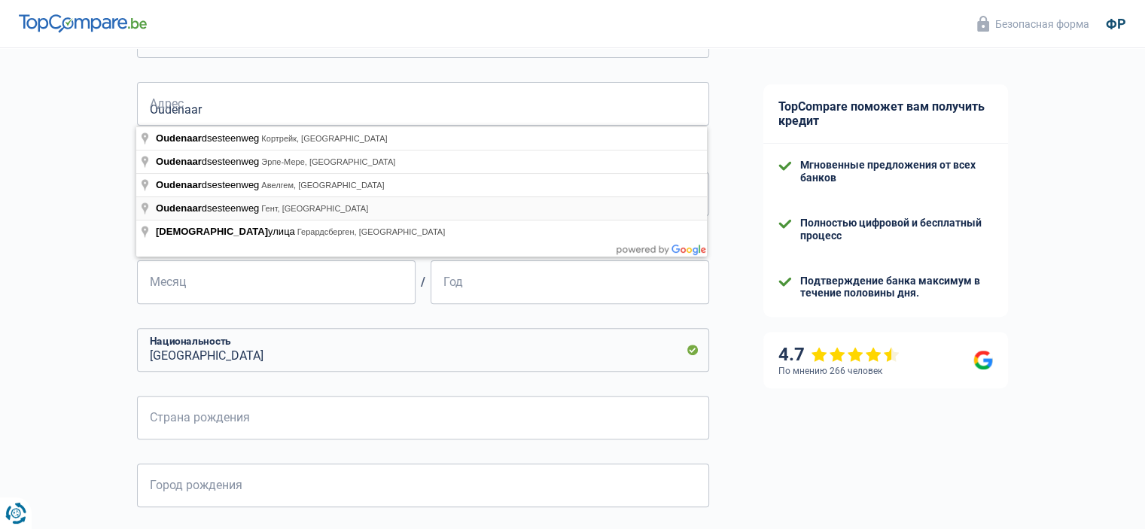
type input "Oudenaardsesteenweg, [GEOGRAPHIC_DATA], [GEOGRAPHIC_DATA]"
select select "BE"
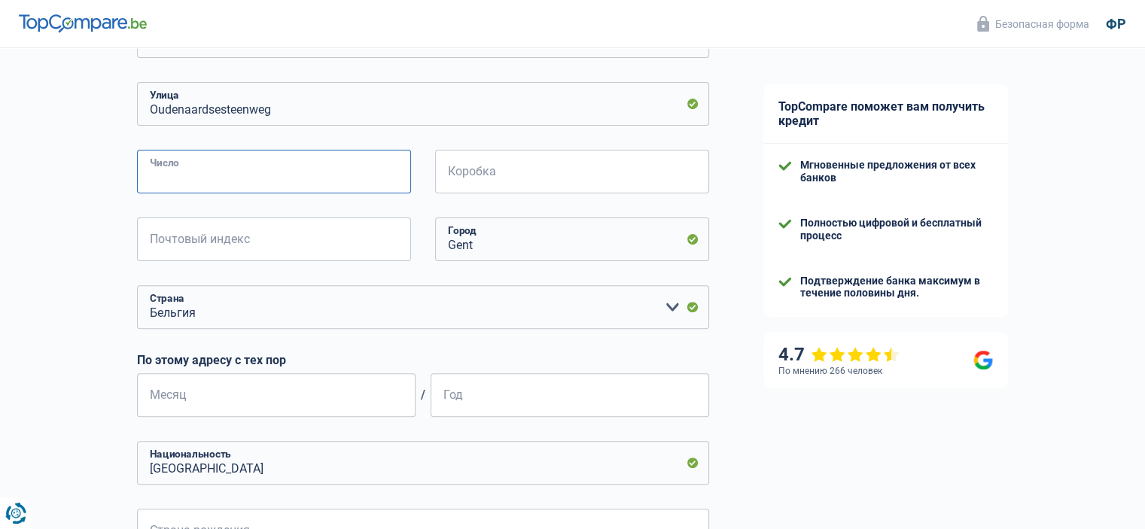
click at [301, 171] on input "Число" at bounding box center [274, 172] width 274 height 44
type input "89A"
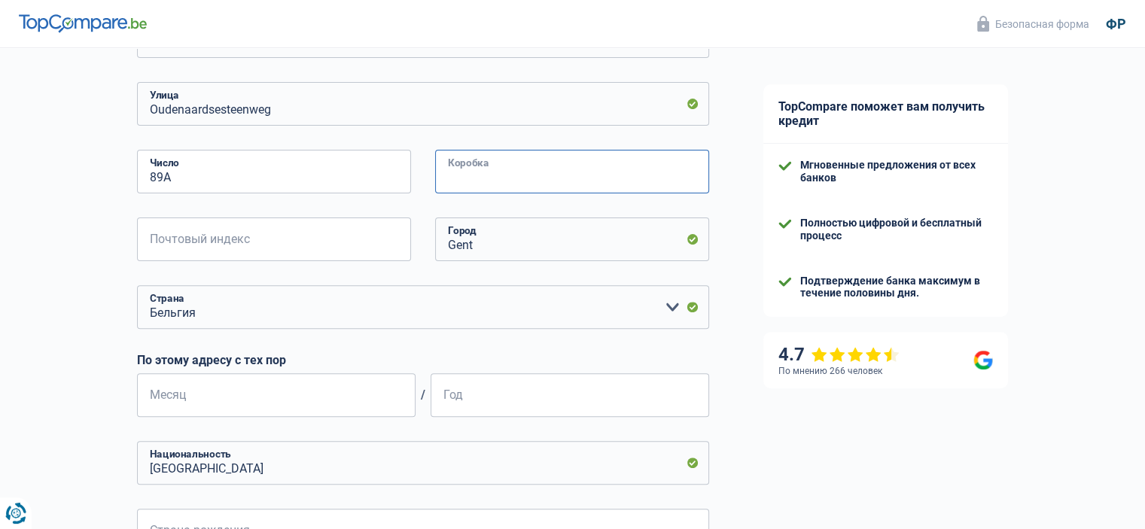
click at [499, 171] on input "Коробка" at bounding box center [572, 172] width 274 height 44
click at [313, 242] on input "Почтовый индекс" at bounding box center [274, 240] width 274 height 44
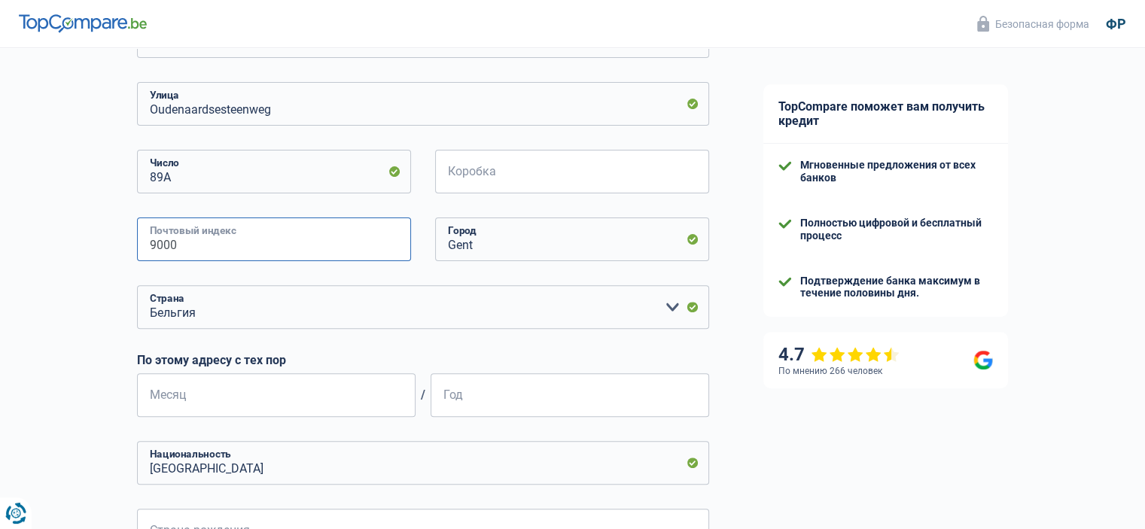
type input "9000"
click at [26, 266] on div "Вероятность успеха вашего моделирования составляет 15% 1 2 3 4 5 Добавьте +20% …" at bounding box center [368, 211] width 736 height 1242
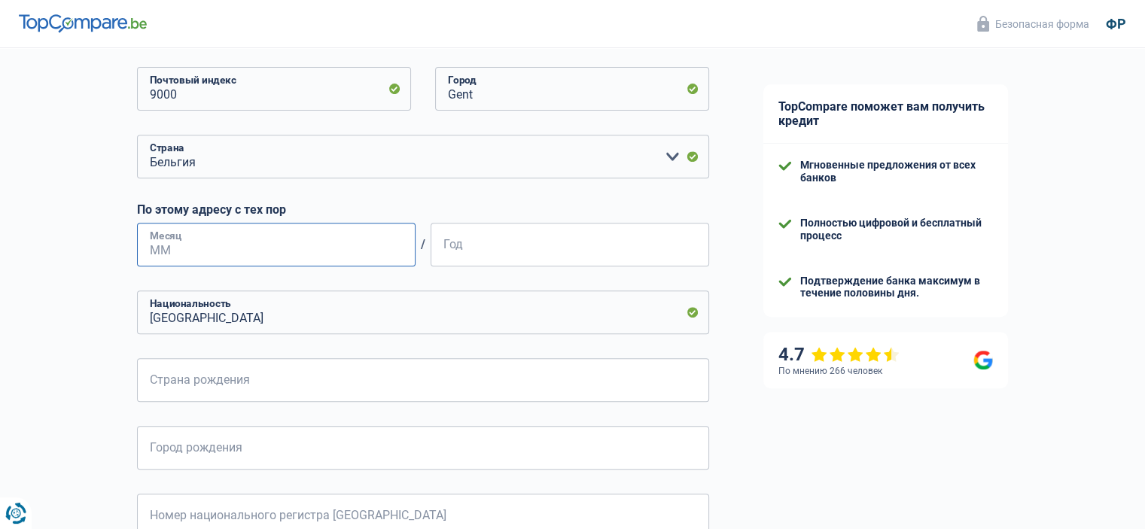
click at [217, 261] on input "Месяц" at bounding box center [276, 245] width 279 height 44
type input "02"
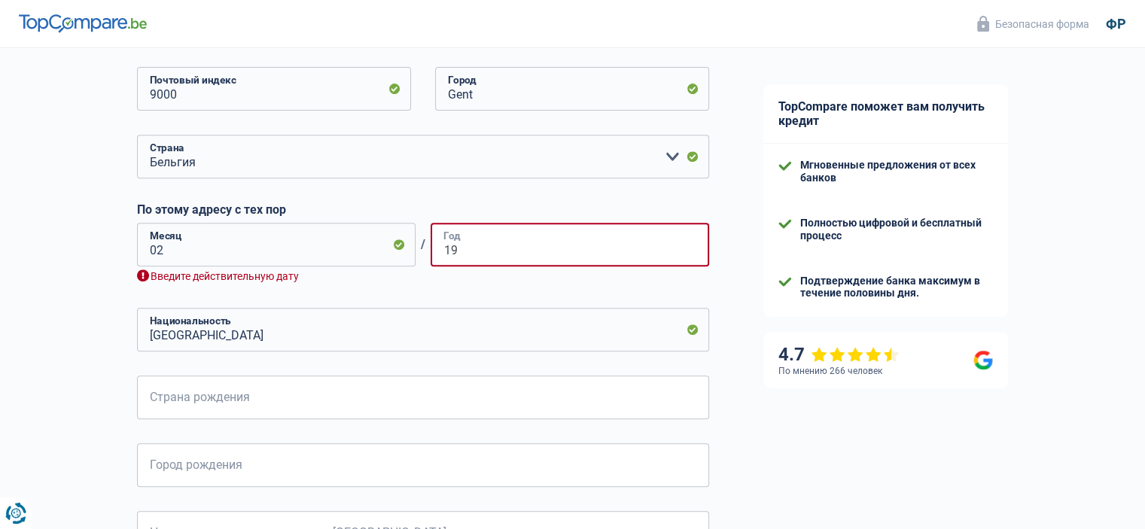
type input "1"
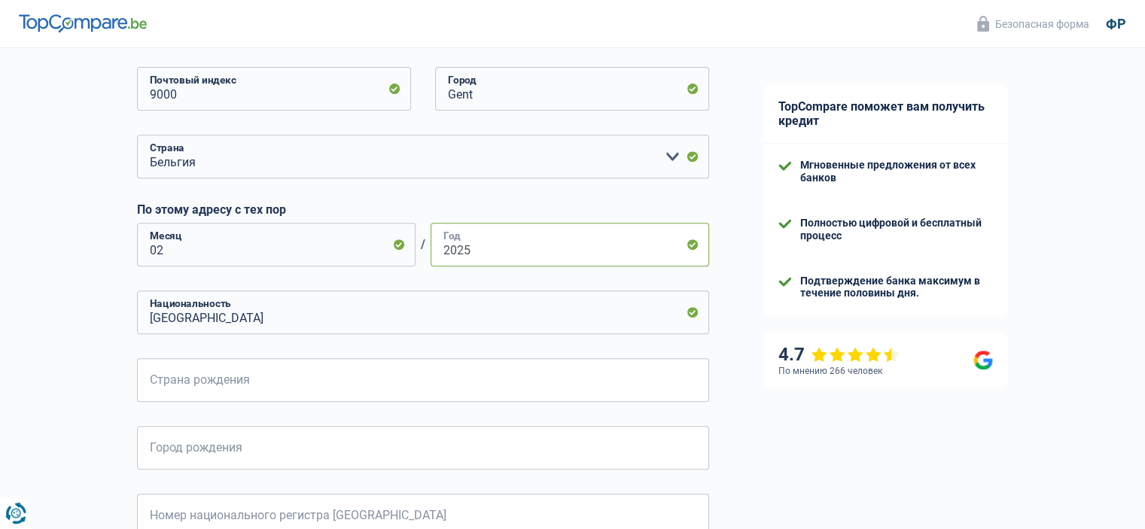
type input "2025"
click at [62, 300] on div "Вероятность успеха вашего моделирования составляет 15% 1 2 3 4 5 Добавьте +20% …" at bounding box center [368, 61] width 736 height 1242
click at [364, 300] on input "[GEOGRAPHIC_DATA]" at bounding box center [423, 313] width 572 height 44
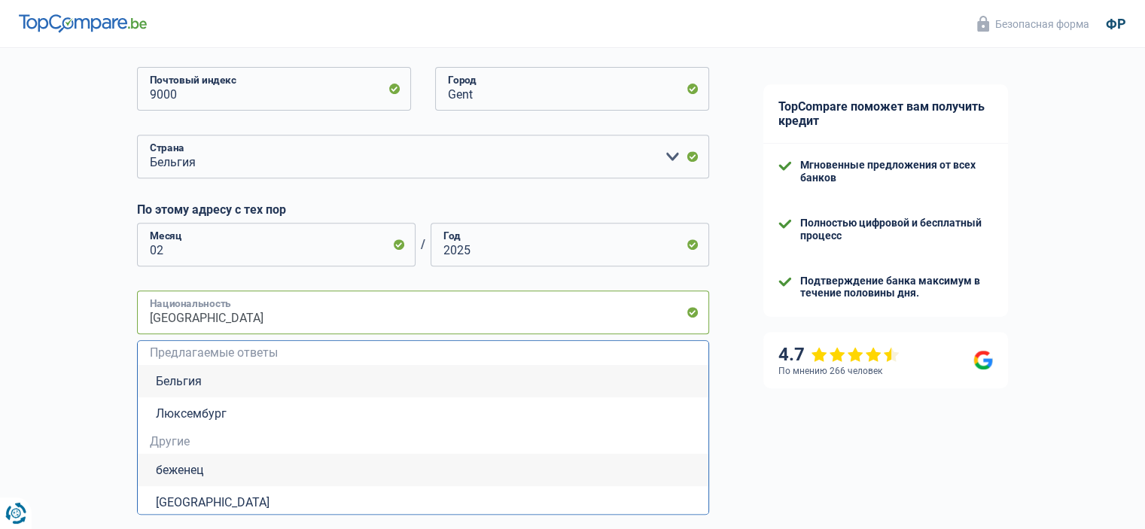
drag, startPoint x: 166, startPoint y: 315, endPoint x: 78, endPoint y: 308, distance: 87.7
click at [80, 309] on div "Вероятность успеха вашего моделирования составляет 15% 1 2 3 4 5 Добавьте +20% …" at bounding box center [368, 157] width 736 height 1435
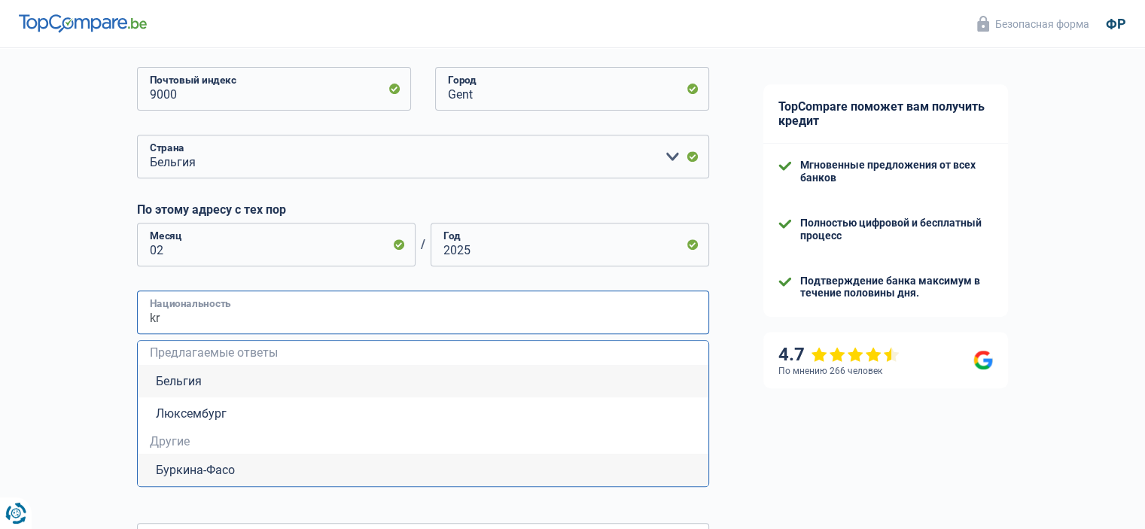
type input "k"
type input "U"
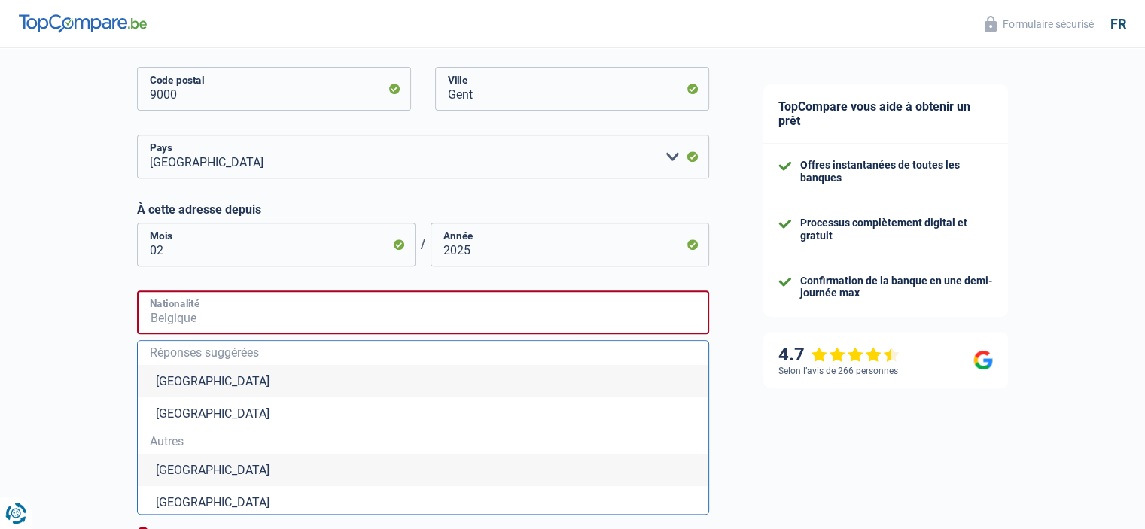
click at [191, 321] on input "Nationalité" at bounding box center [423, 313] width 572 height 44
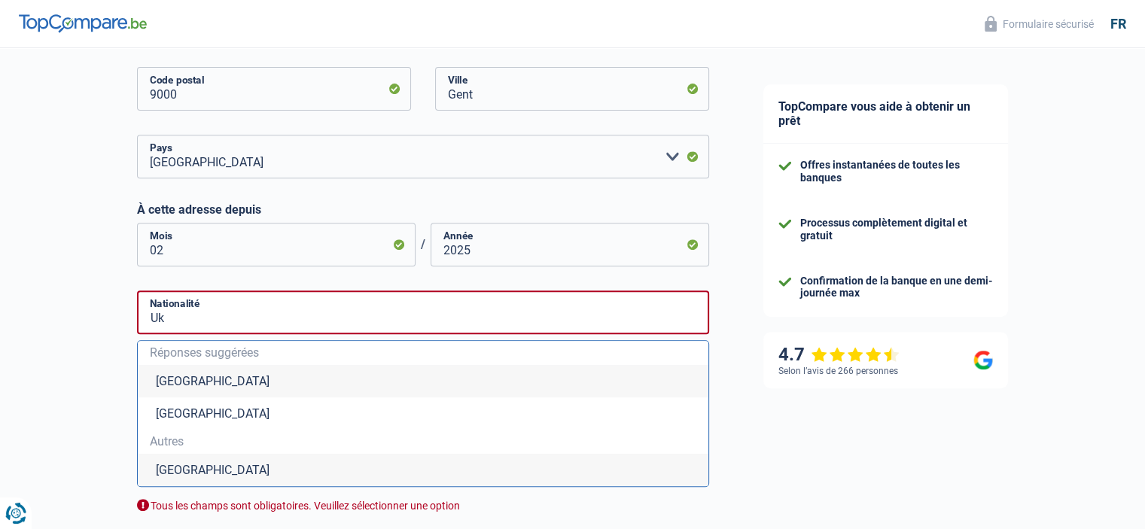
click at [214, 473] on li "[GEOGRAPHIC_DATA]" at bounding box center [423, 470] width 571 height 32
type input "[GEOGRAPHIC_DATA]"
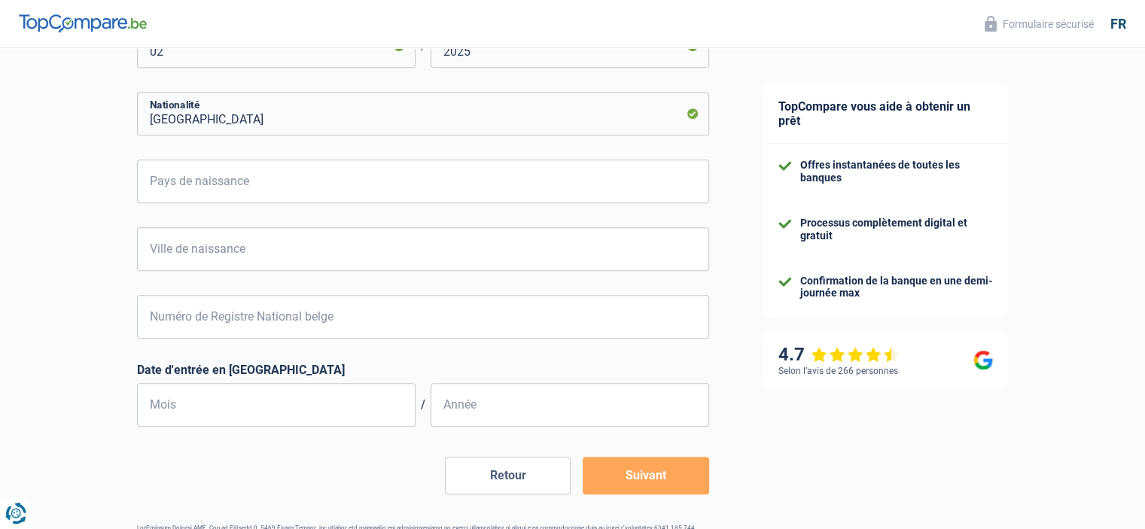
scroll to position [828, 0]
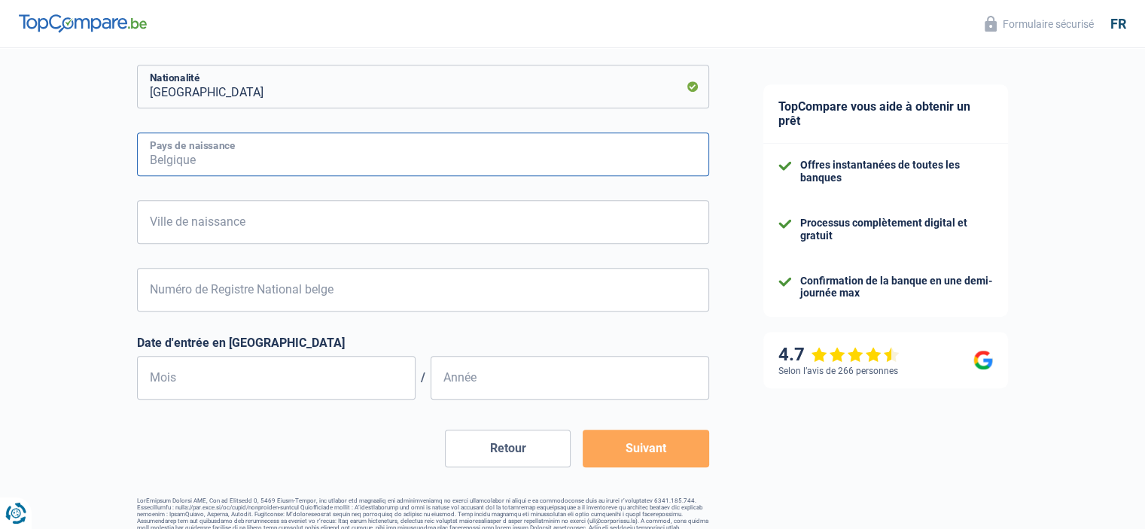
click at [229, 156] on input "Pays de naissance" at bounding box center [423, 154] width 572 height 44
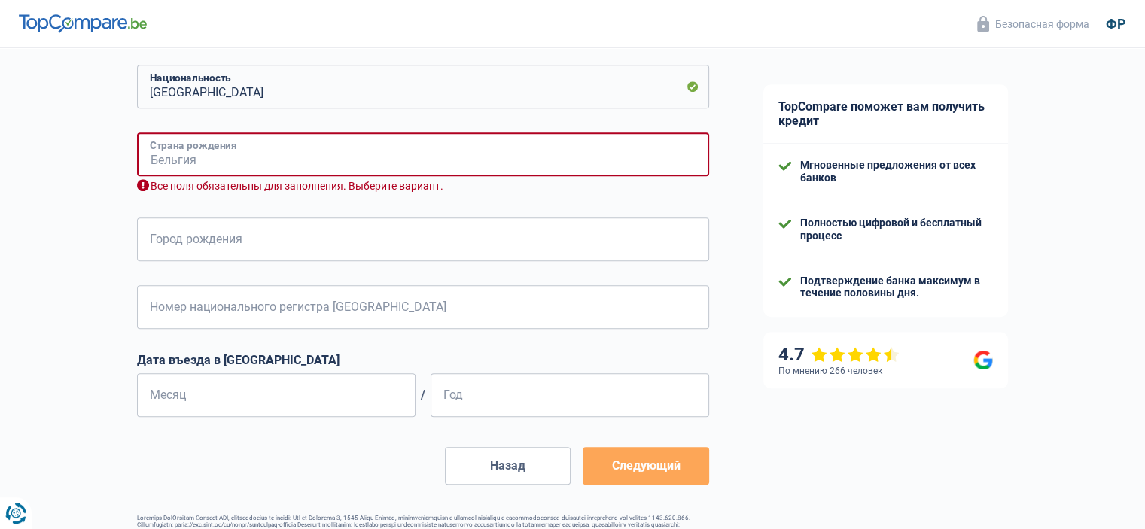
click at [248, 151] on input "Страна рождения" at bounding box center [423, 154] width 572 height 44
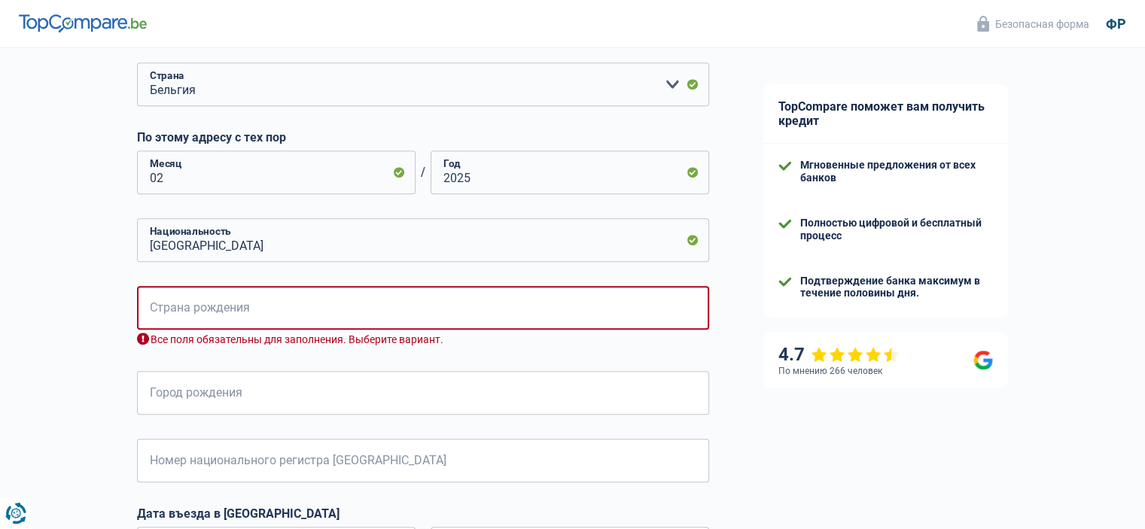
scroll to position [678, 0]
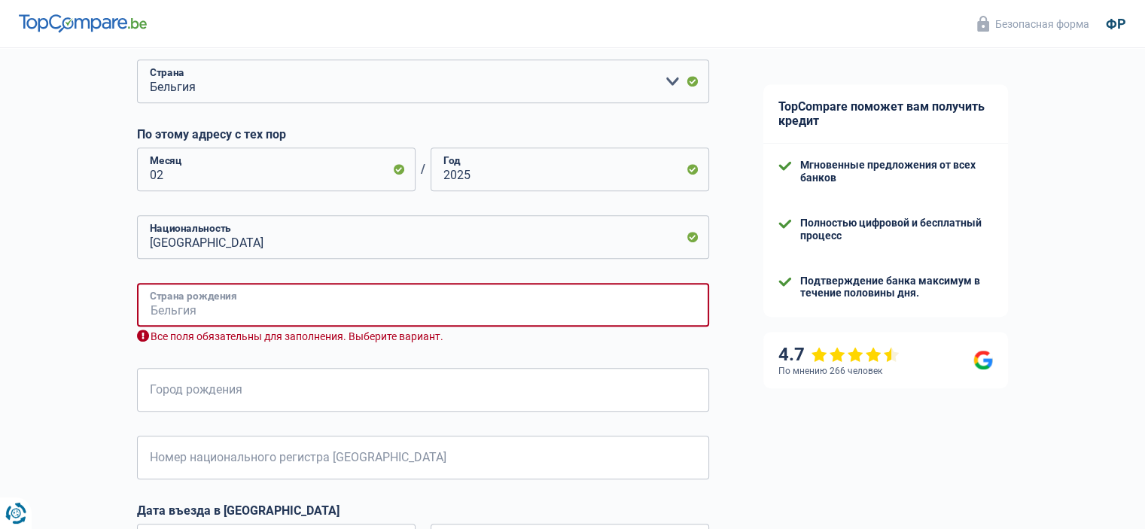
click at [202, 294] on input "Страна рождения" at bounding box center [423, 305] width 572 height 44
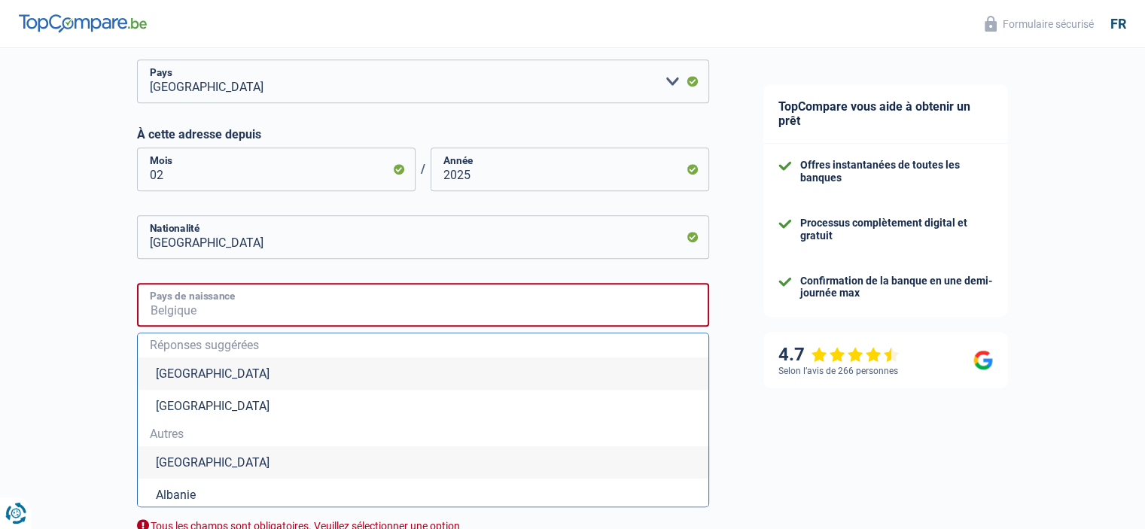
click at [248, 311] on input "Pays de naissance" at bounding box center [423, 305] width 572 height 44
type input "U"
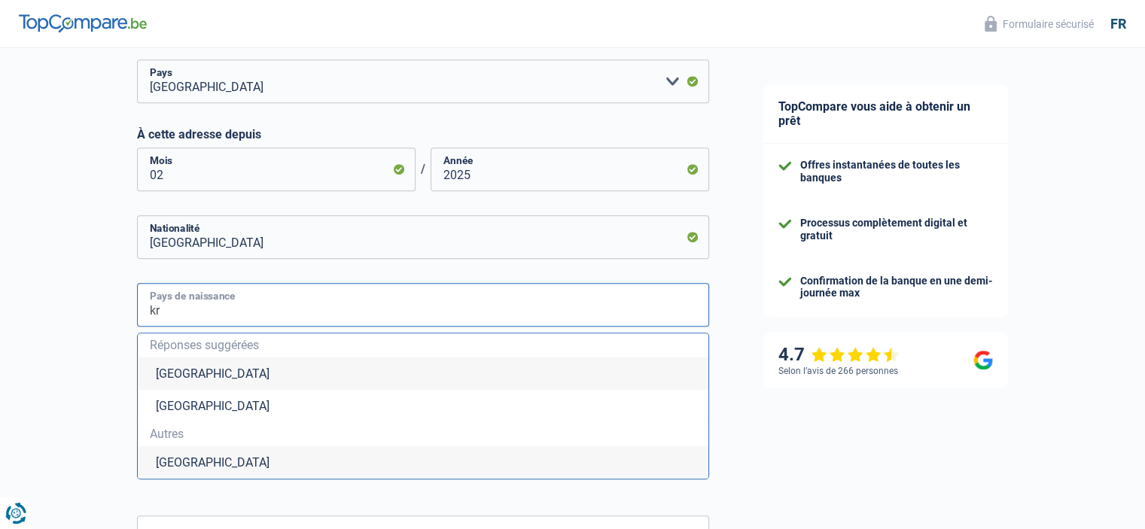
type input "k"
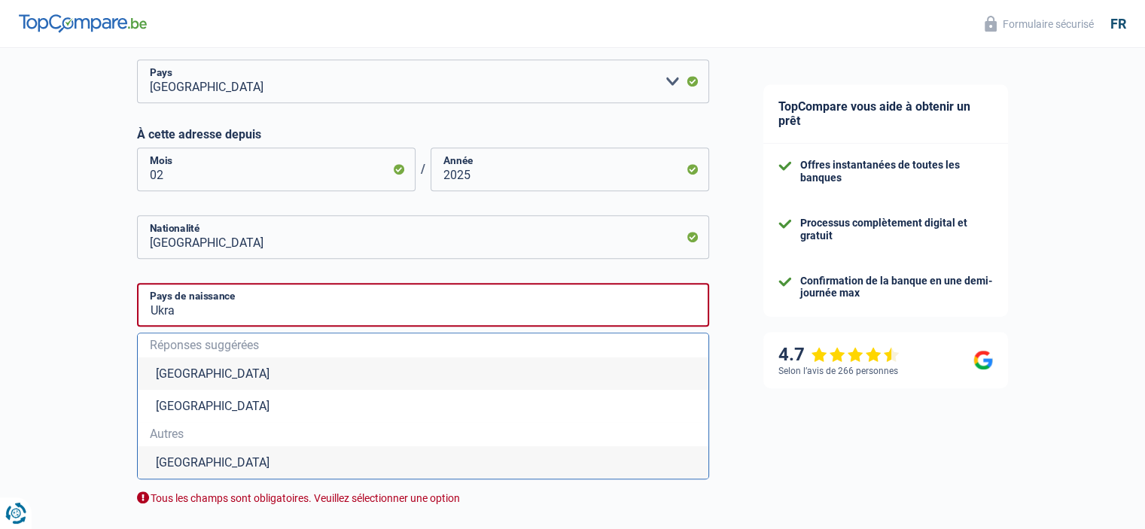
click at [175, 468] on li "[GEOGRAPHIC_DATA]" at bounding box center [423, 462] width 571 height 32
type input "[GEOGRAPHIC_DATA]"
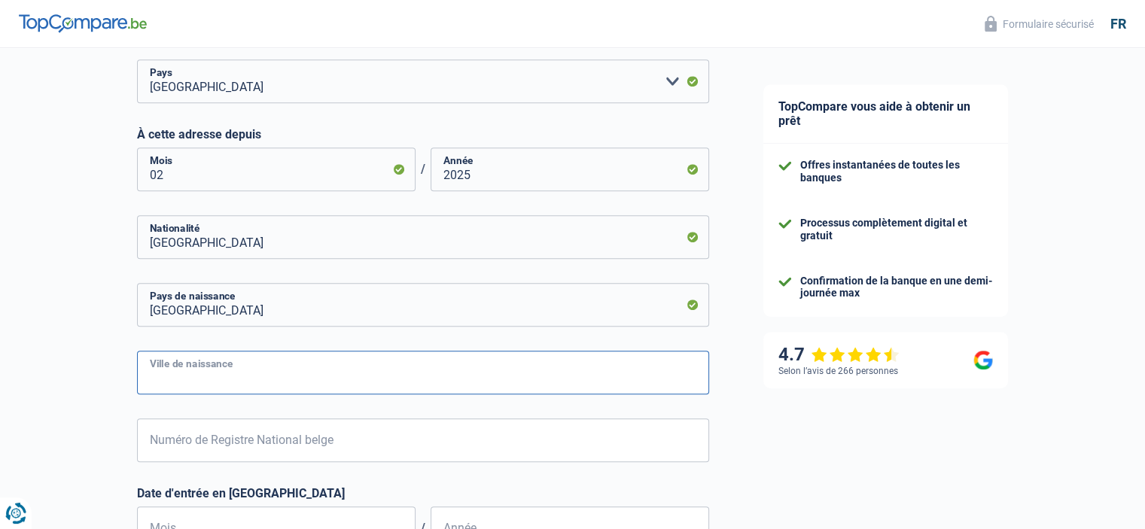
click at [199, 378] on input "Ville de naissance" at bounding box center [423, 373] width 572 height 44
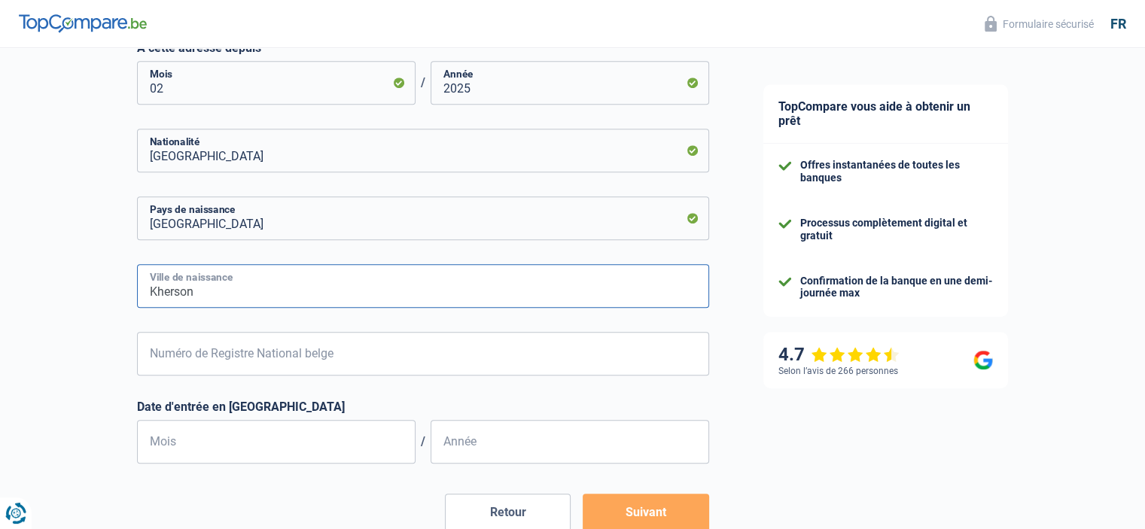
scroll to position [828, 0]
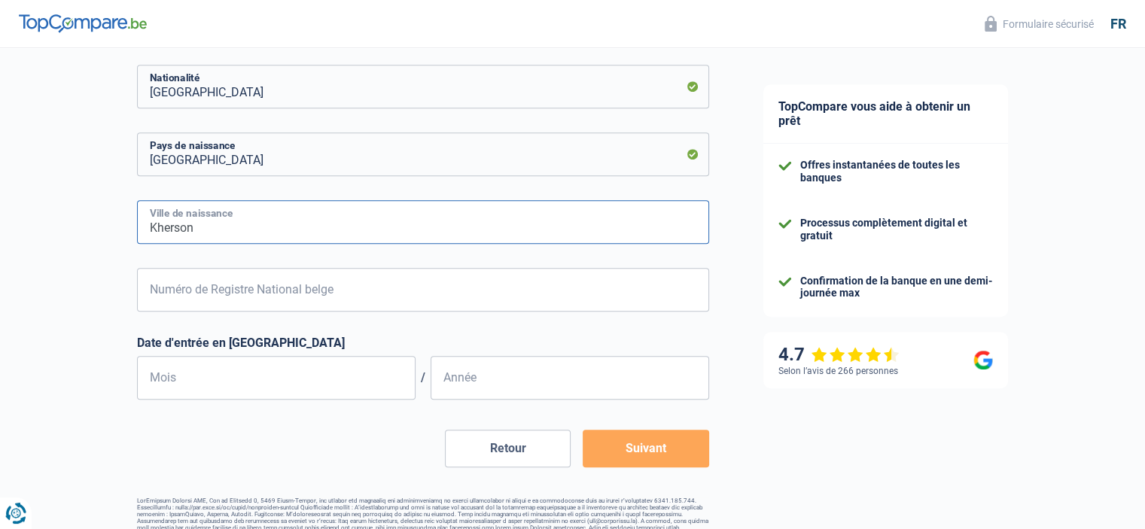
type input "Kherson"
click at [327, 288] on input "Numéro de Registre National belge" at bounding box center [423, 290] width 572 height 44
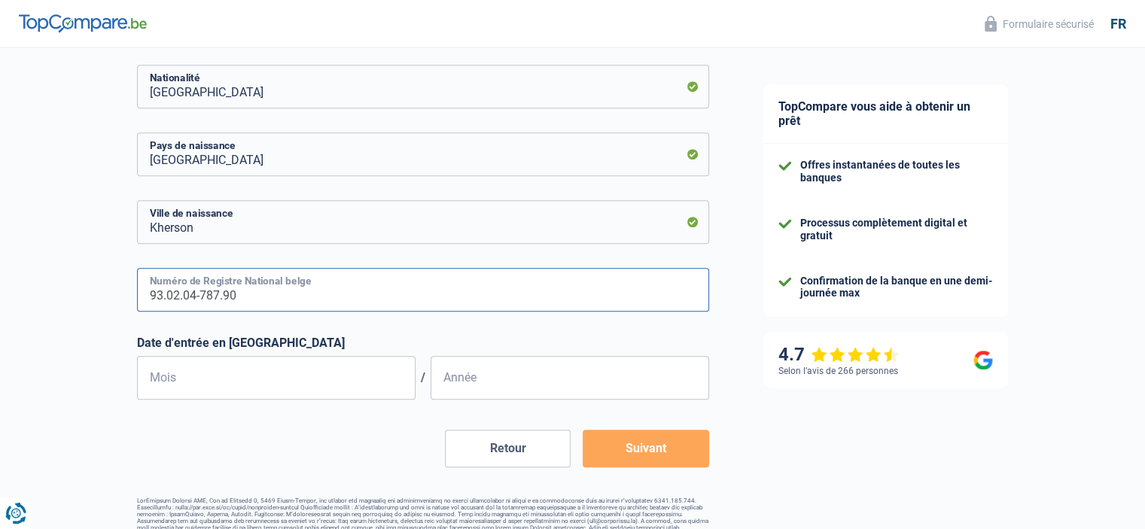
type input "93.02.04-787.90"
click at [296, 385] on input "Mois" at bounding box center [276, 378] width 279 height 44
type input "04"
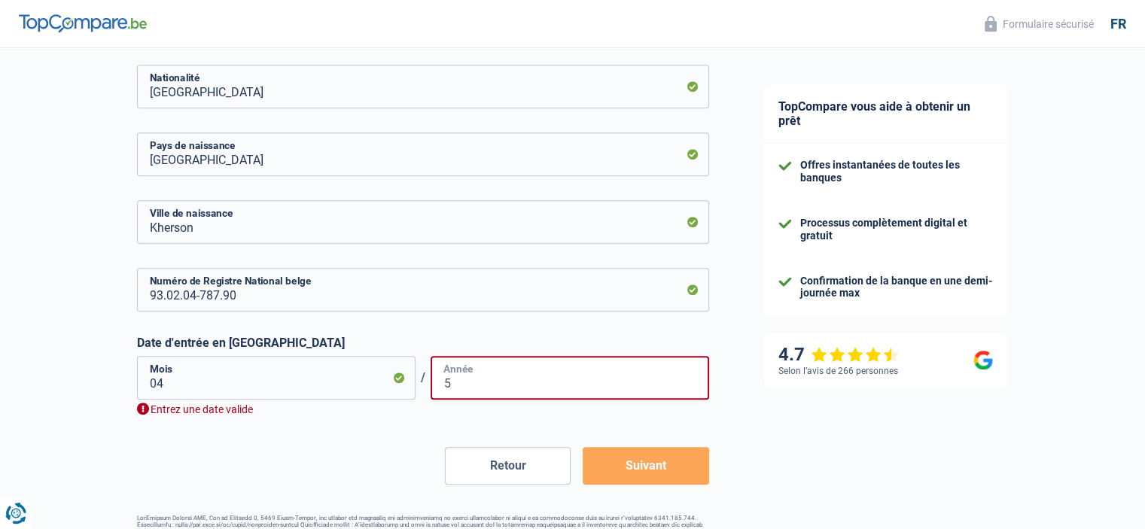
type input "5"
click at [282, 386] on input "04" at bounding box center [276, 378] width 279 height 44
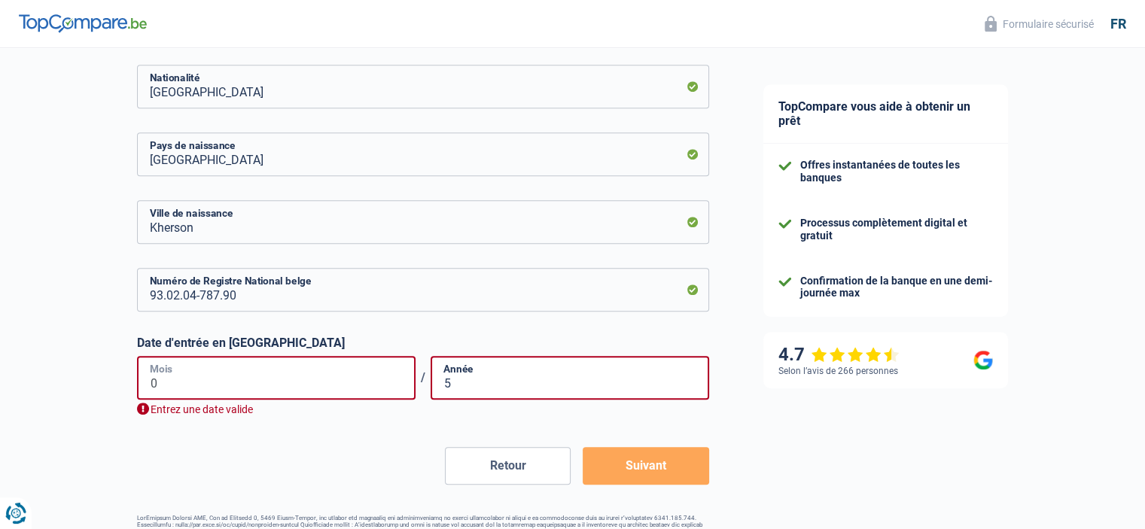
type input "05"
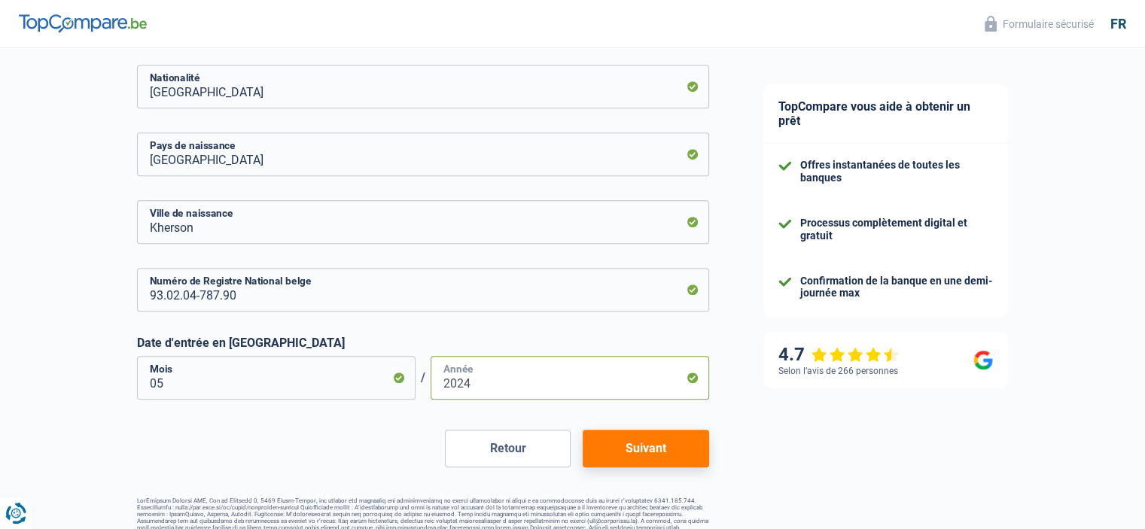
type input "2024"
click at [676, 452] on button "Suivant" at bounding box center [646, 449] width 126 height 38
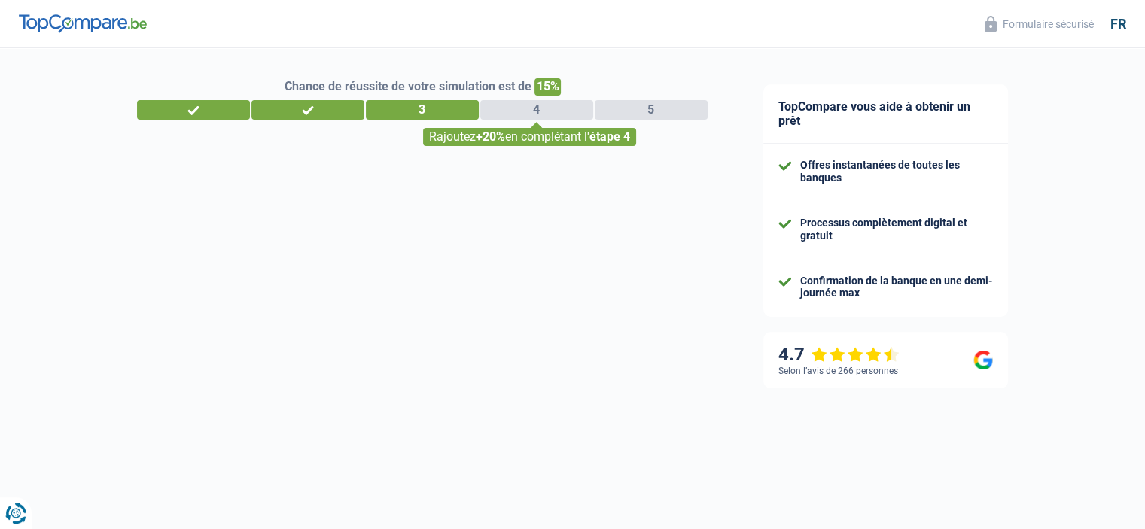
select select "netSalary"
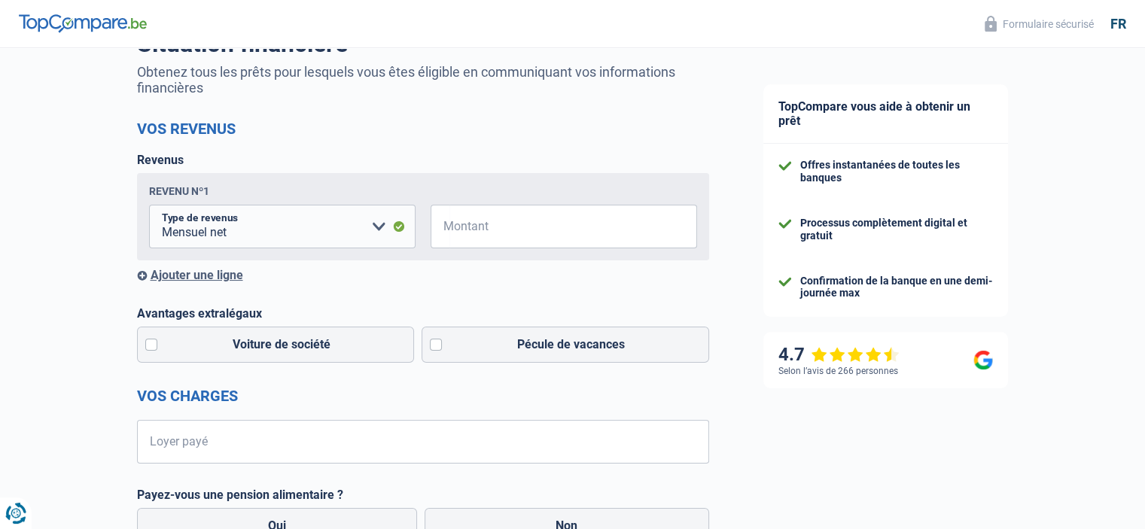
scroll to position [151, 0]
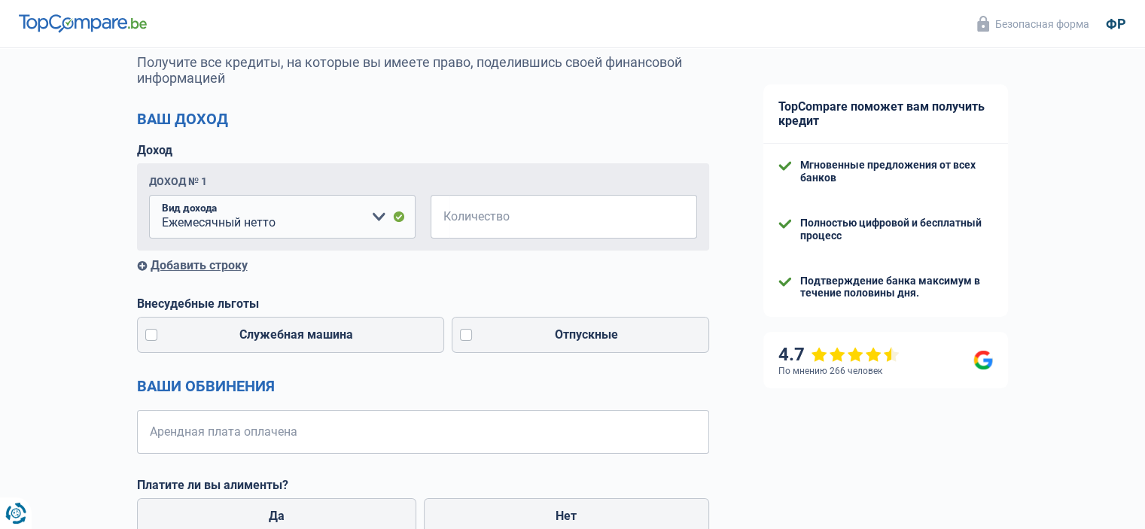
click at [605, 126] on h2 "Ваш доход" at bounding box center [423, 119] width 572 height 18
click at [504, 216] on input "Количество" at bounding box center [573, 217] width 248 height 44
type input "2.250"
click at [72, 285] on div "Вероятность успеха вашего моделирования составляет 80% 1 2 3 4 5 Добавьте +10% …" at bounding box center [368, 447] width 736 height 1111
click at [220, 303] on font "Внесудебные льготы" at bounding box center [198, 304] width 122 height 14
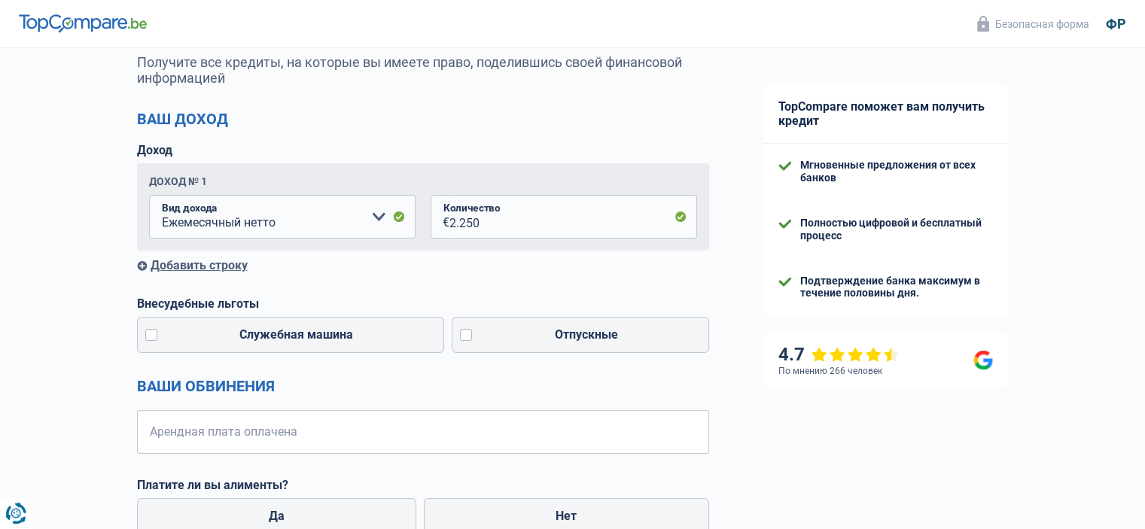
scroll to position [226, 0]
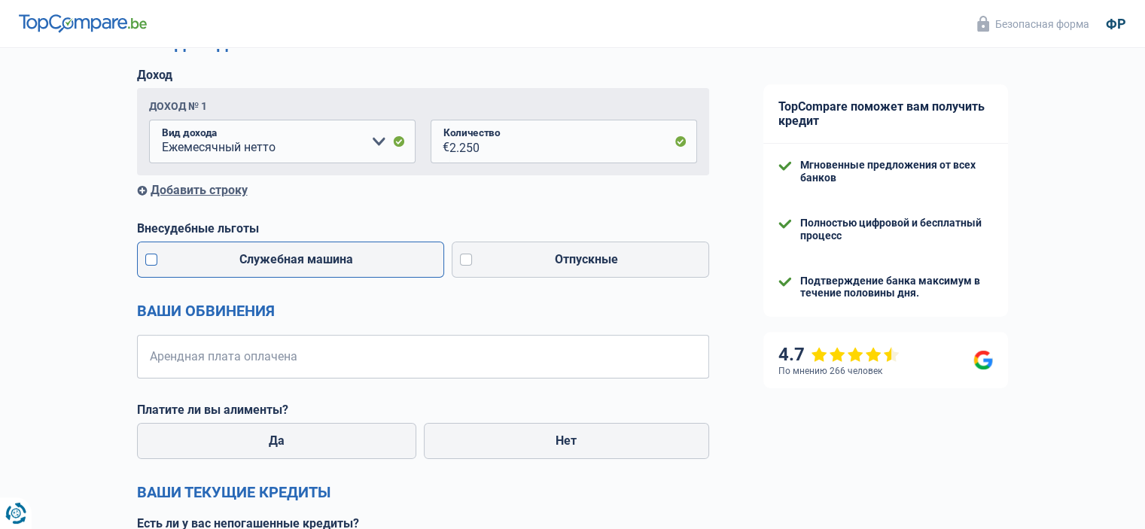
click at [165, 272] on label "Служебная машина" at bounding box center [291, 260] width 308 height 36
click at [165, 272] on input "Служебная машина" at bounding box center [291, 260] width 308 height 36
checkbox input "true"
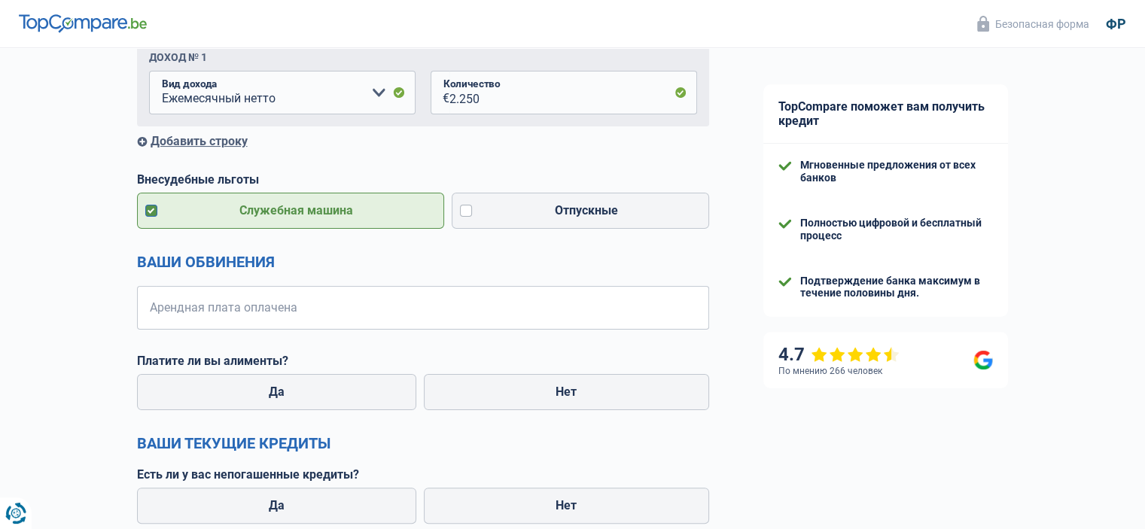
scroll to position [301, 0]
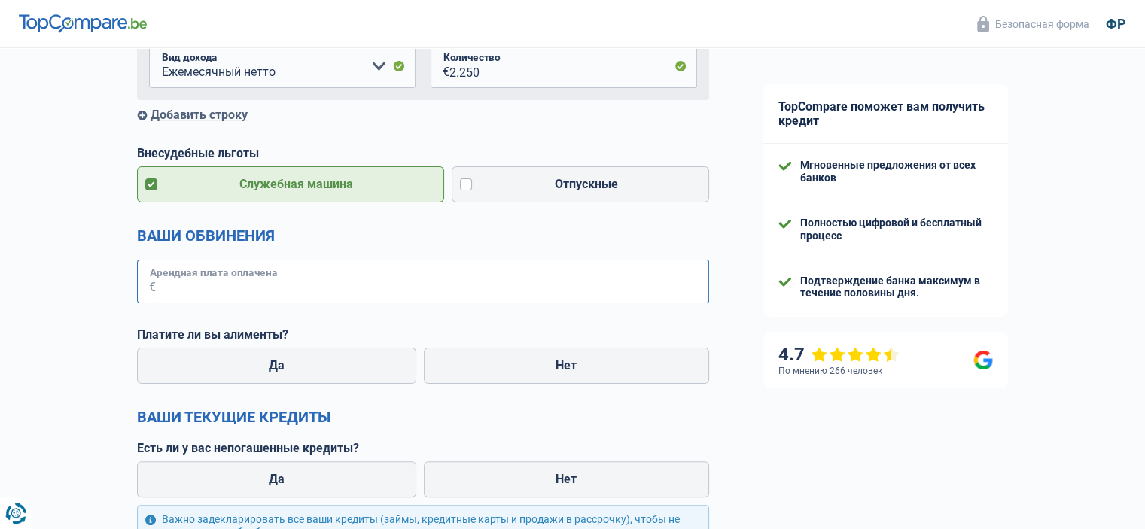
click at [191, 279] on input "Арендная плата оплачена" at bounding box center [432, 282] width 553 height 44
type input "500"
click at [67, 285] on div "Вероятность успеха вашего моделирования составляет 80% 1 2 3 4 5 Добавьте +10% …" at bounding box center [368, 296] width 736 height 1111
click at [555, 360] on label "Нет" at bounding box center [566, 366] width 285 height 36
click at [555, 360] on input "Нет" at bounding box center [566, 366] width 285 height 36
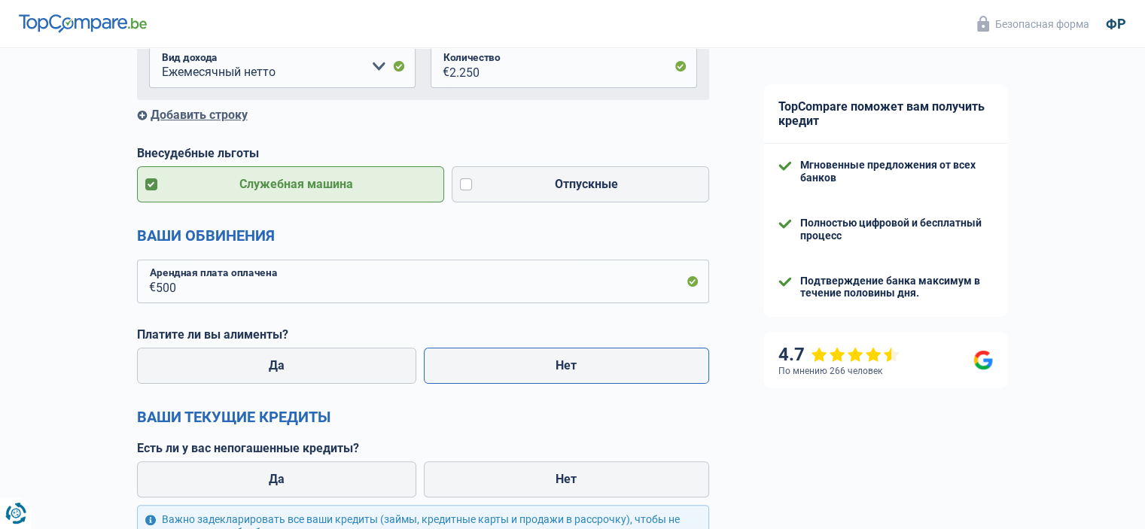
radio input "true"
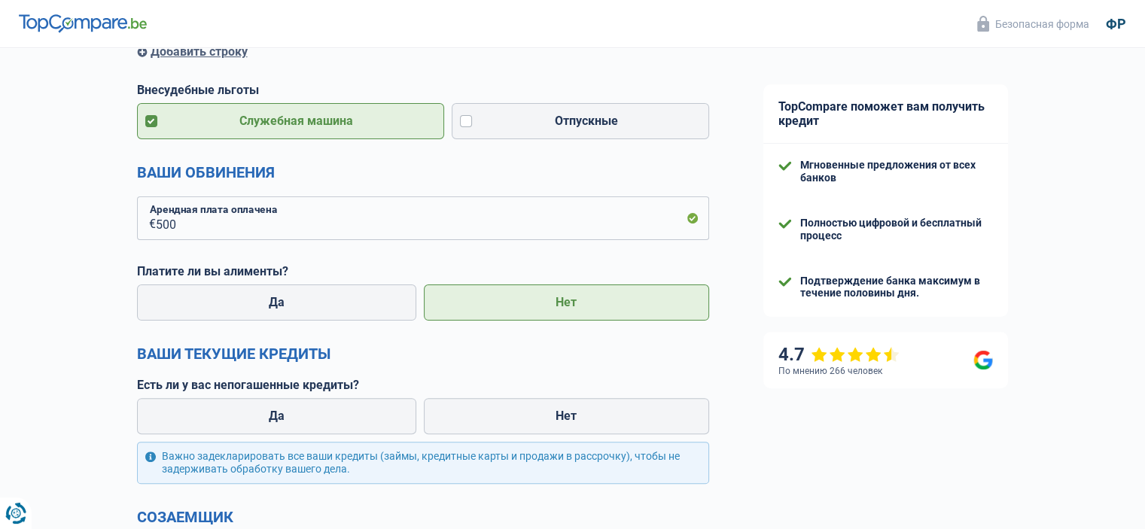
scroll to position [452, 0]
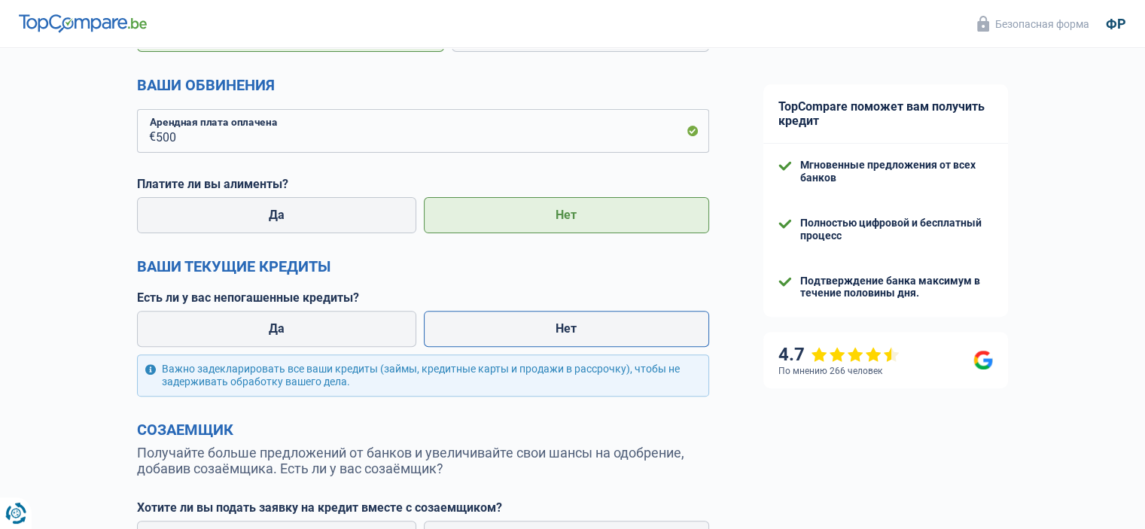
click at [590, 327] on label "Нет" at bounding box center [566, 329] width 285 height 36
click at [590, 327] on input "Нет" at bounding box center [566, 329] width 285 height 36
radio input "true"
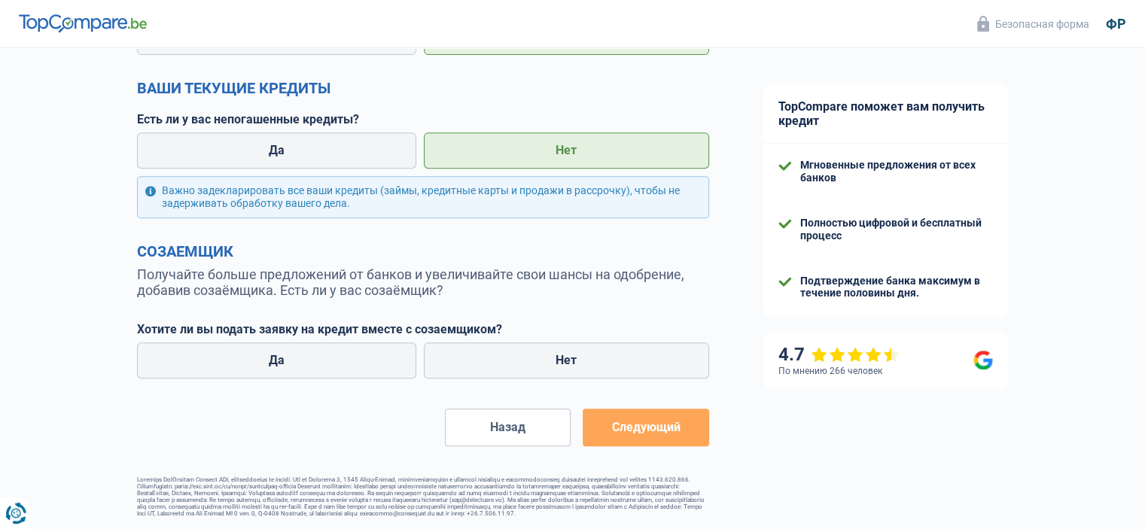
scroll to position [647, 0]
click at [659, 420] on font "Следующий" at bounding box center [645, 427] width 69 height 14
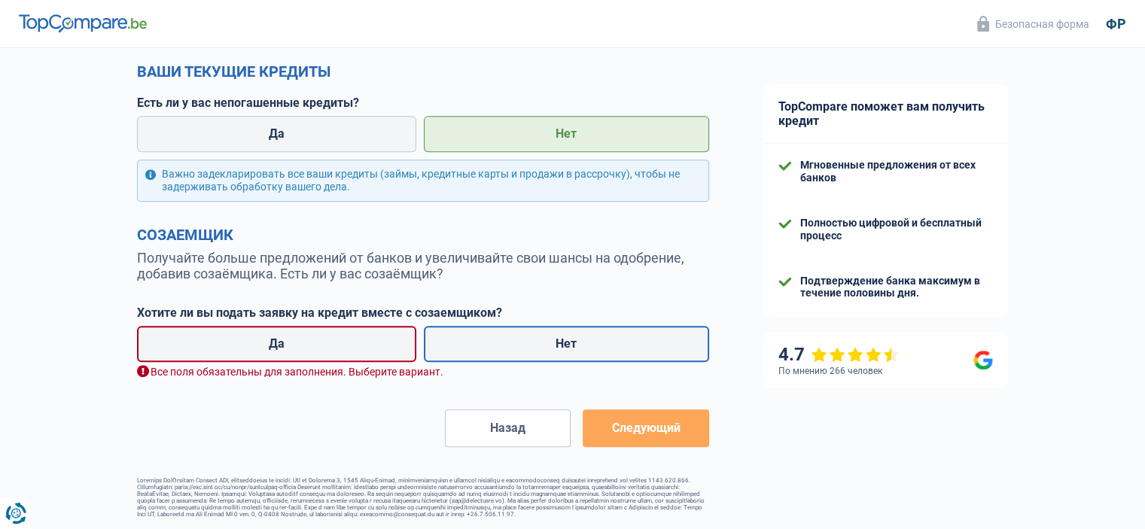
click at [497, 358] on label "Нет" at bounding box center [566, 344] width 285 height 36
click at [497, 358] on input "Нет" at bounding box center [566, 344] width 285 height 36
radio input "true"
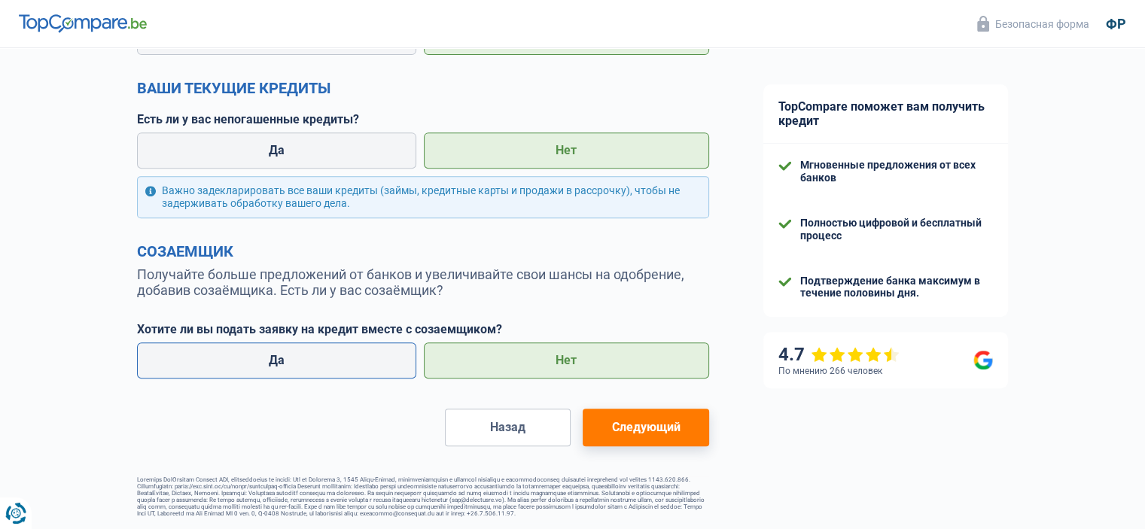
click at [358, 349] on label "Да" at bounding box center [277, 361] width 280 height 36
click at [358, 349] on input "Да" at bounding box center [277, 361] width 280 height 36
radio input "true"
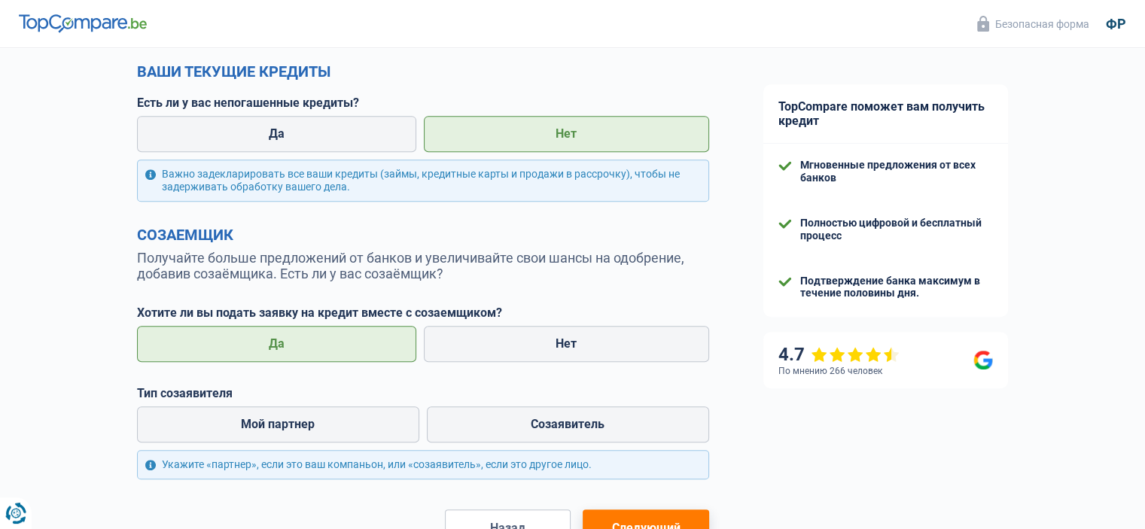
scroll to position [722, 0]
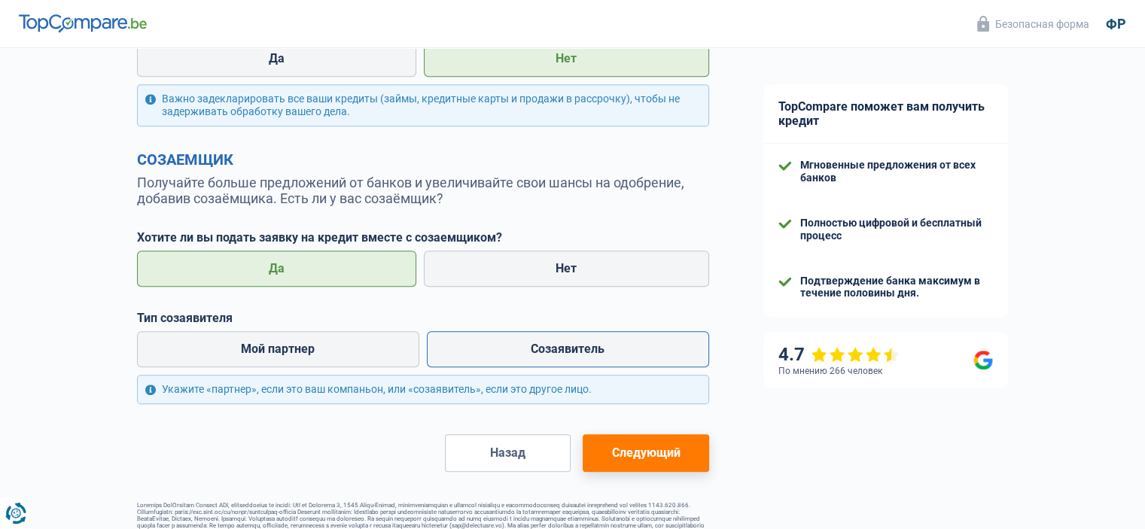
click at [515, 352] on label "Созаявитель" at bounding box center [568, 349] width 282 height 36
click at [515, 352] on input "Созаявитель" at bounding box center [568, 349] width 282 height 36
radio input "true"
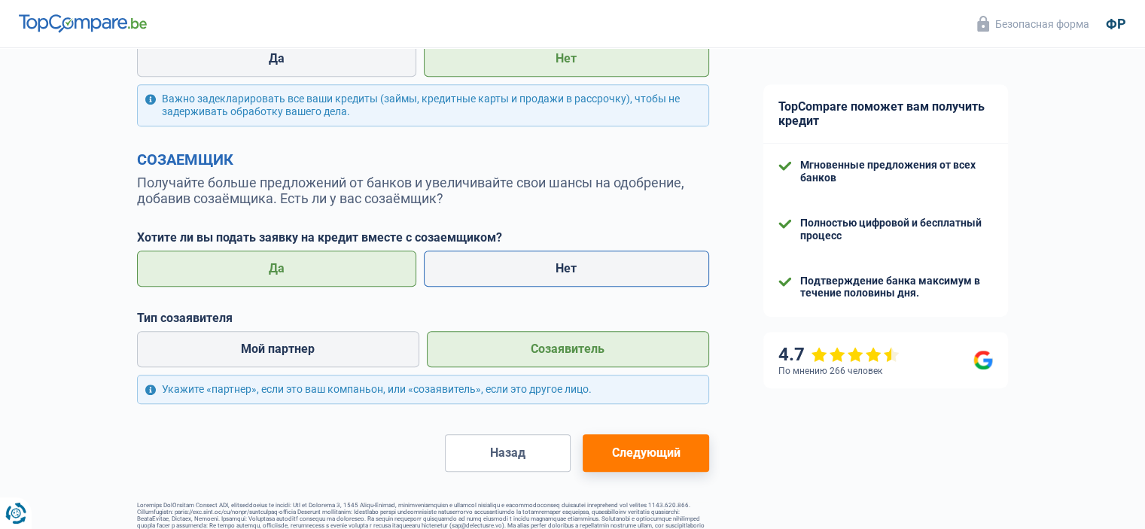
click at [547, 276] on label "Нет" at bounding box center [566, 269] width 285 height 36
click at [547, 276] on input "Нет" at bounding box center [566, 269] width 285 height 36
radio input "true"
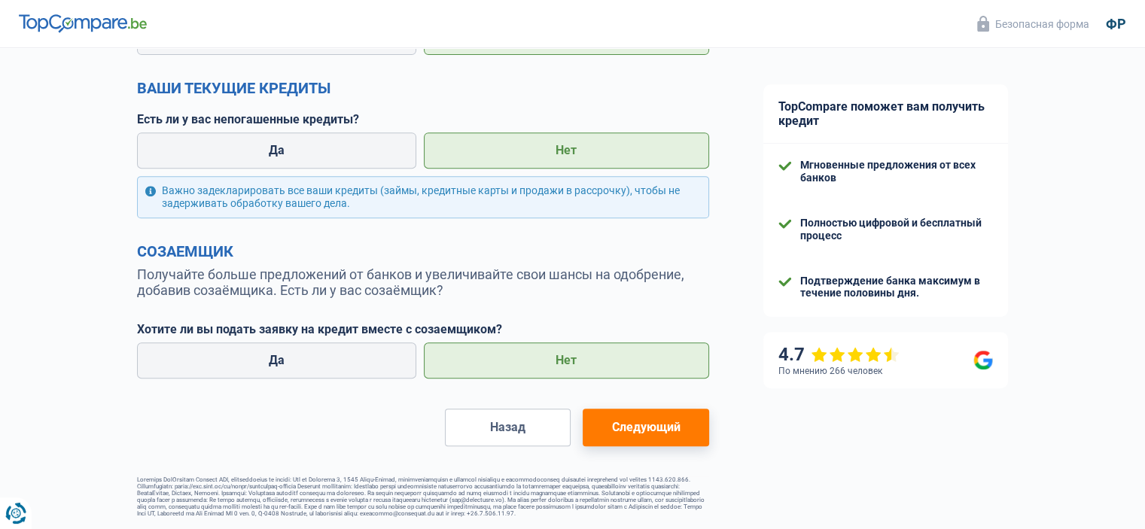
scroll to position [647, 0]
click at [647, 420] on font "Следующий" at bounding box center [645, 427] width 69 height 14
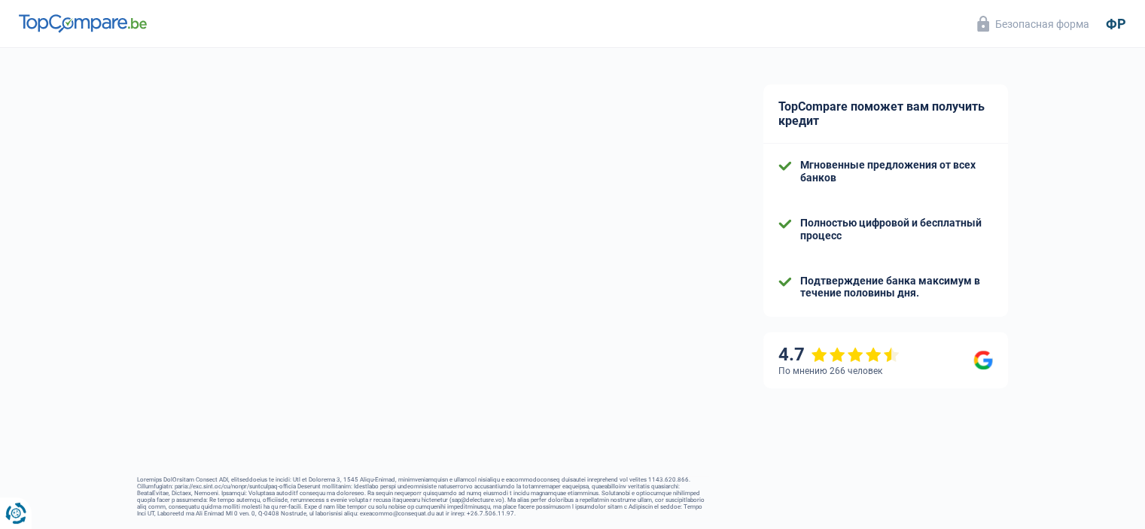
select select "42"
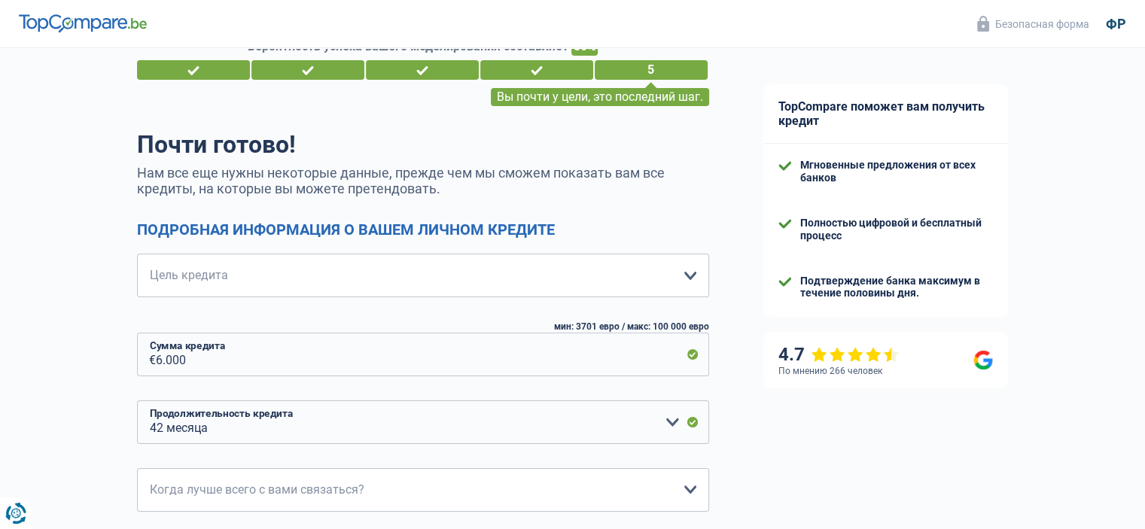
scroll to position [75, 0]
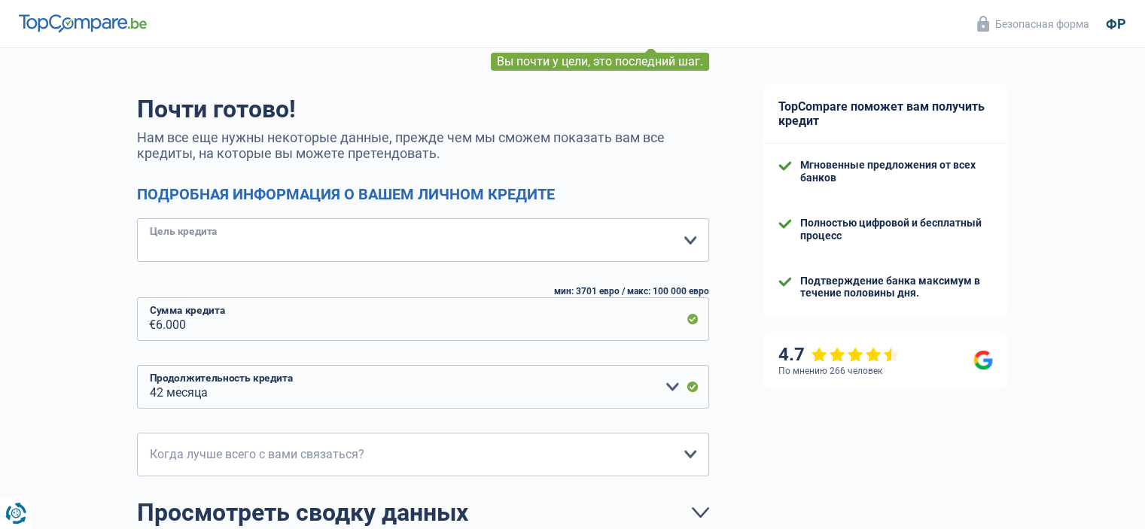
click at [706, 236] on select "Товары для дома: мебель, текстиль, краска, бытовая техника, непрофессиональный …" at bounding box center [423, 240] width 572 height 44
click at [137, 219] on select "Товары для дома: мебель, текстиль, краска, бытовая техника, непрофессиональный …" at bounding box center [423, 240] width 572 height 44
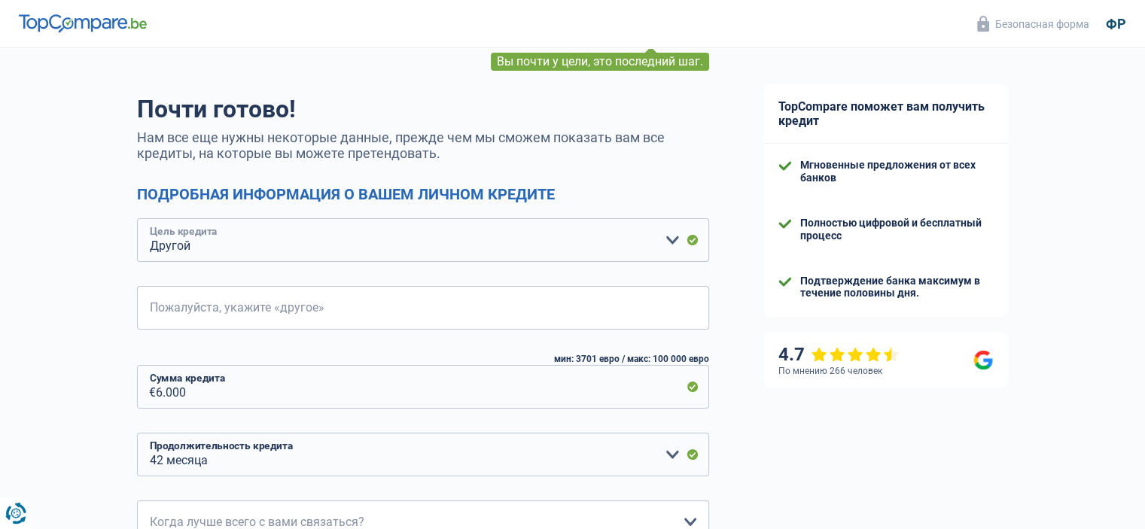
click at [695, 240] on select "Товары для дома: мебель, текстиль, краска, бытовая техника, непрофессиональный …" at bounding box center [423, 240] width 572 height 44
select select "movingOrInstallation"
click at [137, 219] on select "Товары для дома: мебель, текстиль, краска, бытовая техника, непрофессиональный …" at bounding box center [423, 240] width 572 height 44
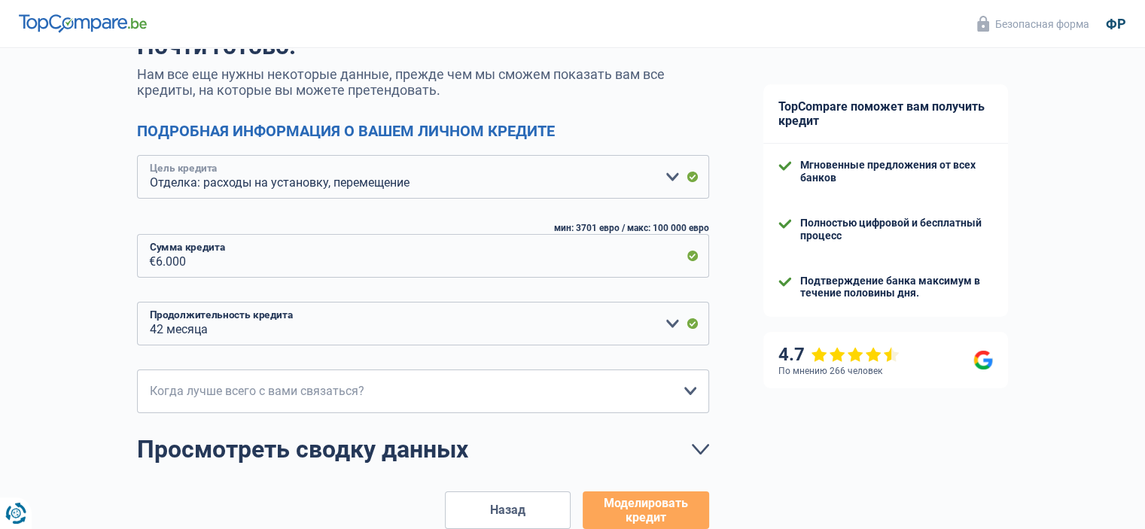
scroll to position [226, 0]
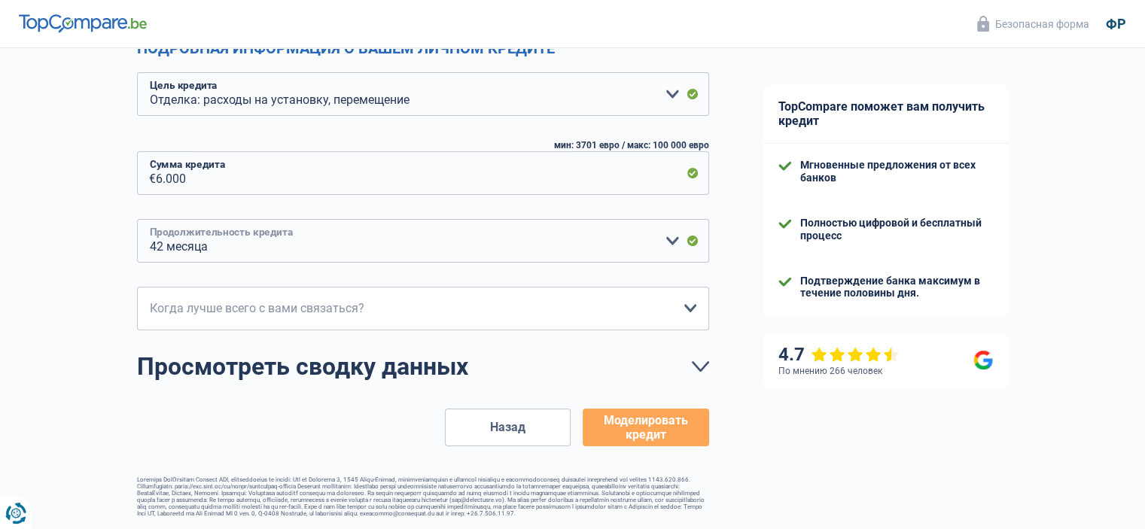
click at [672, 240] on select "12 месяцев 18 месяцев 24 месяца 30 месяцев 36 месяцев 42 месяца Пожалуйста, выб…" at bounding box center [423, 241] width 572 height 44
select select "12"
click at [137, 219] on select "12 месяцев 18 месяцев 24 месяца 30 месяцев 36 месяцев 42 месяца Пожалуйста, выб…" at bounding box center [423, 241] width 572 height 44
click at [66, 192] on div "Вероятность успеха вашего моделирования составляет 80% 1 2 3 4 5 Вы почти у цел…" at bounding box center [368, 172] width 736 height 702
click at [682, 306] on select "10:00–12:00 12:00 - 14:00 14:00 - 16:00 16:00 - 18:00 Пожалуйста, выберите вари…" at bounding box center [423, 309] width 572 height 44
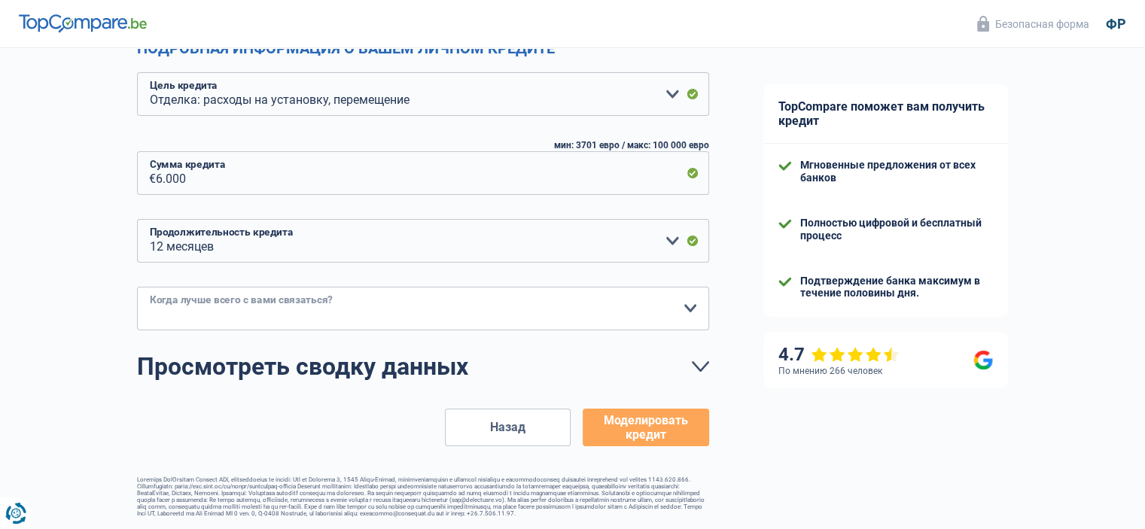
select select "16-18"
click at [137, 287] on select "10:00–12:00 12:00 - 14:00 14:00 - 16:00 16:00 - 18:00 Пожалуйста, выберите вари…" at bounding box center [423, 309] width 572 height 44
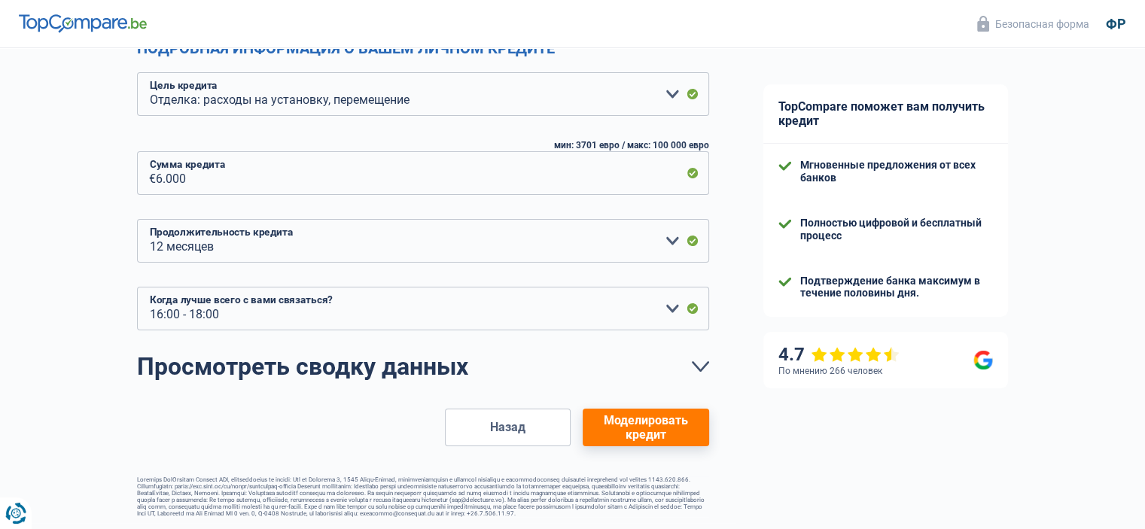
click at [672, 421] on font "Моделировать кредит" at bounding box center [646, 427] width 84 height 29
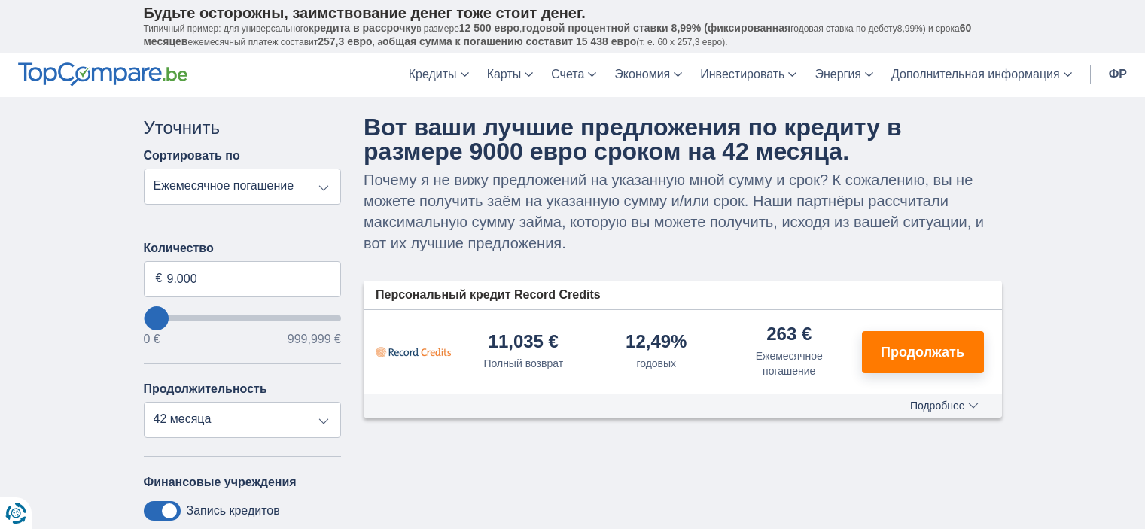
select select "42"
type input "31.000"
type input "17000"
type input "17.000"
select select "84"
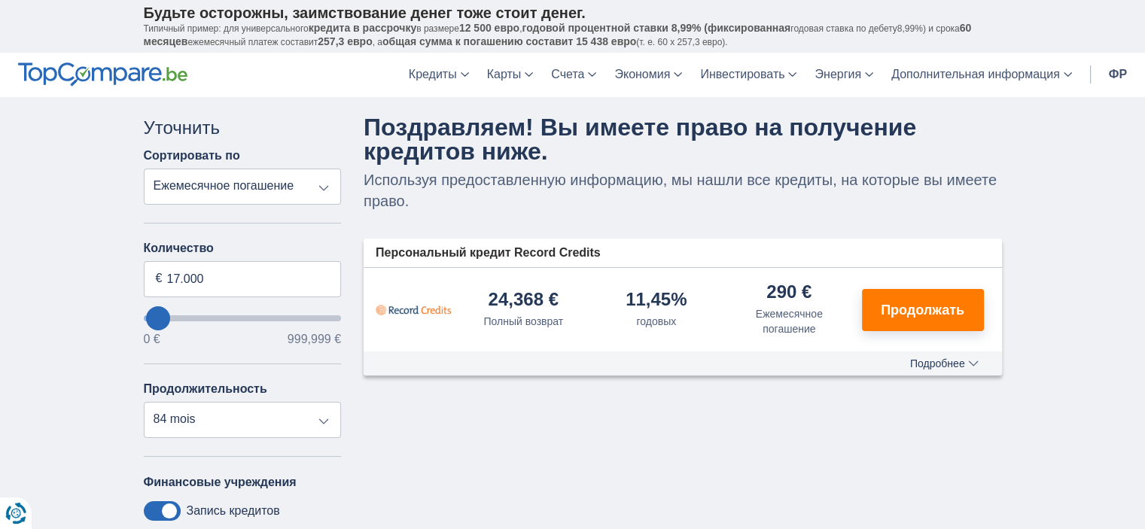
type input "24000"
type input "24.000"
select select "120"
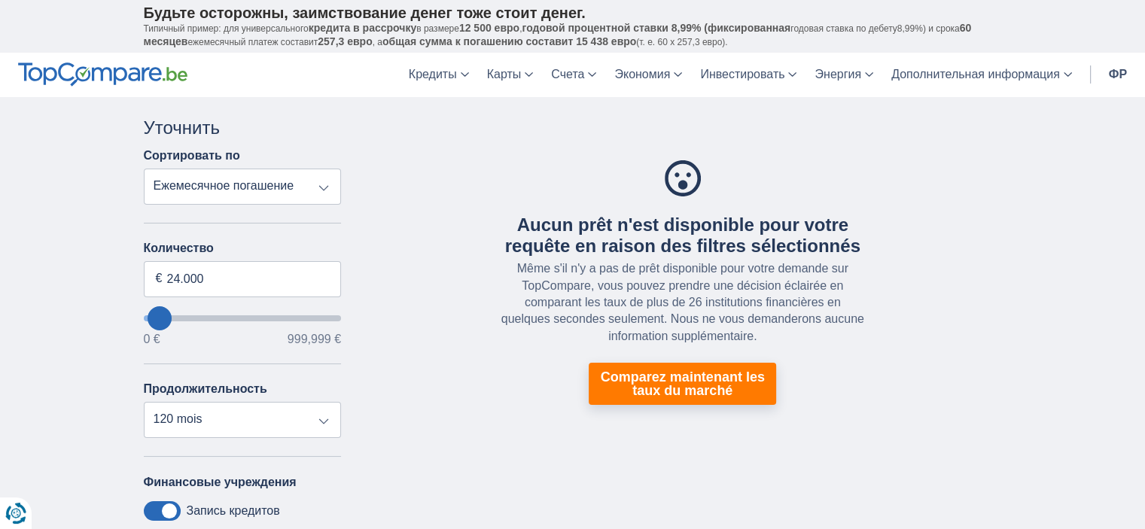
type input "0"
select select "12"
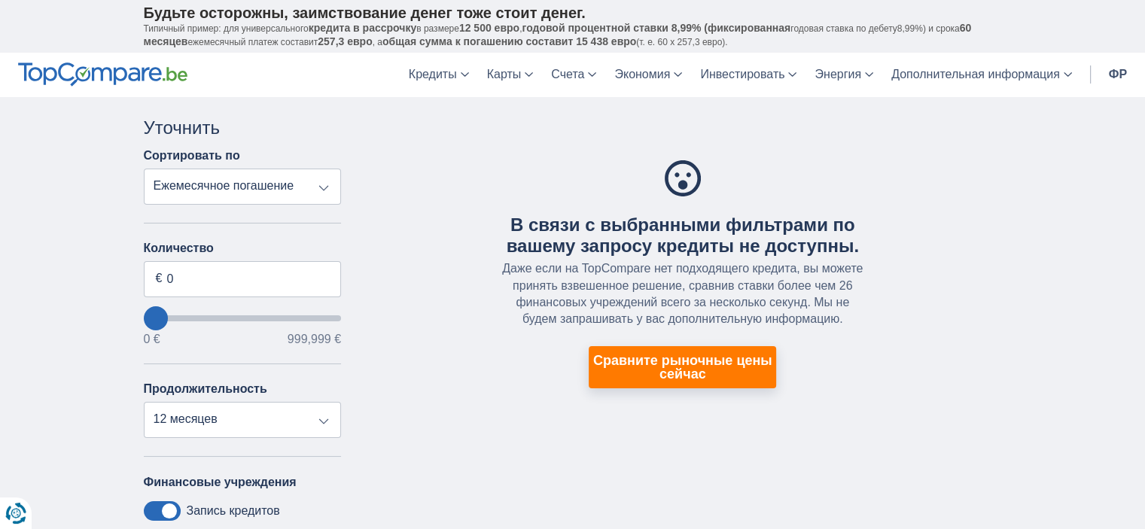
type input "108.000"
type input "108000"
click at [174, 317] on input "хочуЗанять" at bounding box center [243, 318] width 198 height 6
select select "120"
type input "94.000"
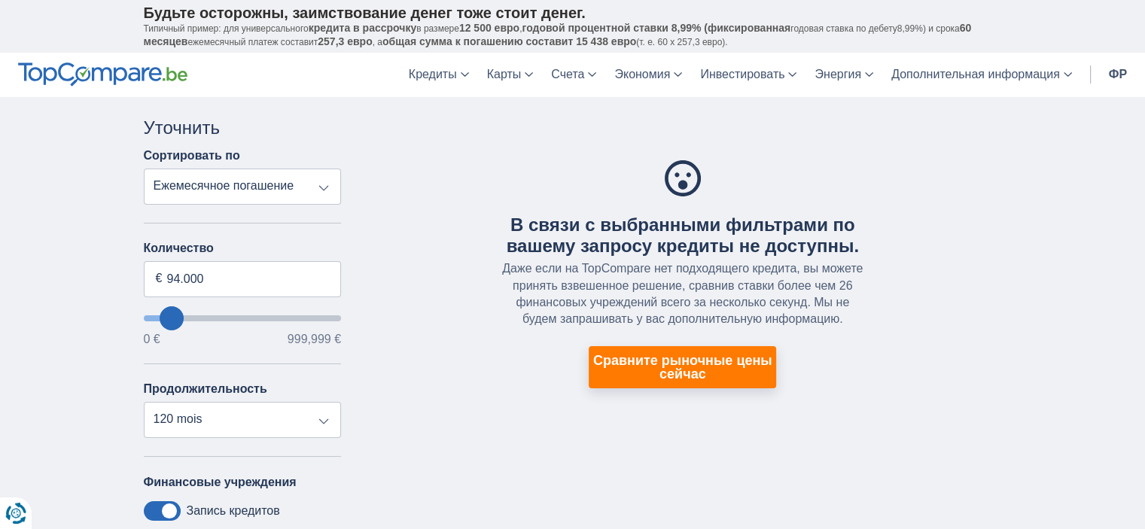
type input "80000"
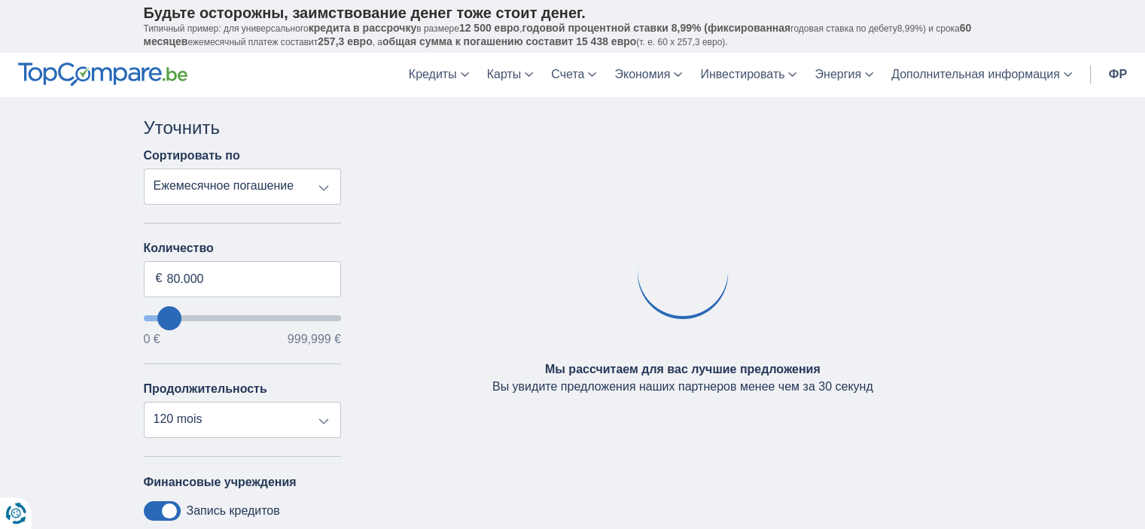
type input "59.000"
type input "49000"
type input "38.000"
type input "14000"
type input "14.000"
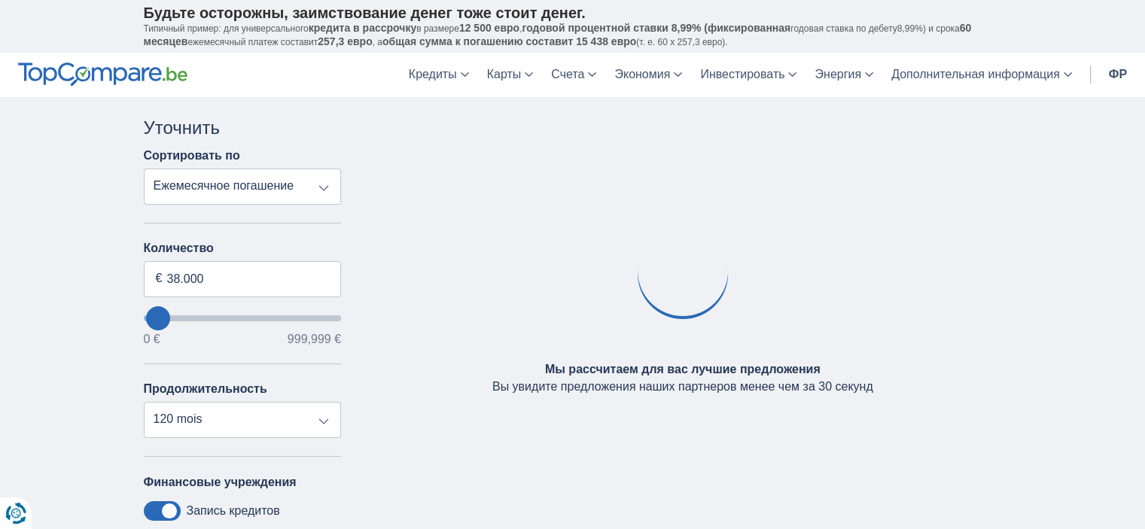
select select "60"
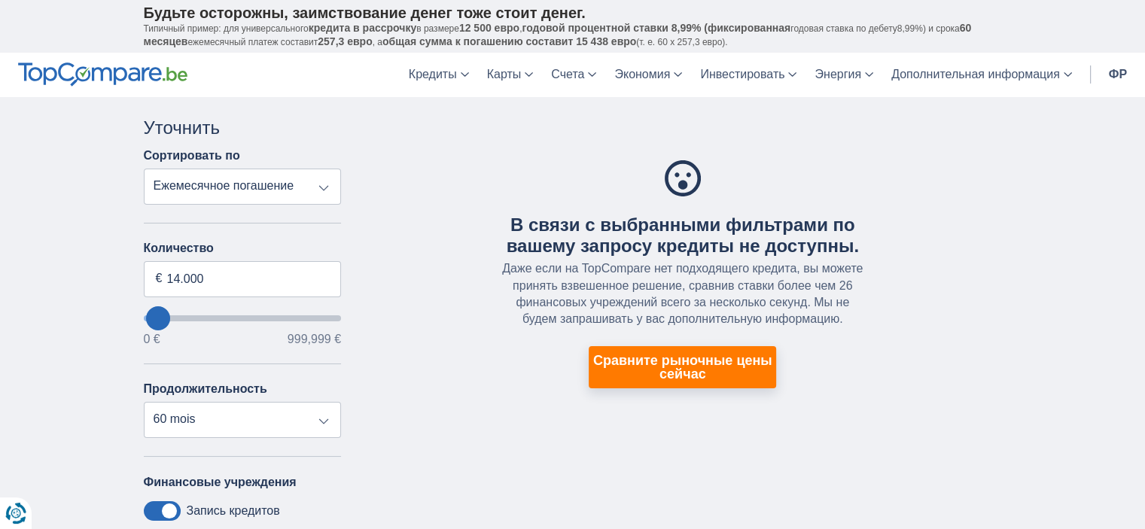
type input "17.000"
type input "10000"
type input "10.000"
select select "48"
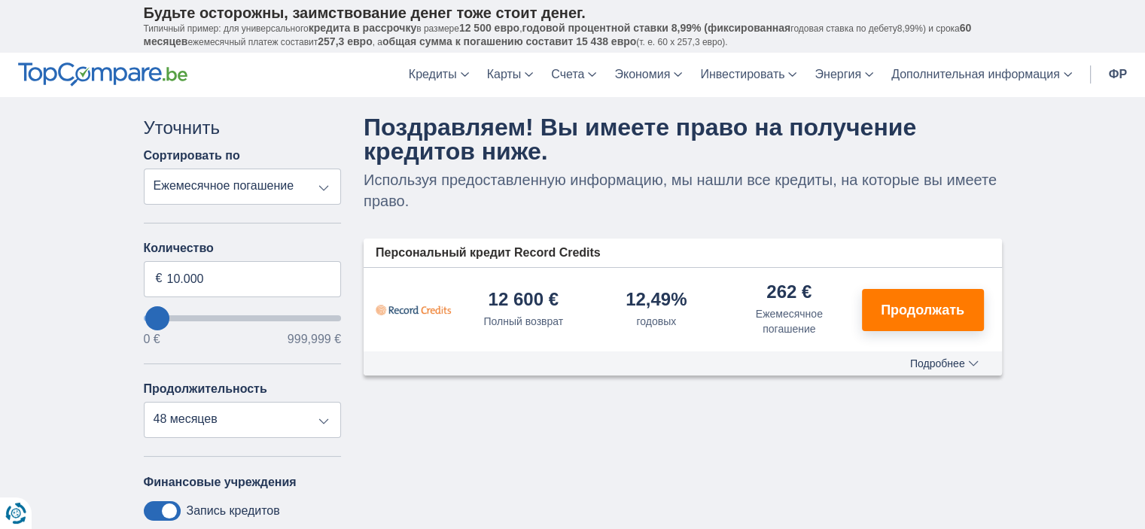
type input "0"
select select "12"
type input "0"
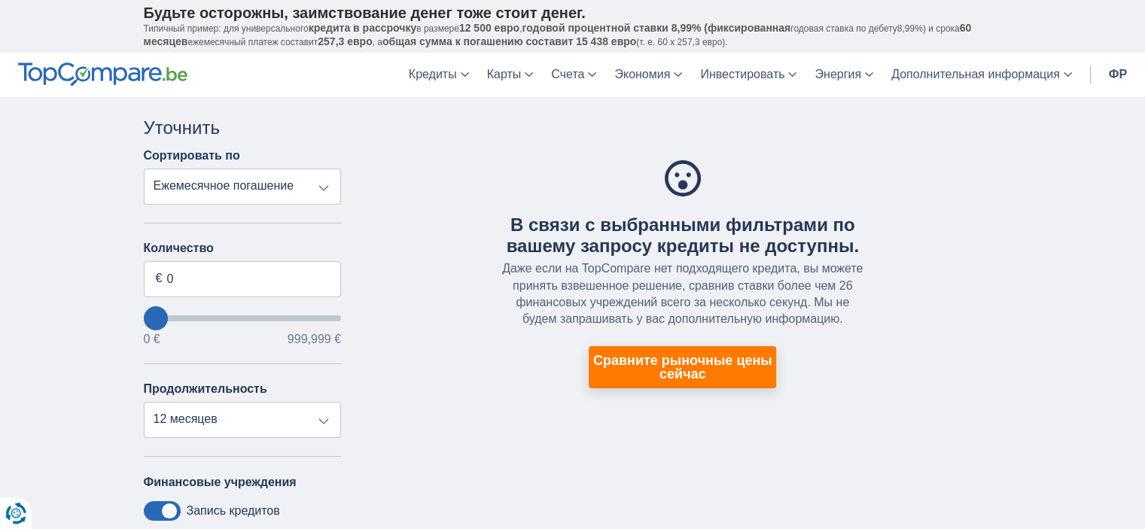
type input "24.000"
type input "24000"
select select "120"
type input "28.000"
type input "28000"
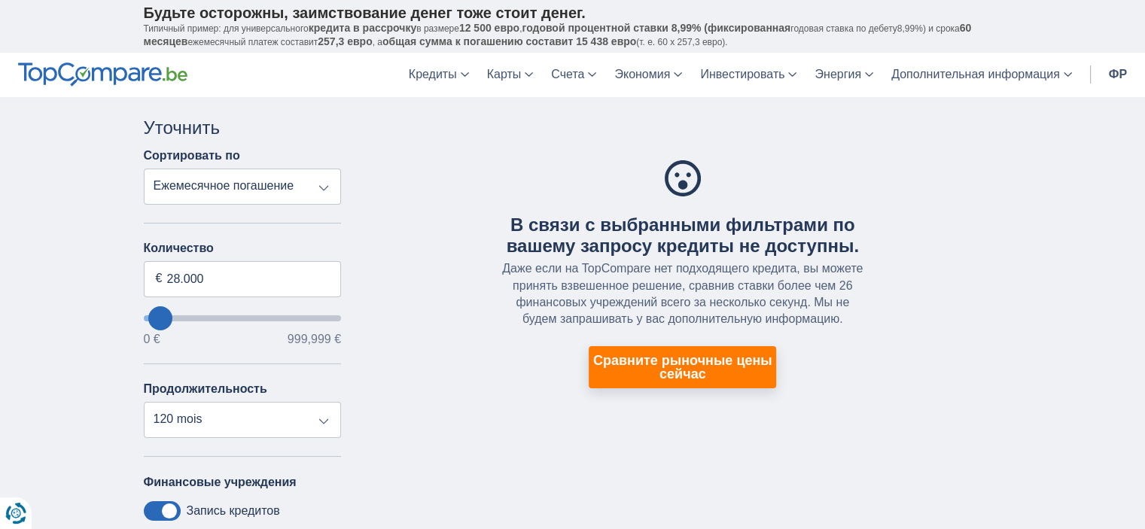
type input "21.000"
type input "21000"
type input "17.000"
type input "17000"
select select "84"
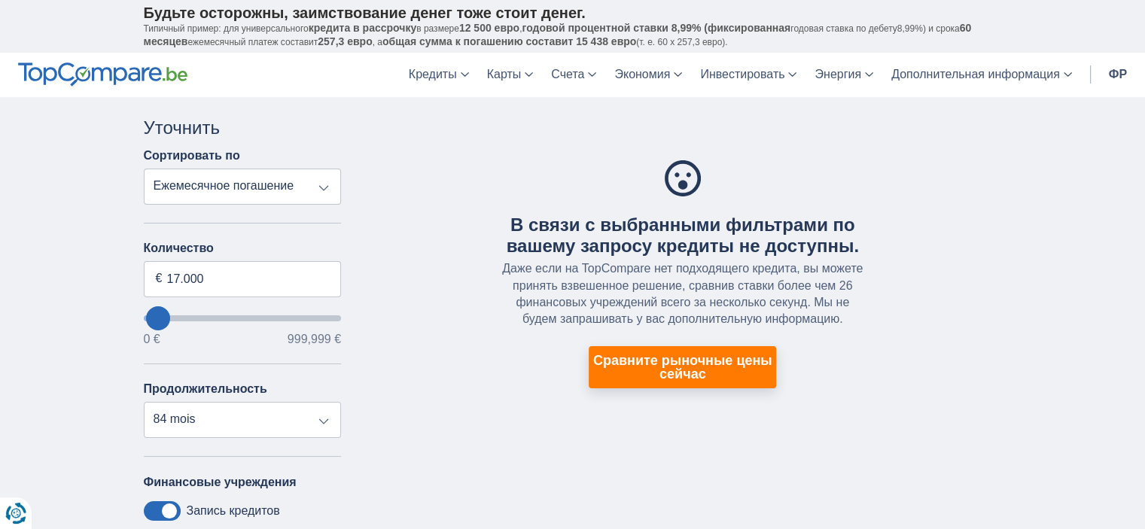
type input "14.000"
type input "14000"
select select "60"
type input "10.000"
type input "10000"
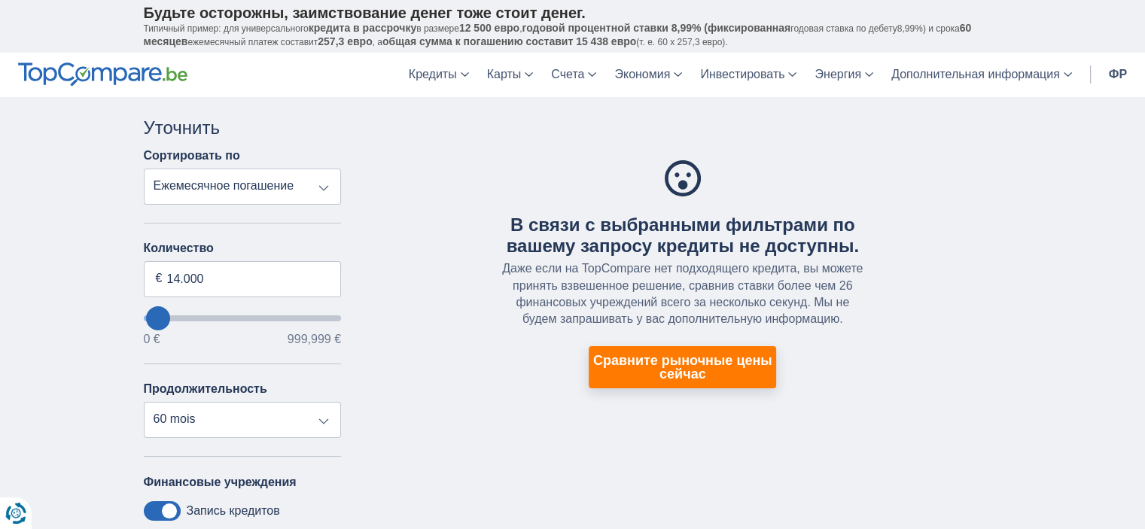
select select "48"
type input "3000"
type input "3.000"
select select "30"
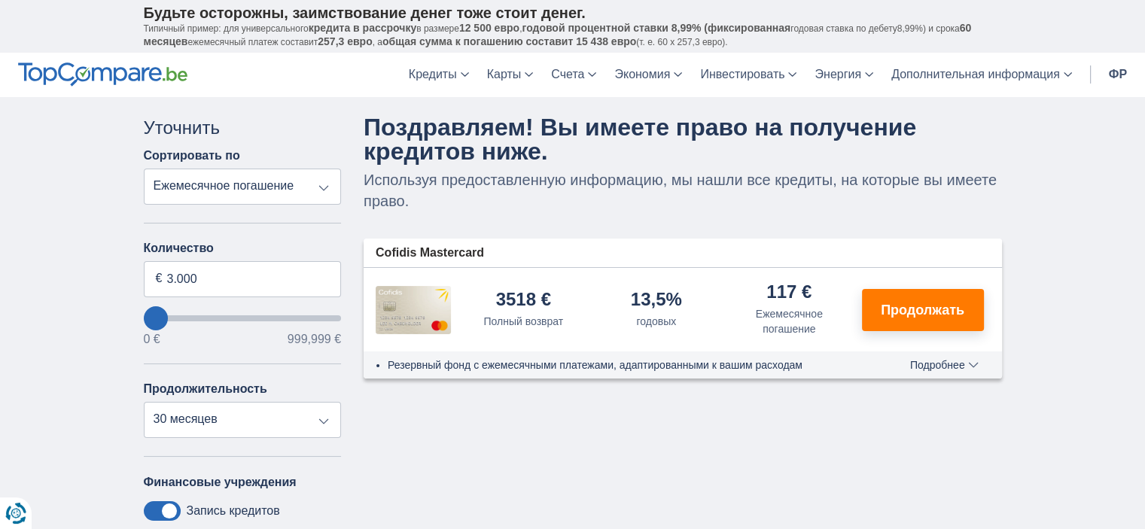
click at [925, 361] on font "Подробнее" at bounding box center [937, 365] width 55 height 12
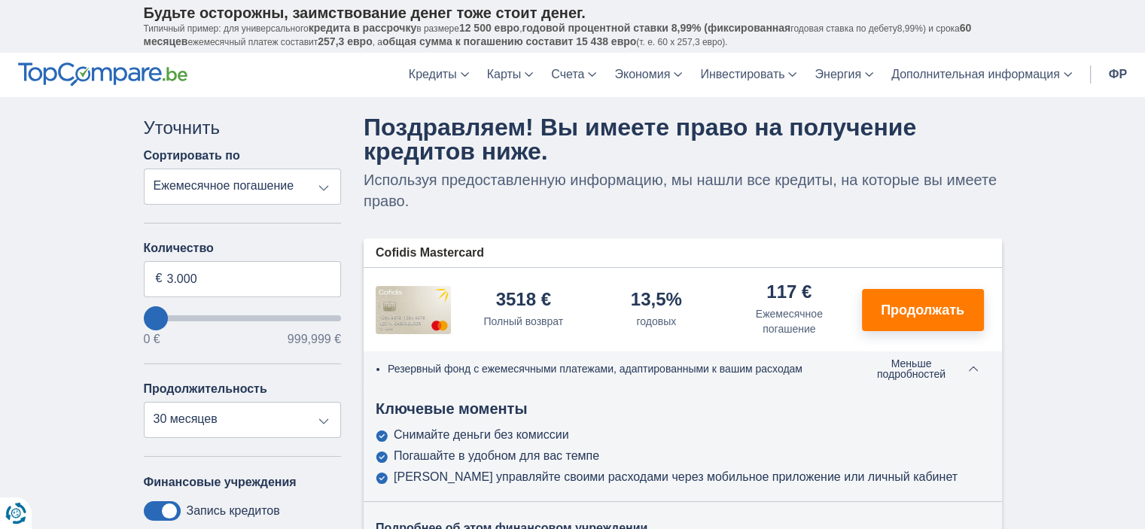
type input "14.000"
type input "14000"
type input "17.000"
type input "17000"
select select "84"
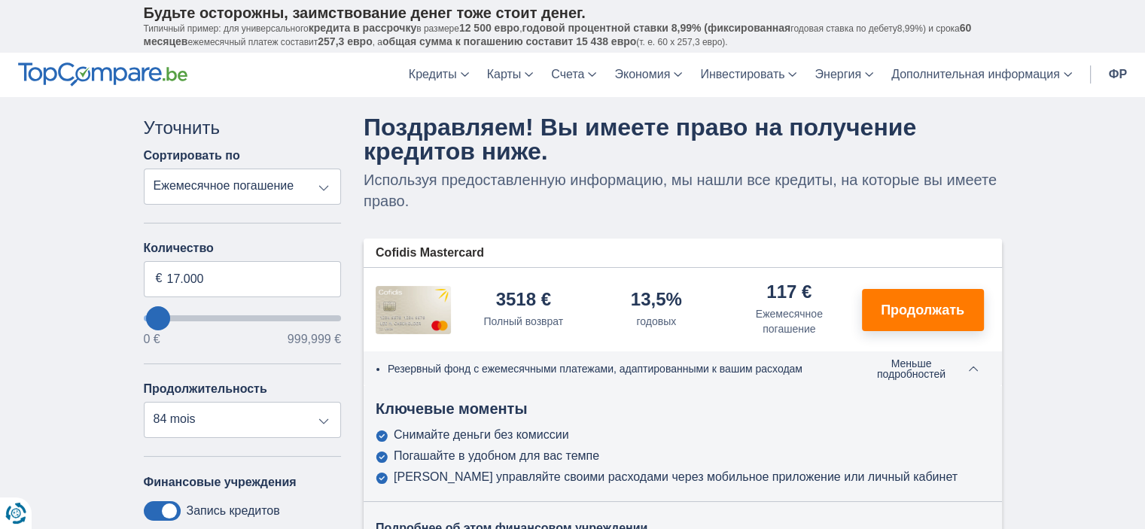
type input "21.000"
type input "21000"
select select "120"
type input "17.000"
type input "17000"
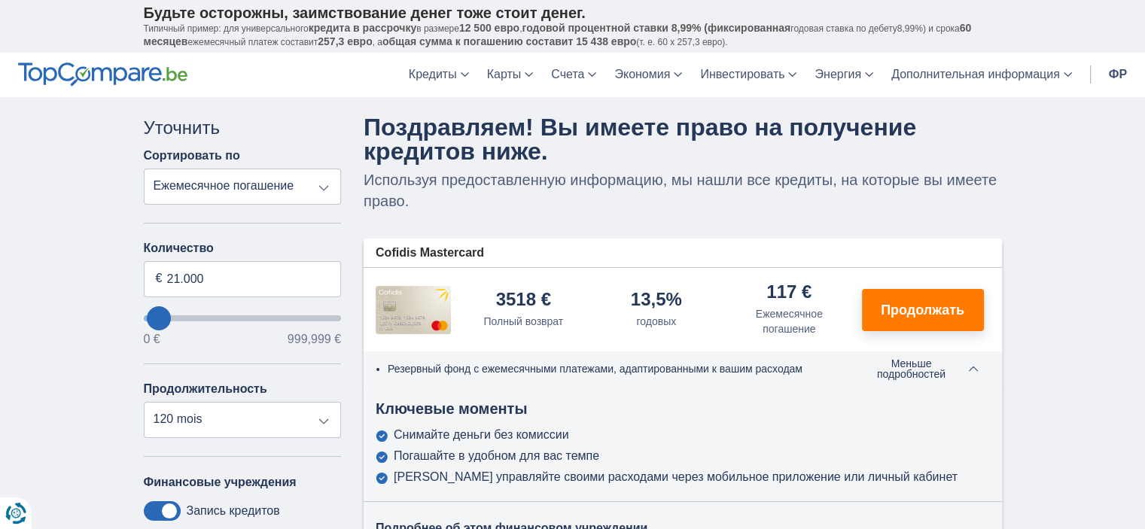
select select "84"
type input "14.000"
type input "14000"
select select "60"
type input "10.000"
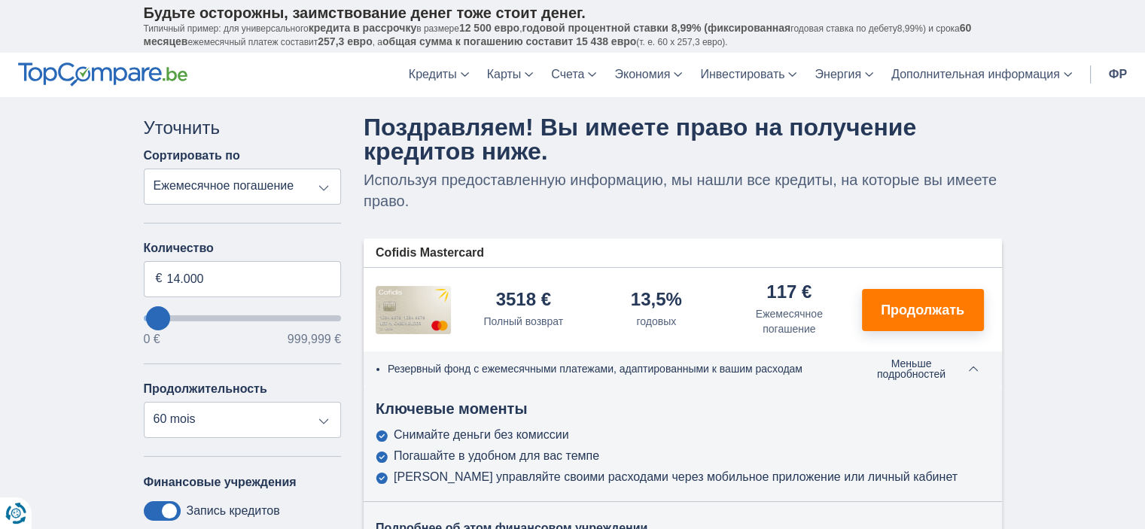
type input "10000"
select select "48"
type input "7.000"
type input "7000"
select select "42"
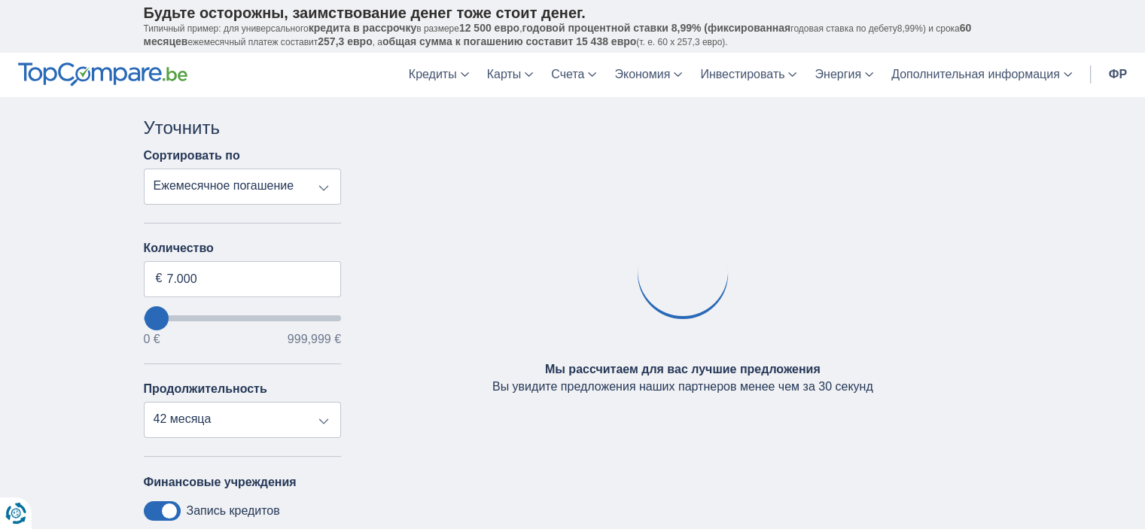
type input "7000"
click at [157, 321] on input "хочуЗанять" at bounding box center [243, 318] width 198 height 6
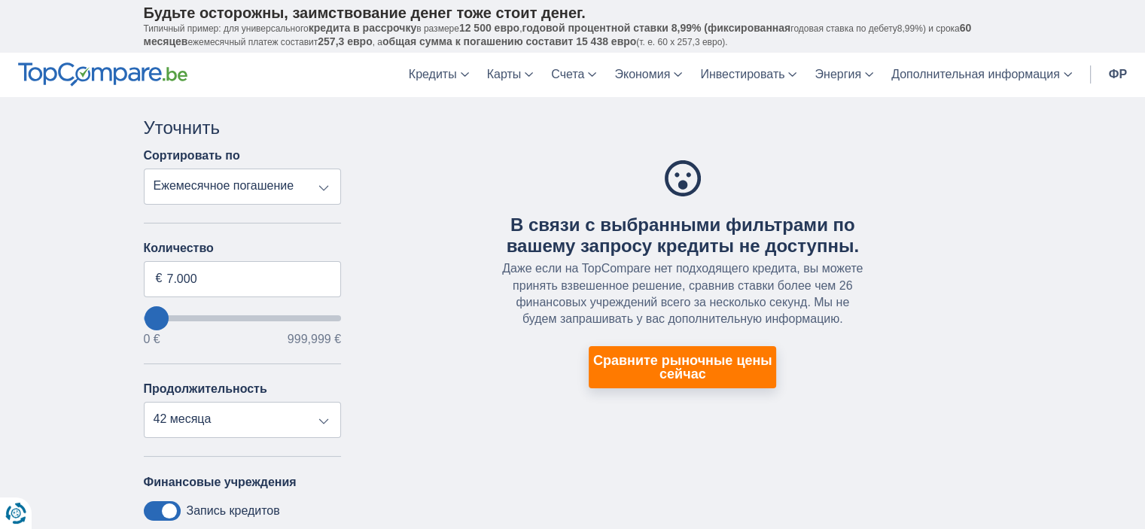
type input "3.000"
type input "3000"
select select "30"
type input "0"
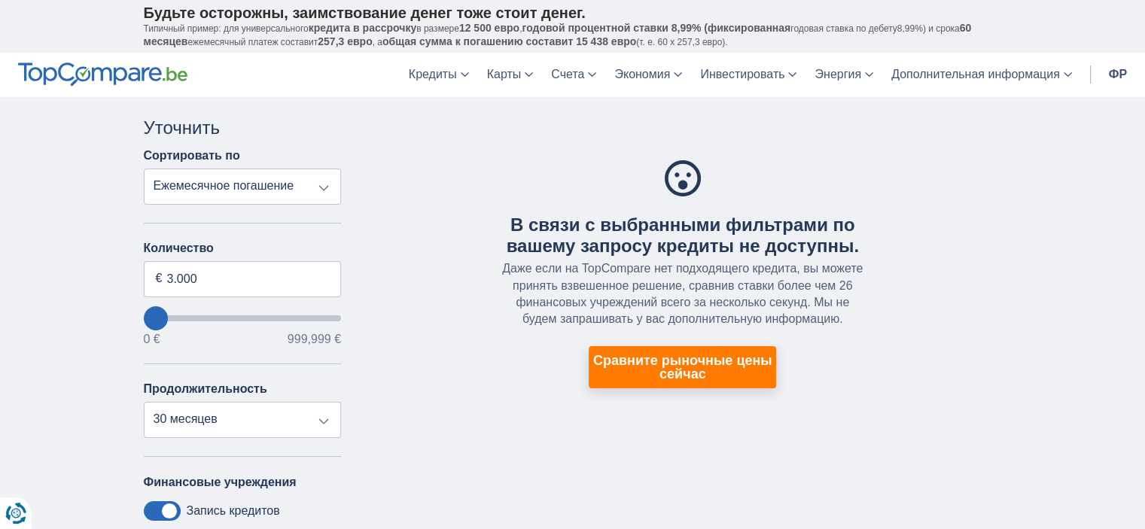
select select "12"
type input "3.000"
type input "3000"
type input "7.000"
type input "7000"
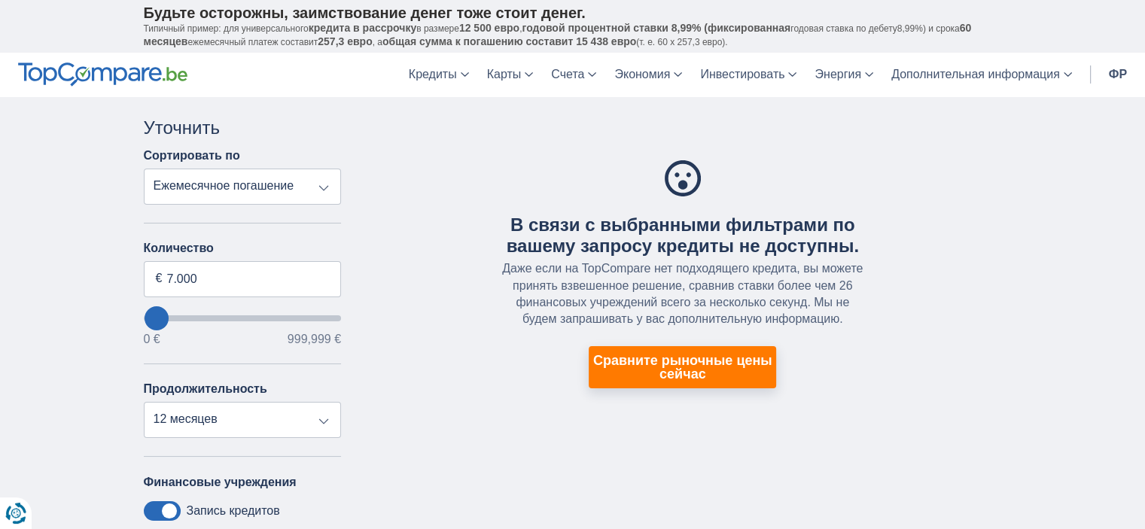
select select "42"
type input "3.000"
type input "3000"
select select "30"
type input "3000"
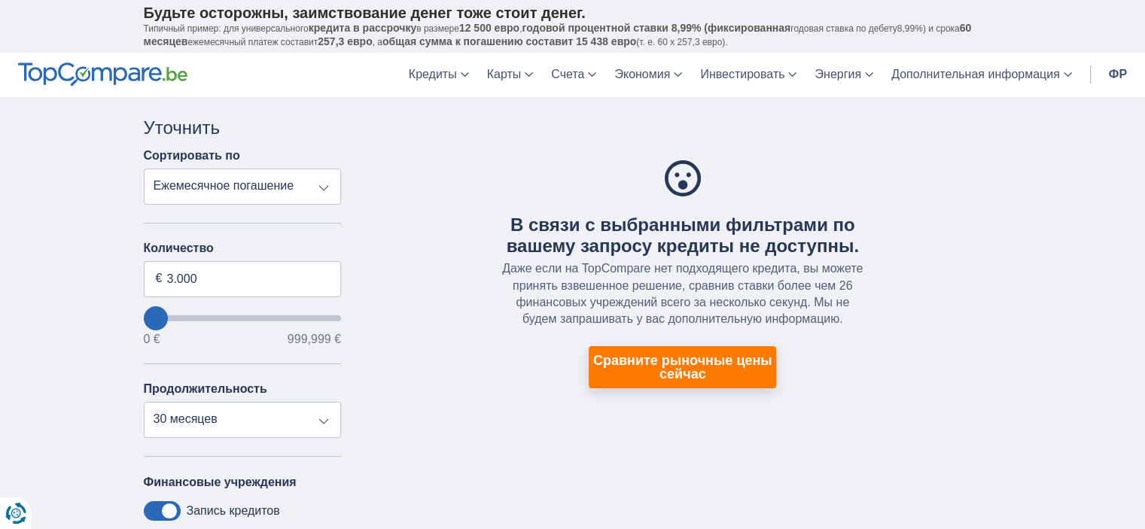
click at [156, 321] on input "хочуЗанять" at bounding box center [243, 318] width 198 height 6
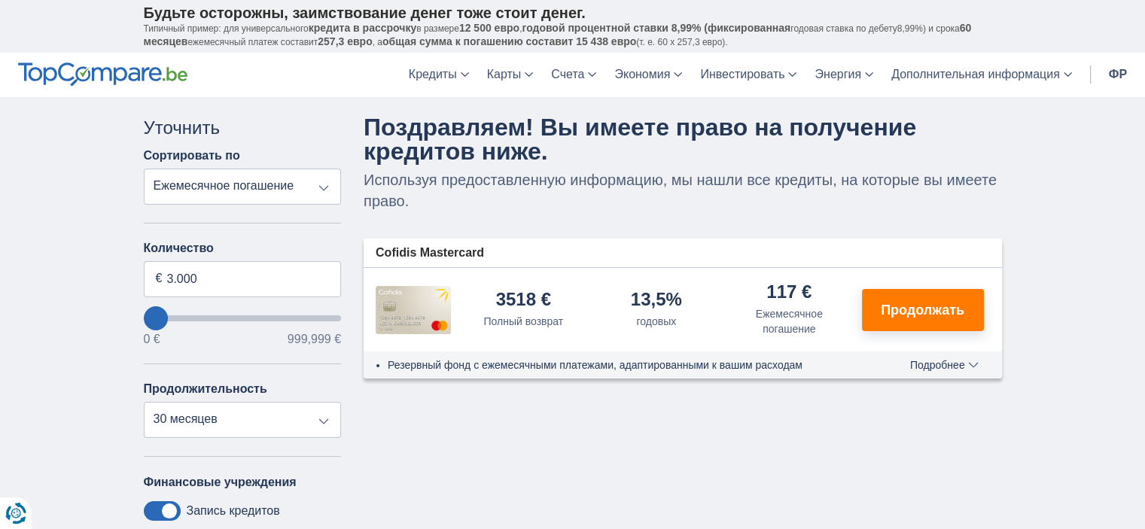
type input "7.000"
type input "7000"
select select "42"
type input "10.000"
type input "10000"
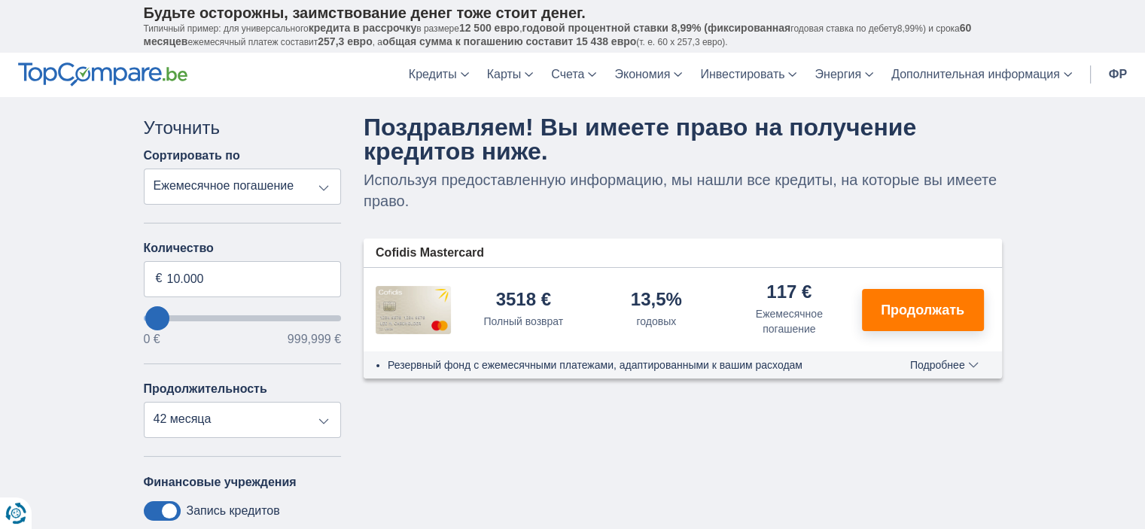
type input "14.000"
type input "14000"
select select "60"
type input "14000"
click at [157, 321] on input "хочуЗанять" at bounding box center [243, 318] width 198 height 6
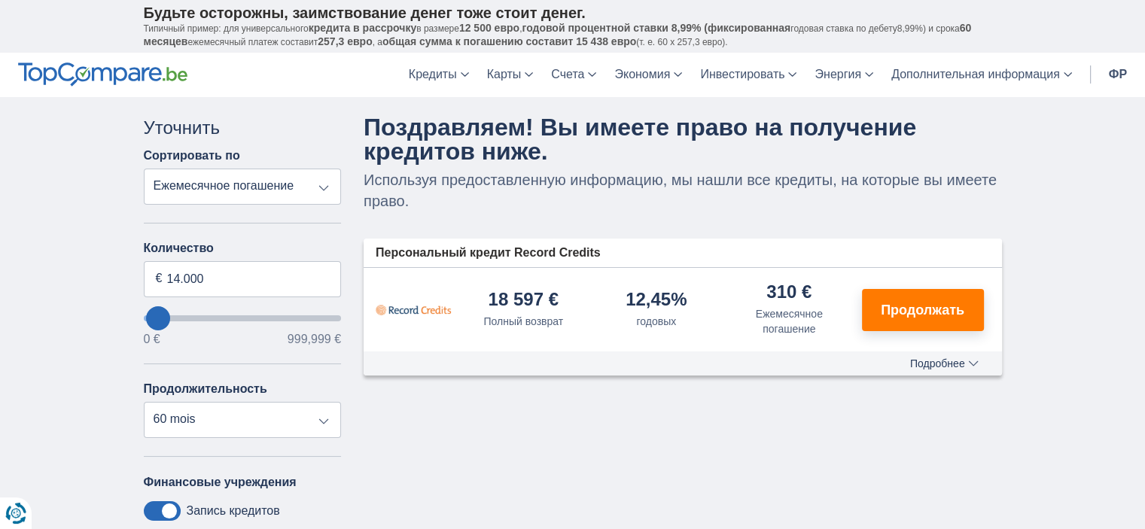
type input "10.000"
type input "10000"
select select "48"
type input "7.000"
type input "7000"
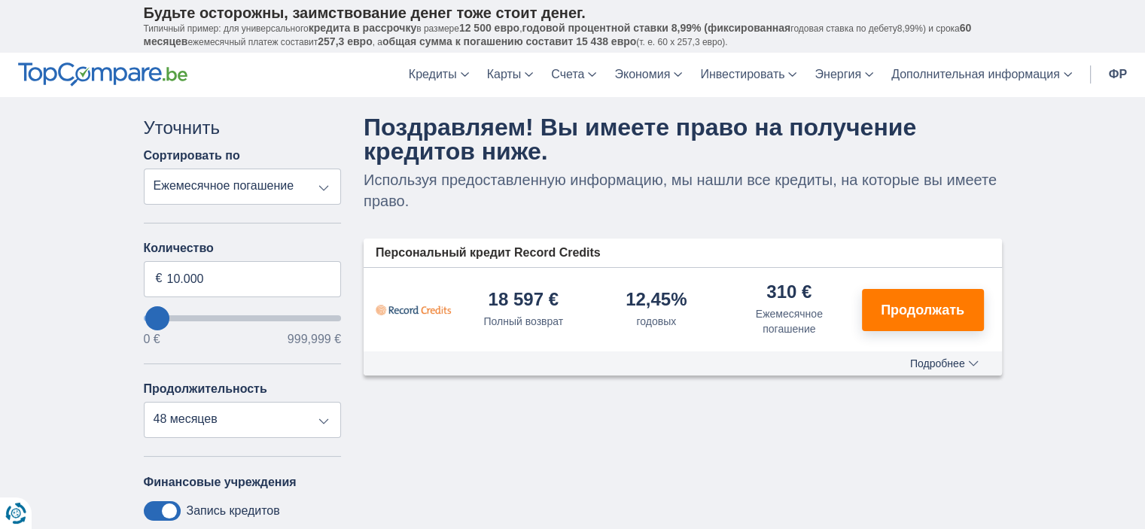
select select "42"
type input "3.000"
type input "3000"
select select "30"
type input "7.000"
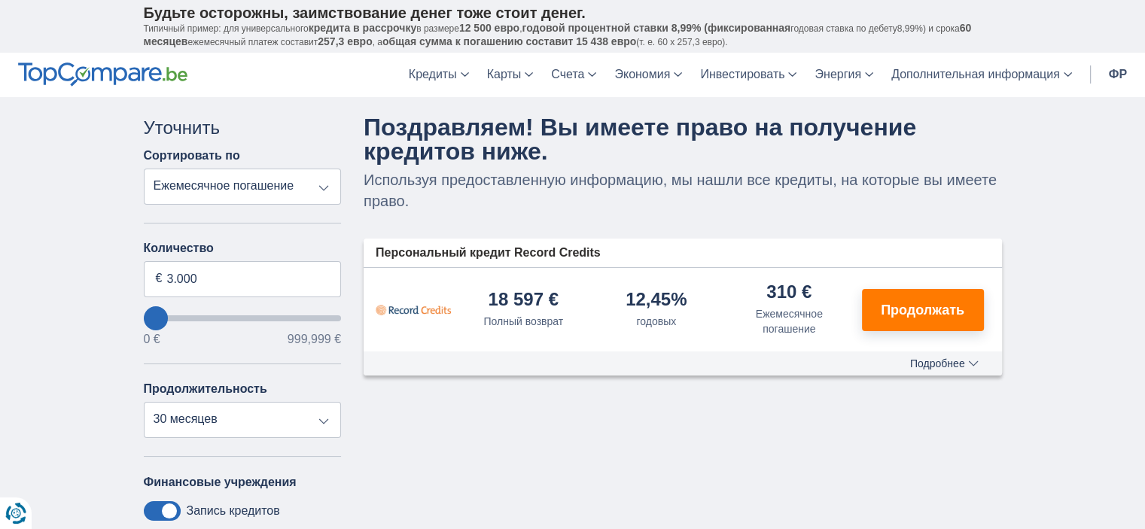
type input "7000"
select select "42"
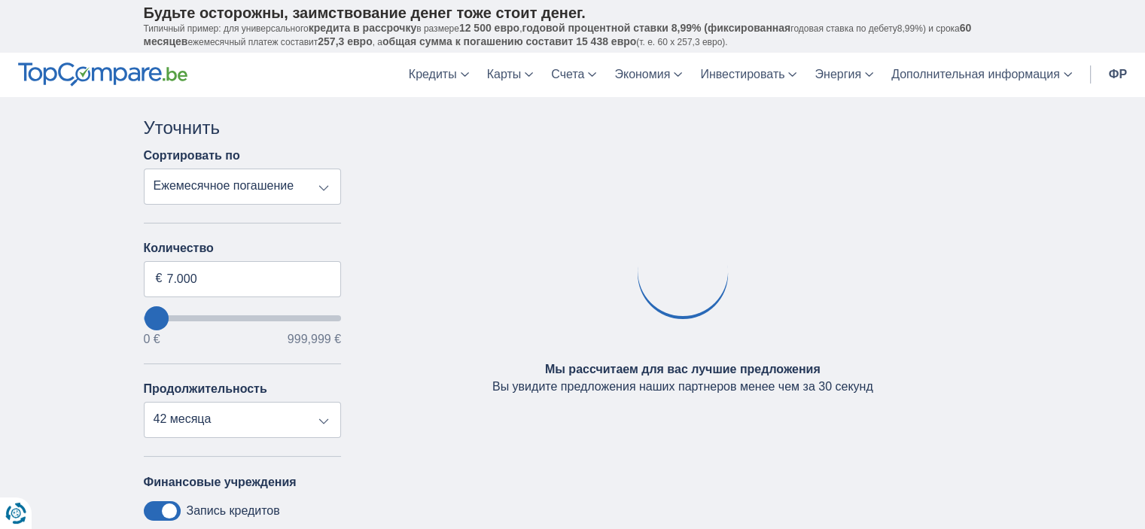
type input "10.000"
type input "10000"
type input "14.000"
type input "14000"
select select "60"
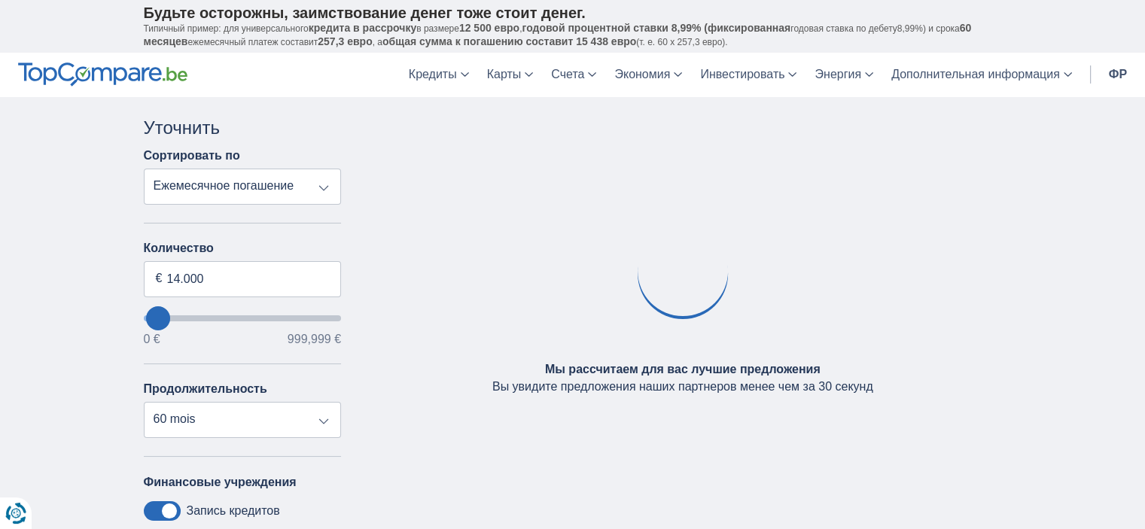
type input "10.000"
type input "10000"
select select "48"
type input "10000"
click at [157, 321] on input "хочуЗанять" at bounding box center [243, 318] width 198 height 6
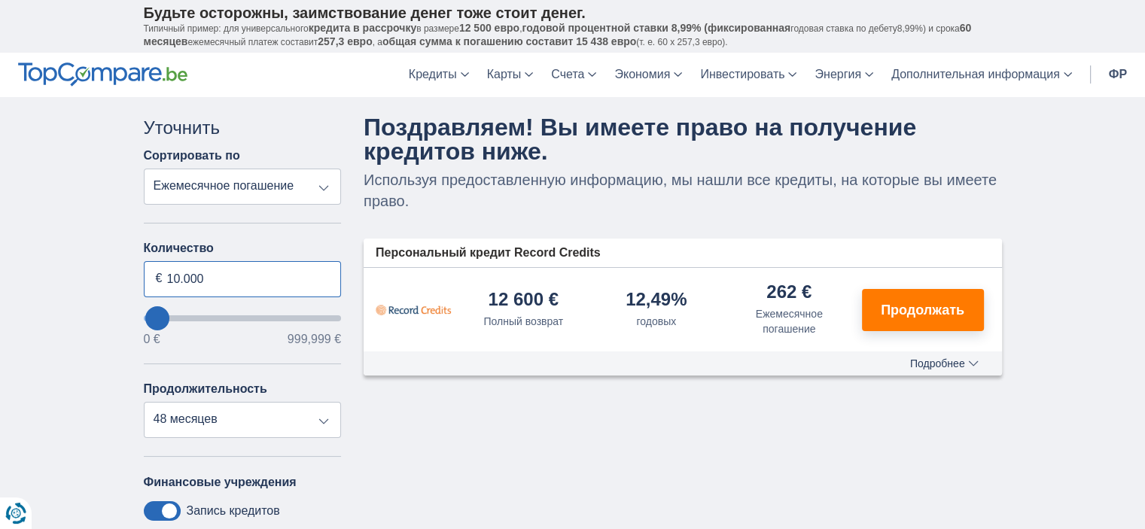
drag, startPoint x: 201, startPoint y: 275, endPoint x: 142, endPoint y: 278, distance: 59.5
click at [142, 278] on div "Отмена Фильтры Уточнить Сортировать по Полный возврат годовых Ежемесячное погаш…" at bounding box center [242, 426] width 221 height 623
type input "8.000"
type input "8000"
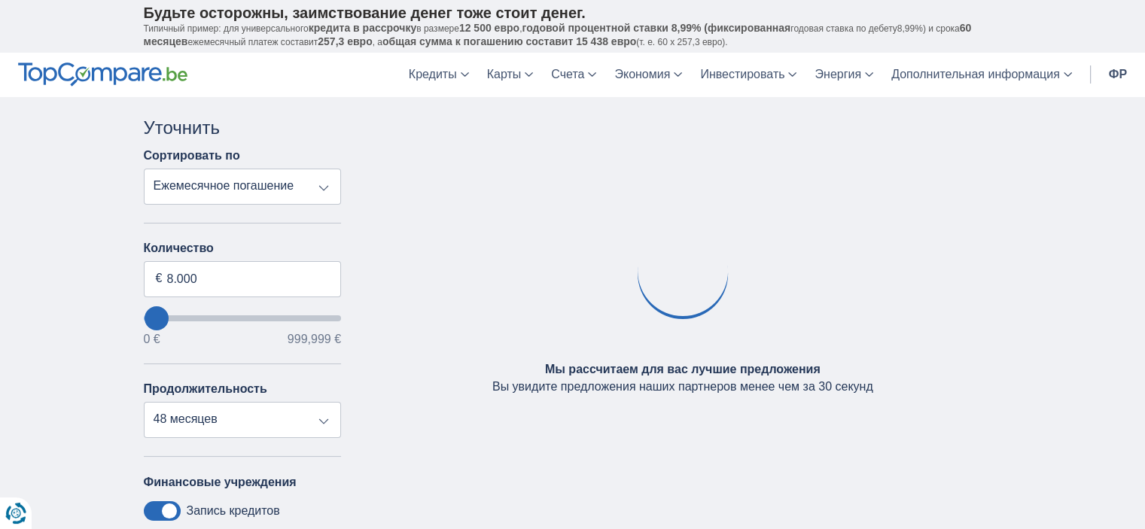
click at [329, 242] on label "Количество" at bounding box center [243, 249] width 198 height 14
click at [329, 261] on input "8.000" at bounding box center [243, 279] width 198 height 36
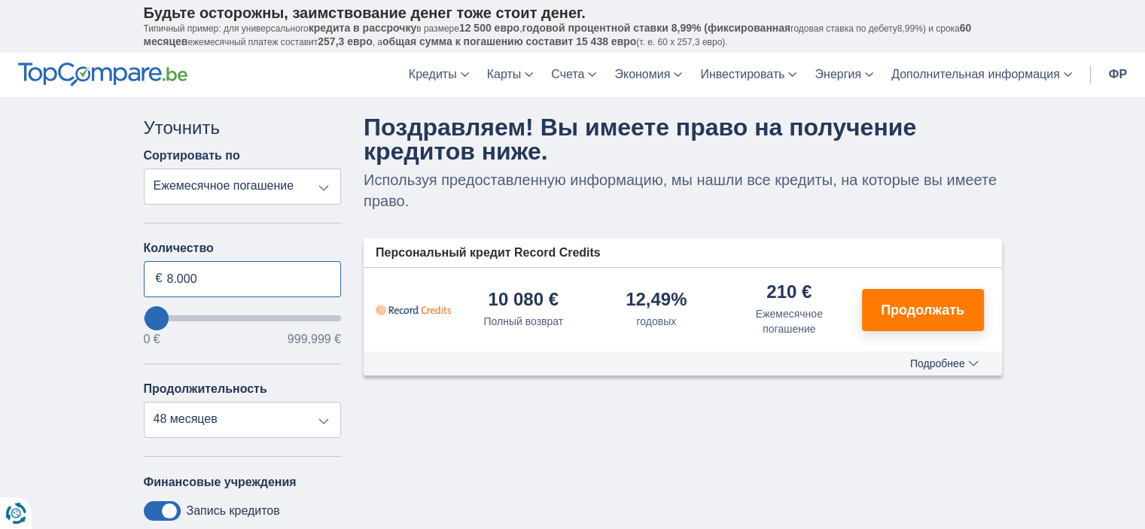
drag, startPoint x: 228, startPoint y: 276, endPoint x: 0, endPoint y: 270, distance: 228.2
click at [0, 270] on div "× название виджета.неприемлемого-приложения виджет.неприемлемое-приложение.текс…" at bounding box center [572, 435] width 1145 height 677
type input "7.000"
type input "7000"
select select "42"
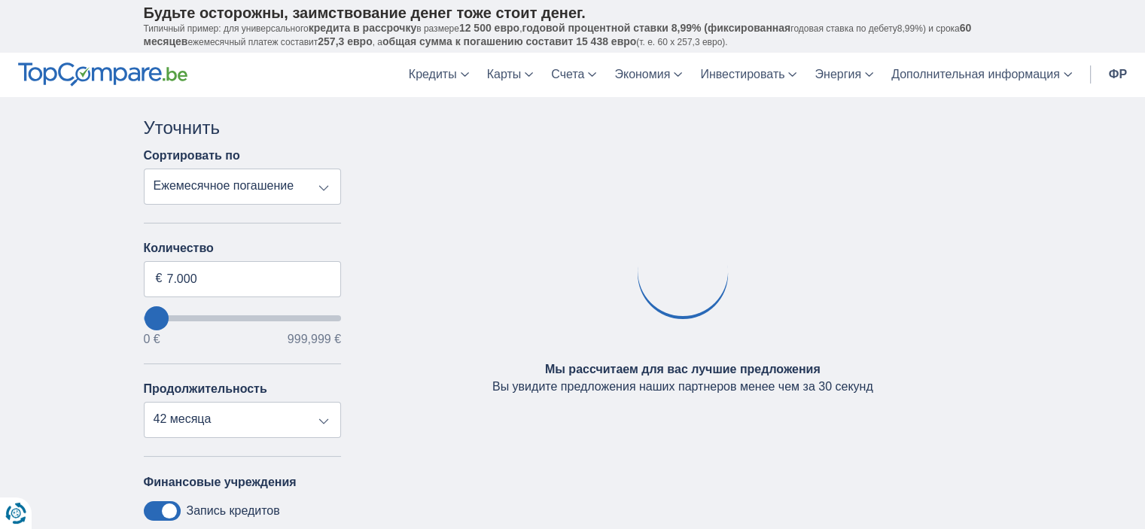
click at [318, 242] on label "Количество" at bounding box center [243, 249] width 198 height 14
click at [318, 261] on input "7.000" at bounding box center [243, 279] width 198 height 36
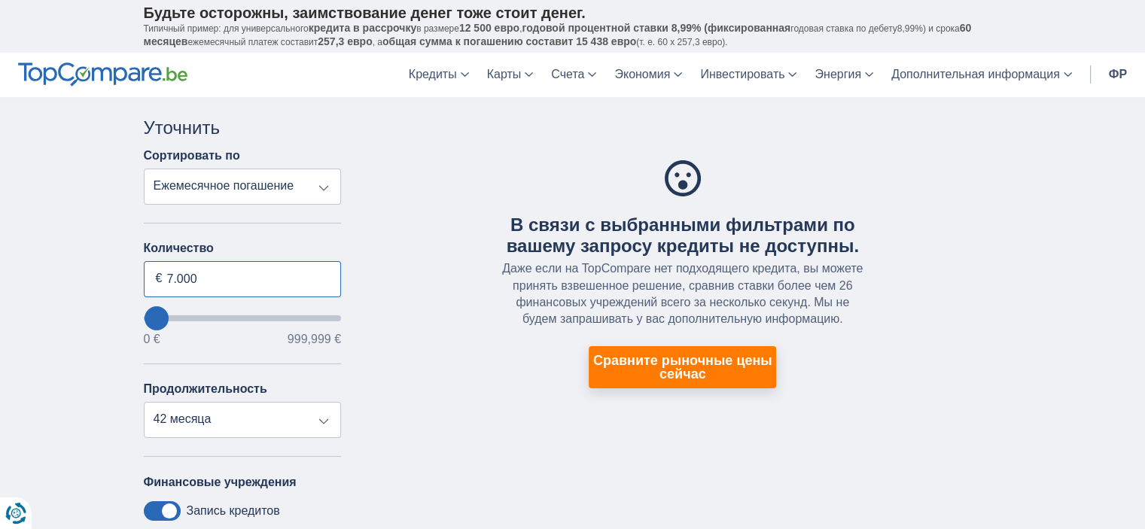
drag, startPoint x: 222, startPoint y: 278, endPoint x: 109, endPoint y: 268, distance: 113.3
click at [100, 276] on div "× название виджета.неприемлемого-приложения виджет.неприемлемое-приложение.текс…" at bounding box center [572, 435] width 1145 height 677
type input "7.500"
type input "8000"
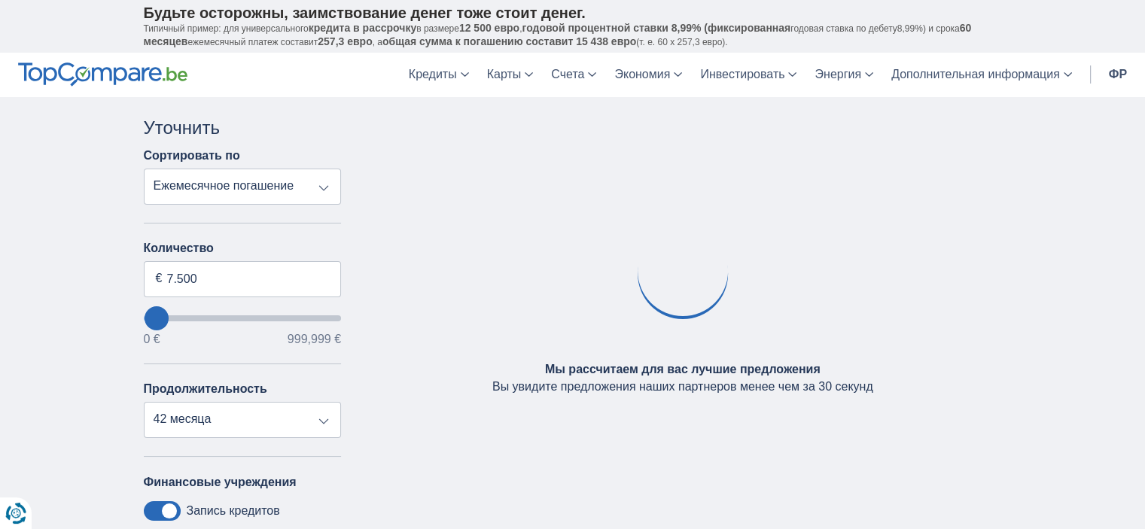
click at [218, 246] on label "Количество" at bounding box center [243, 249] width 198 height 14
click at [218, 261] on input "7.500" at bounding box center [243, 279] width 198 height 36
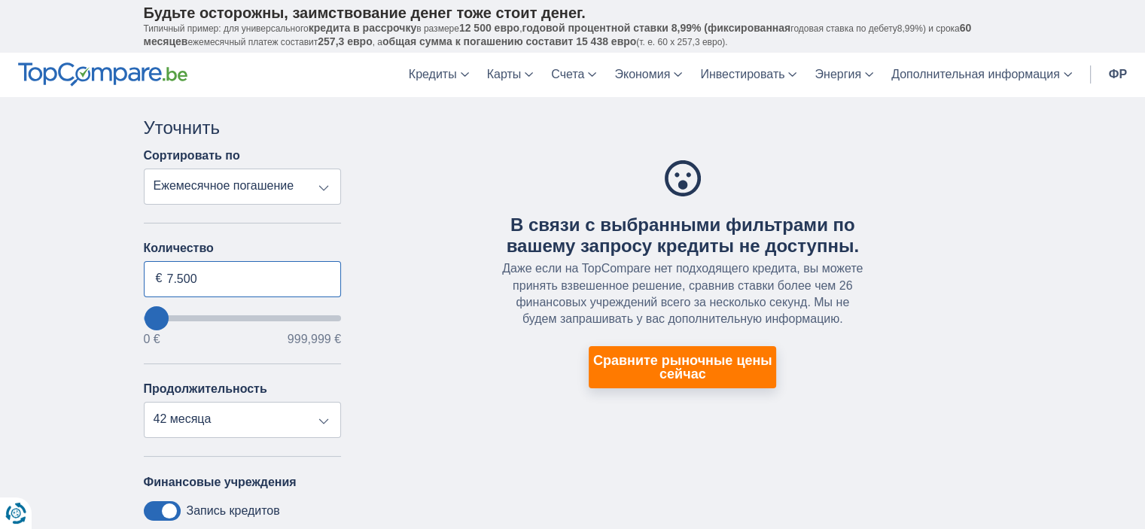
drag, startPoint x: 168, startPoint y: 277, endPoint x: 131, endPoint y: 277, distance: 36.9
click at [131, 277] on div "× название виджета.неприемлемого-приложения виджет.неприемлемое-приложение.текс…" at bounding box center [572, 435] width 1145 height 677
type input "8.000"
click at [254, 243] on label "Количество" at bounding box center [243, 249] width 198 height 14
click at [254, 261] on input "8.000" at bounding box center [243, 279] width 198 height 36
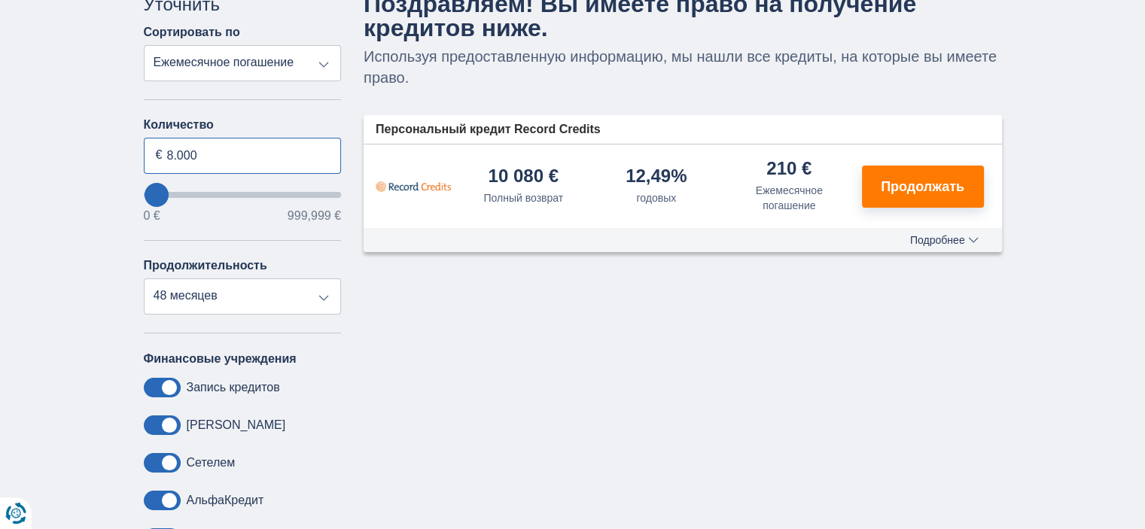
scroll to position [151, 0]
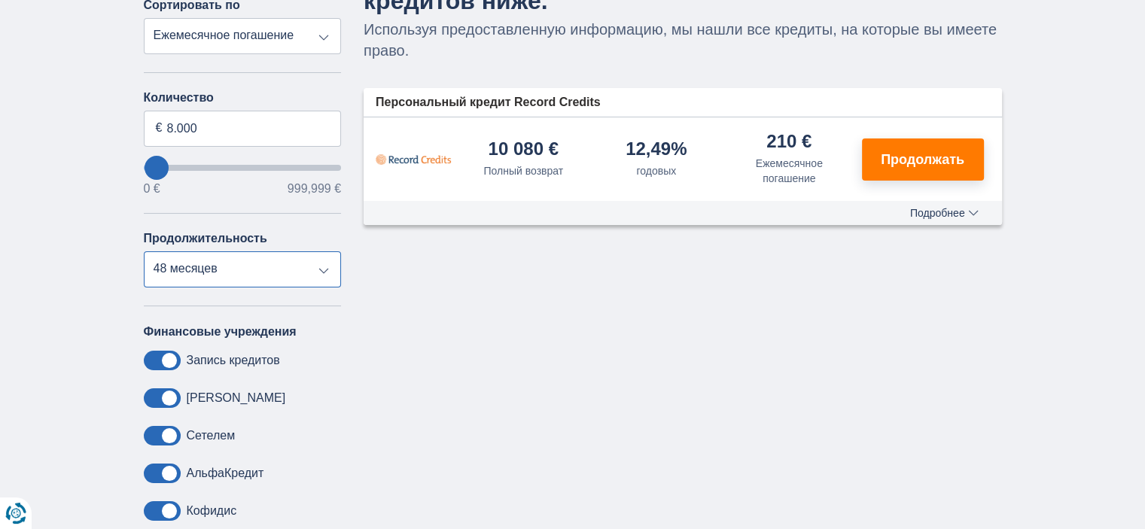
select select "12"
click at [144, 251] on select "12 месяцев 18 месяцев 24 месяца 30 месяцев 36 месяцев 42 месяца 48 месяцев" at bounding box center [243, 269] width 198 height 36
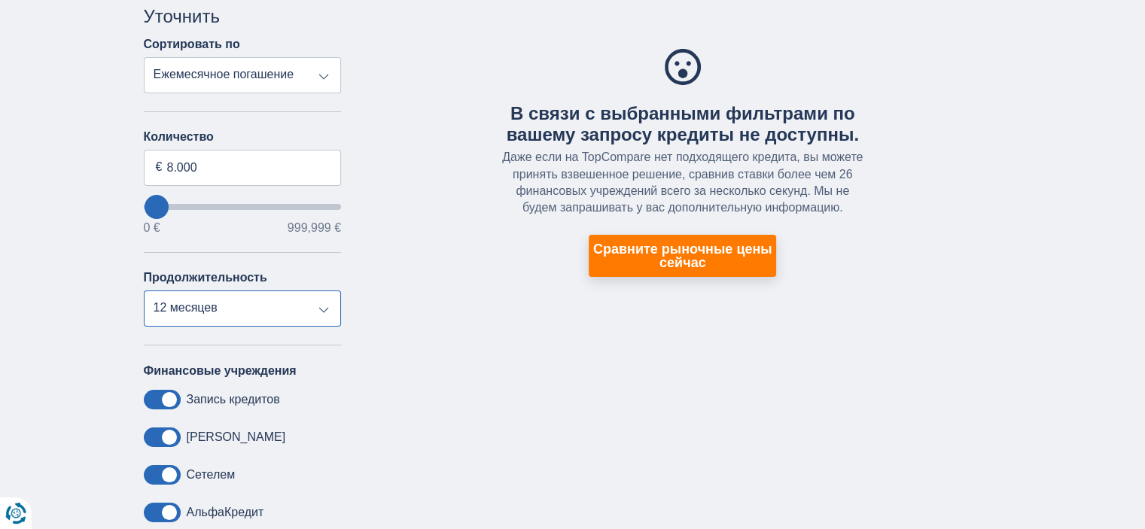
scroll to position [75, 0]
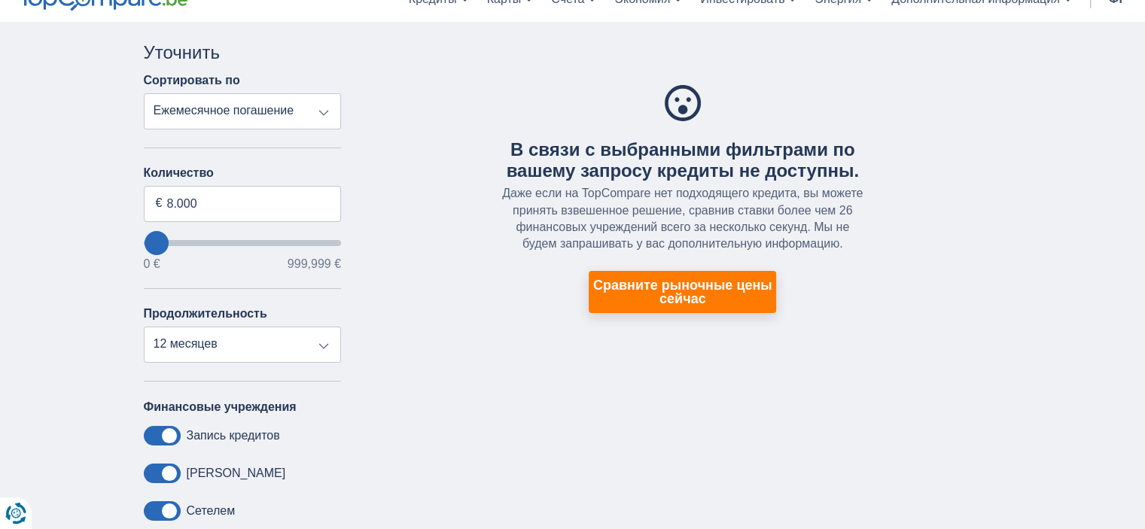
type input "45.000"
type input "45000"
select select "120"
type input "49.000"
type input "49000"
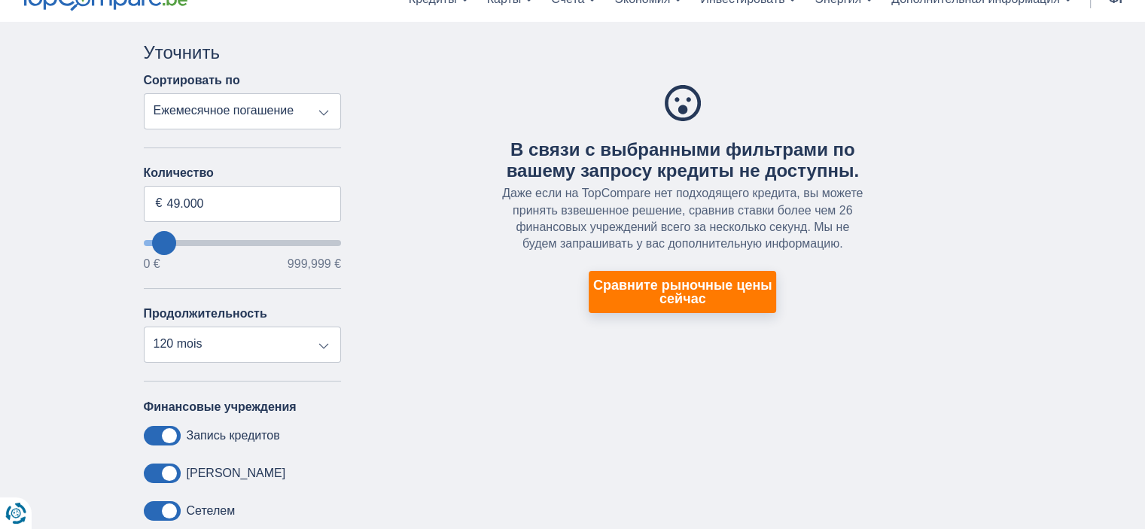
type input "52.000"
type input "52000"
type input "49.000"
type input "49000"
type input "42.000"
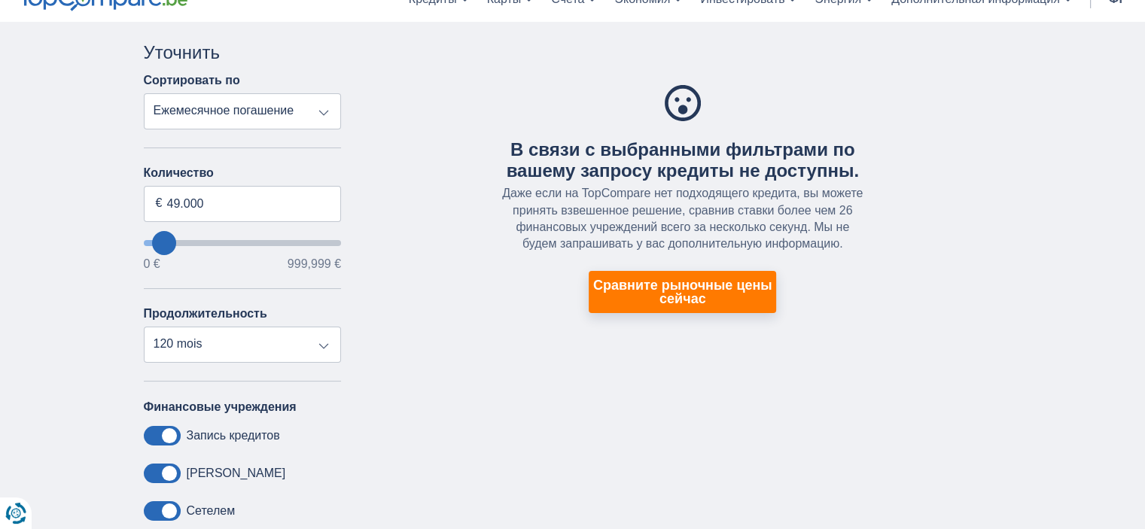
type input "42000"
type input "35.000"
type input "31000"
type input "21.000"
type input "21000"
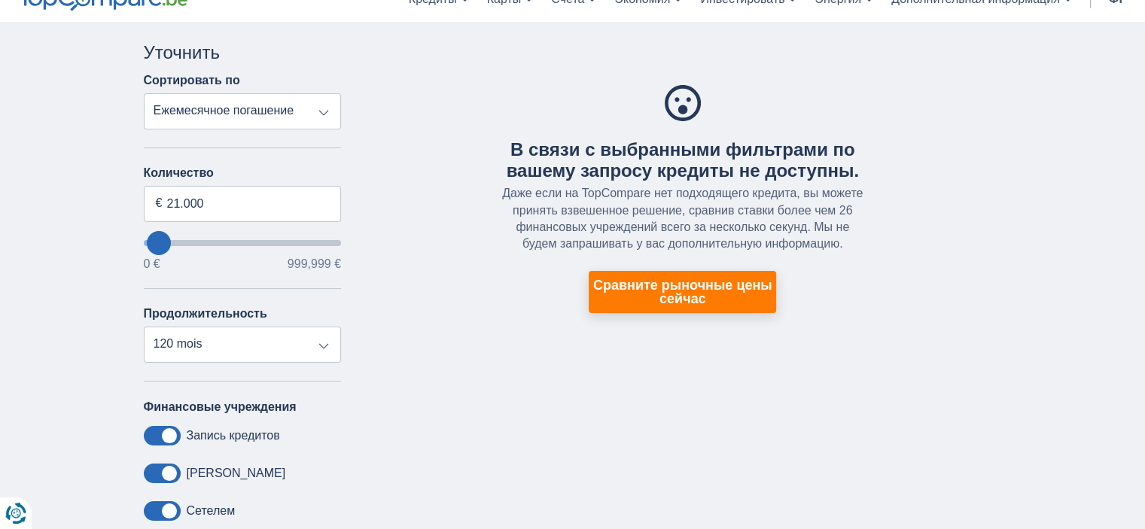
type input "10.000"
type input "10000"
select select "48"
type input "3000"
type input "3.000"
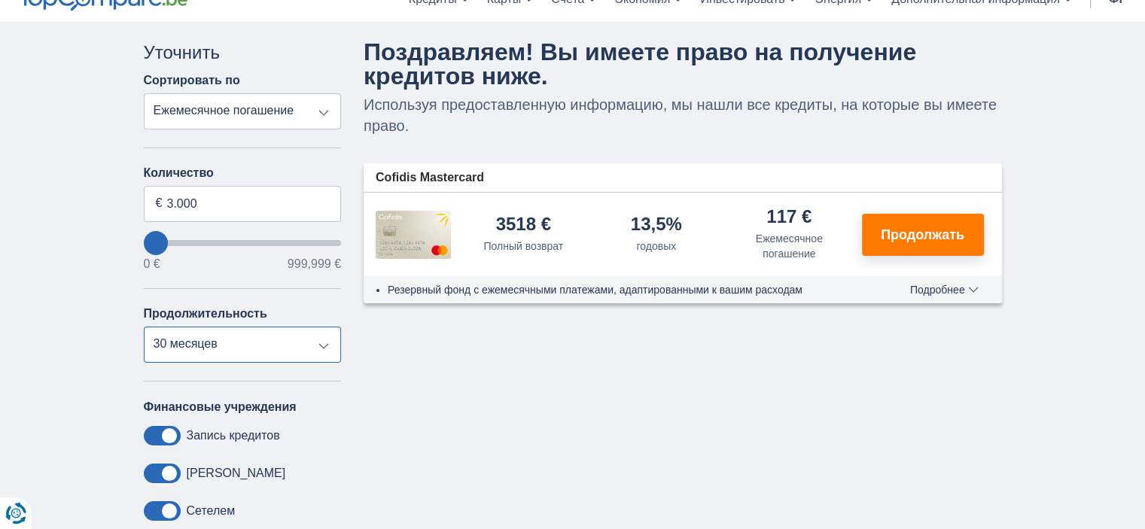
click at [308, 340] on select "12 месяцев 18 месяцев 24 месяца 30 месяцев" at bounding box center [243, 345] width 198 height 36
select select "12"
click at [144, 327] on select "12 месяцев 18 месяцев 24 месяца 30 месяцев" at bounding box center [243, 345] width 198 height 36
click at [435, 236] on img at bounding box center [413, 235] width 75 height 48
drag, startPoint x: 219, startPoint y: 194, endPoint x: 99, endPoint y: 216, distance: 121.7
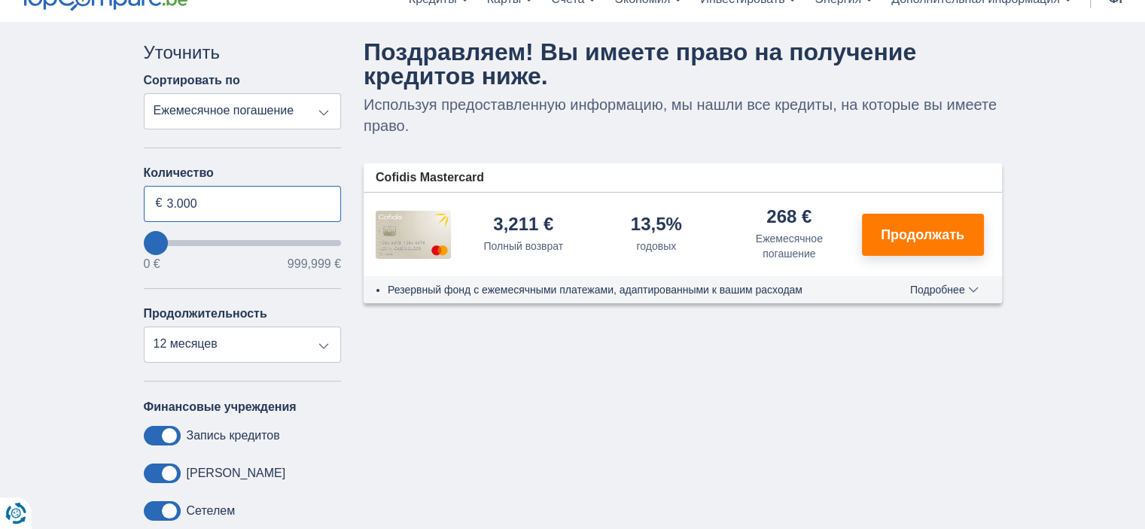
click at [99, 216] on div "× название виджета.неприемлемого-приложения виджет.неприемлемое-приложение.текс…" at bounding box center [572, 360] width 1145 height 677
type input "4.000"
type input "4000"
click at [416, 300] on div "В связи с выбранными фильтрами по вашему запросу кредиты не доступны. Даже если…" at bounding box center [682, 172] width 661 height 264
select select "36"
